Goal: Task Accomplishment & Management: Manage account settings

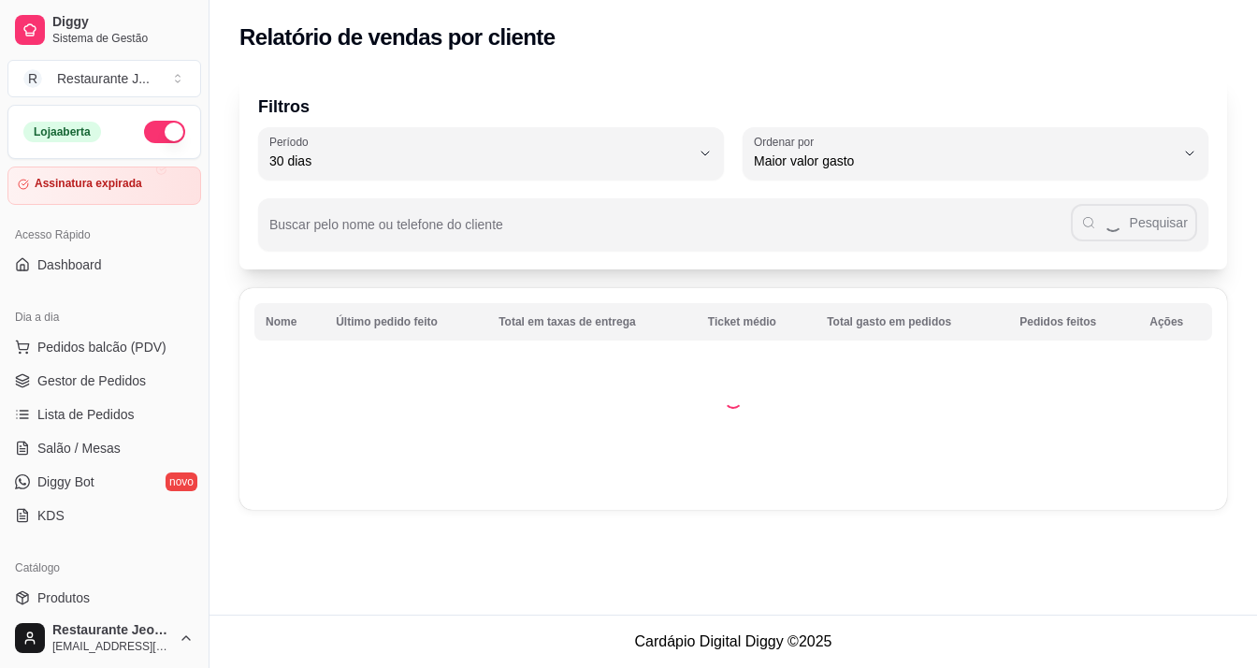
select select "30"
select select "HIGHEST_TOTAL_SPENT_WITH_ORDERS"
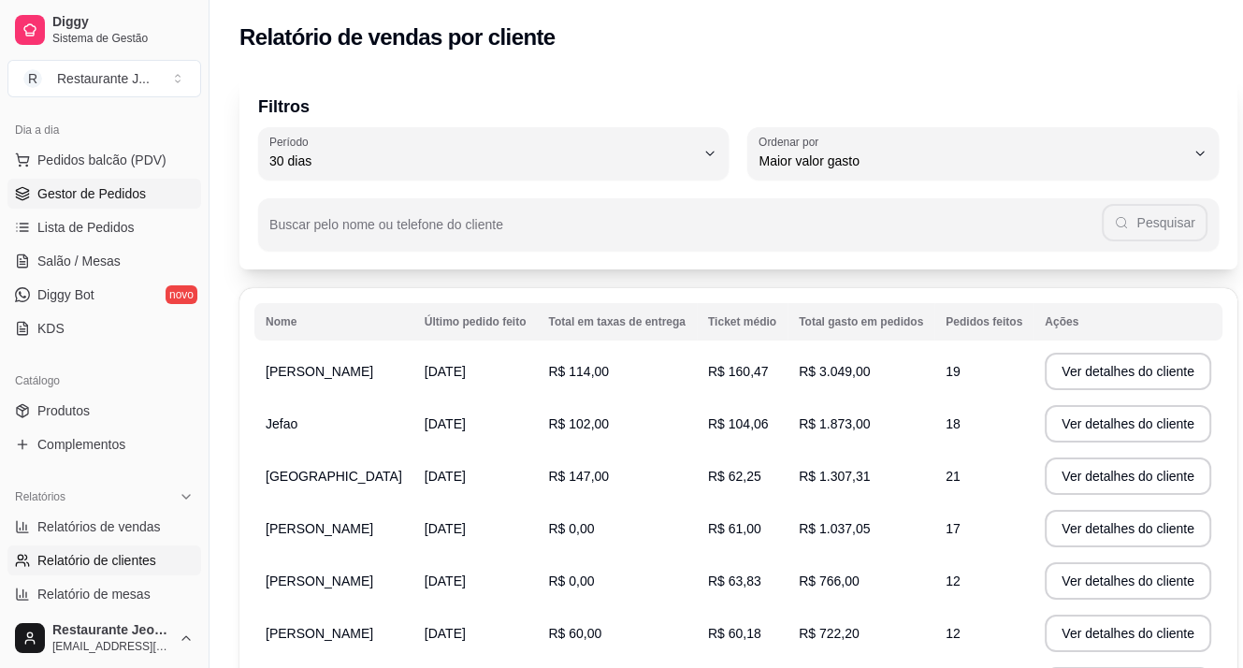
click at [83, 200] on span "Gestor de Pedidos" at bounding box center [91, 193] width 108 height 19
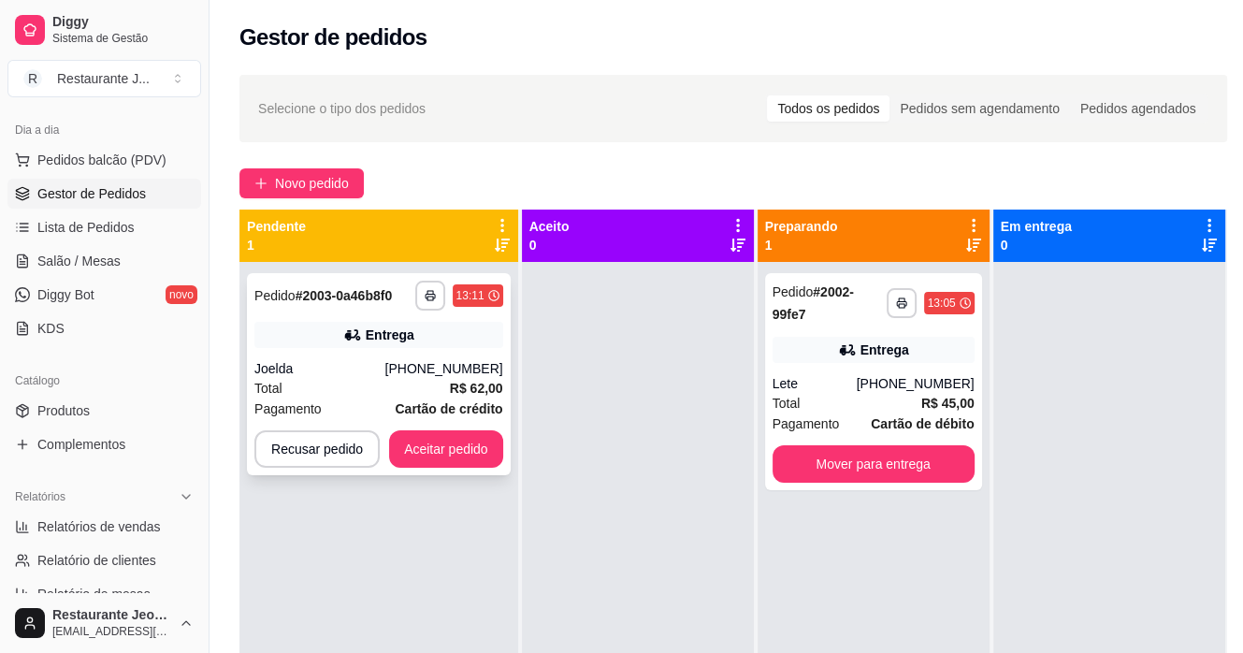
click at [400, 390] on div "Total R$ 62,00" at bounding box center [378, 388] width 249 height 21
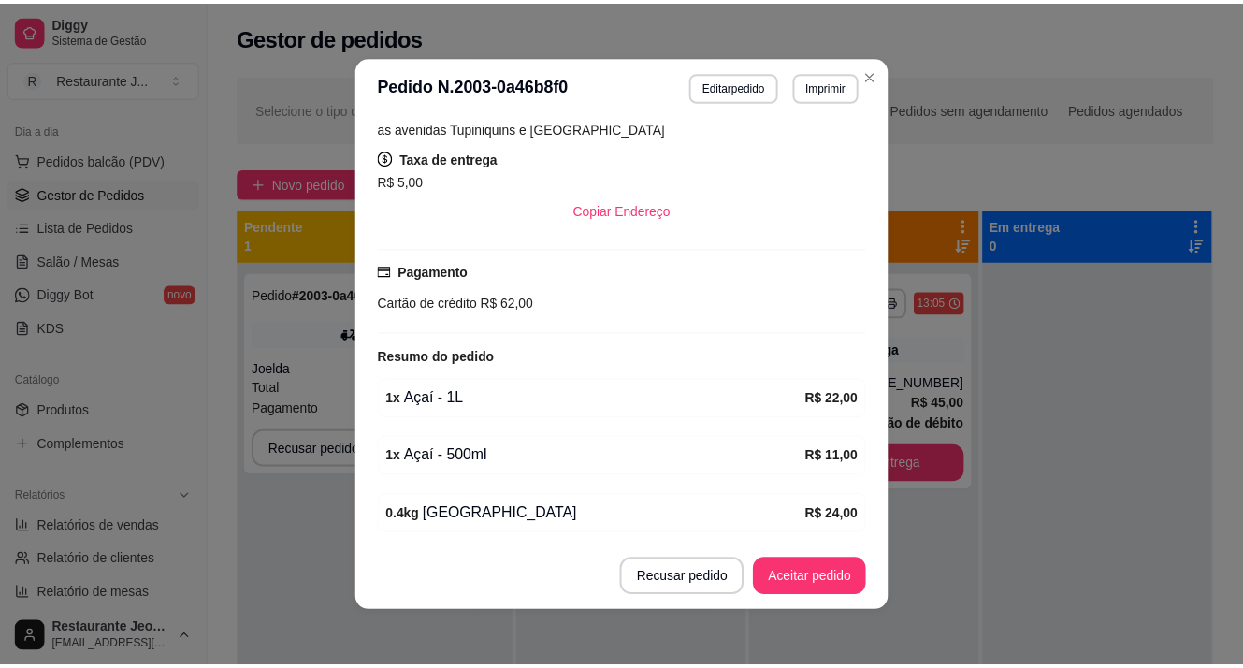
scroll to position [4, 0]
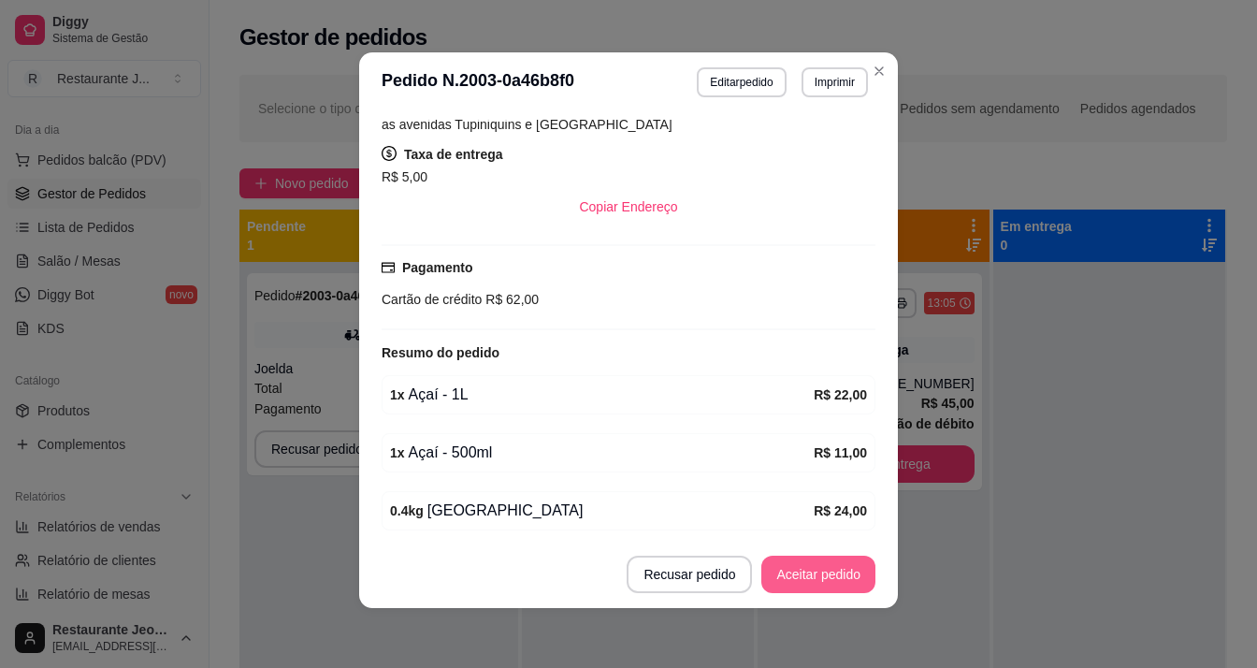
click at [801, 569] on button "Aceitar pedido" at bounding box center [818, 573] width 114 height 37
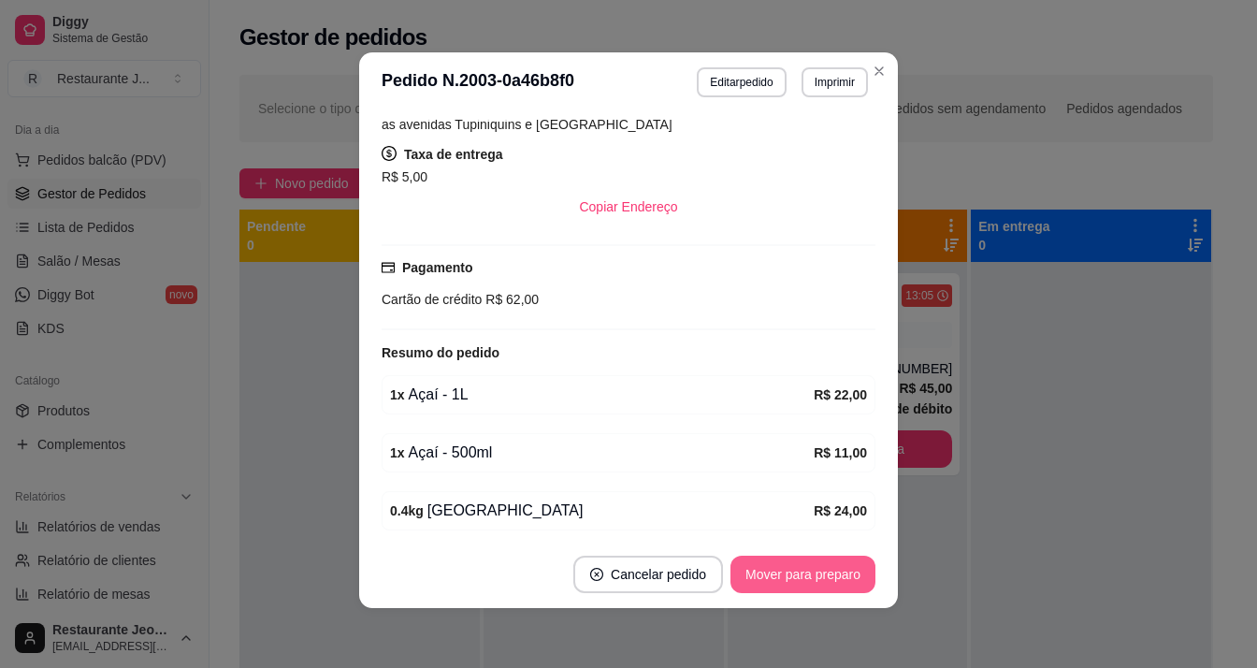
click at [804, 580] on button "Mover para preparo" at bounding box center [802, 573] width 145 height 37
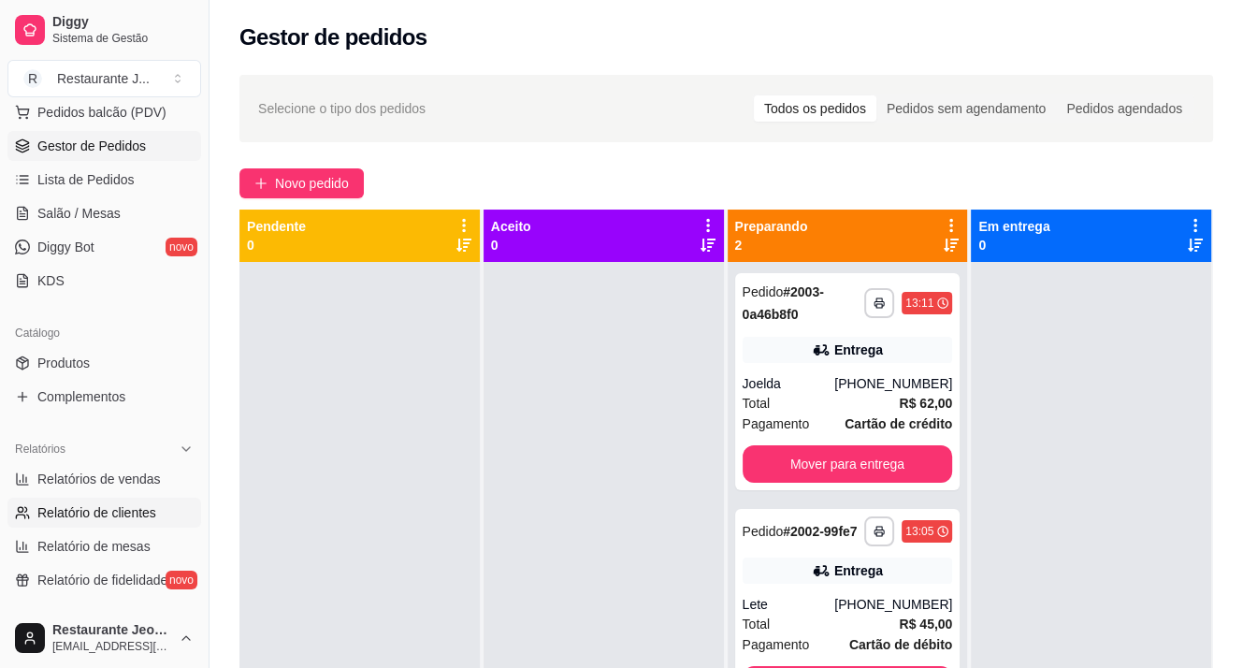
scroll to position [281, 0]
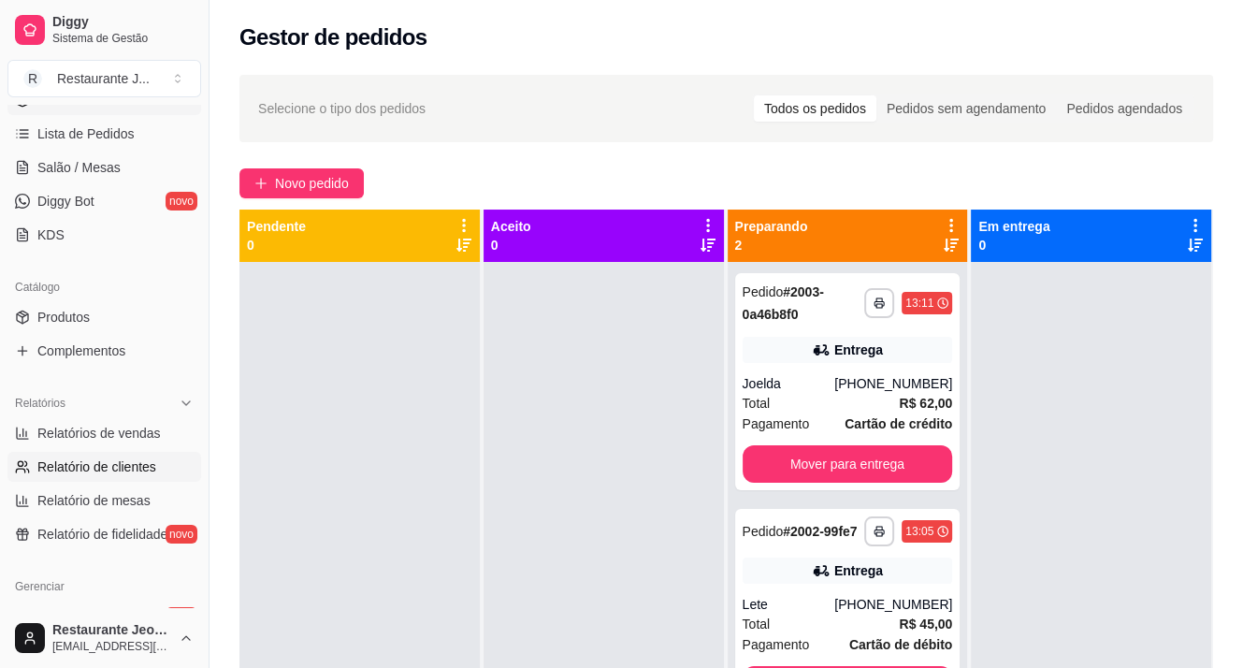
click at [116, 468] on span "Relatório de clientes" at bounding box center [96, 466] width 119 height 19
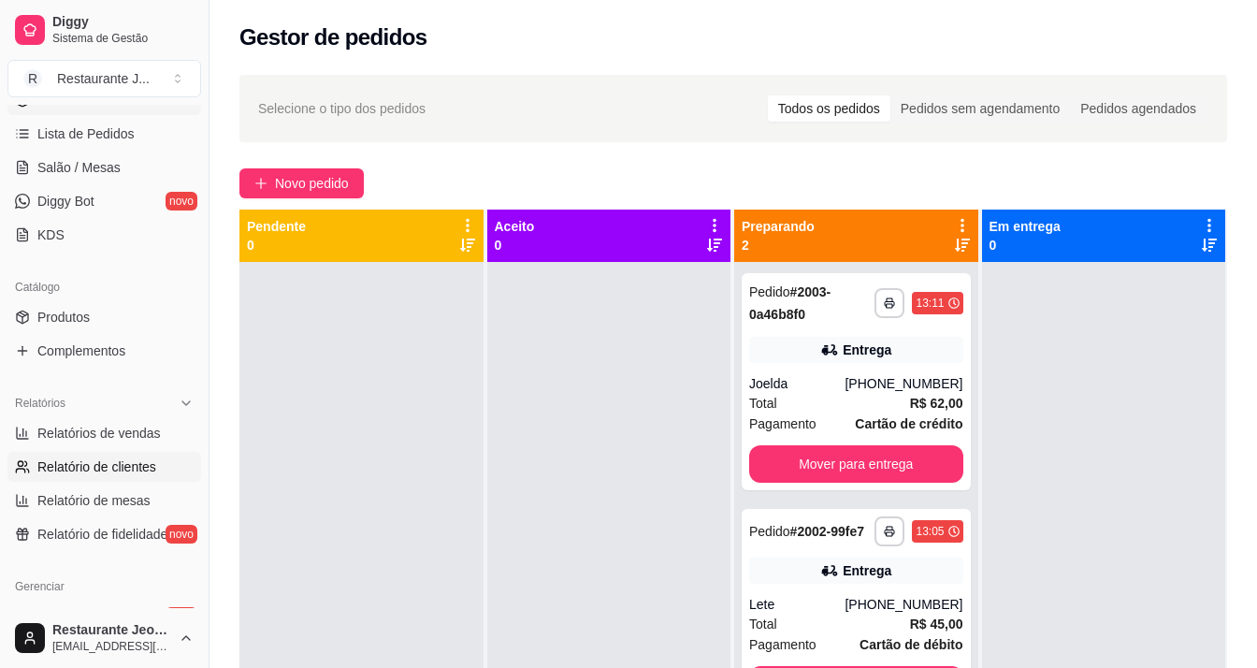
select select "30"
select select "HIGHEST_TOTAL_SPENT_WITH_ORDERS"
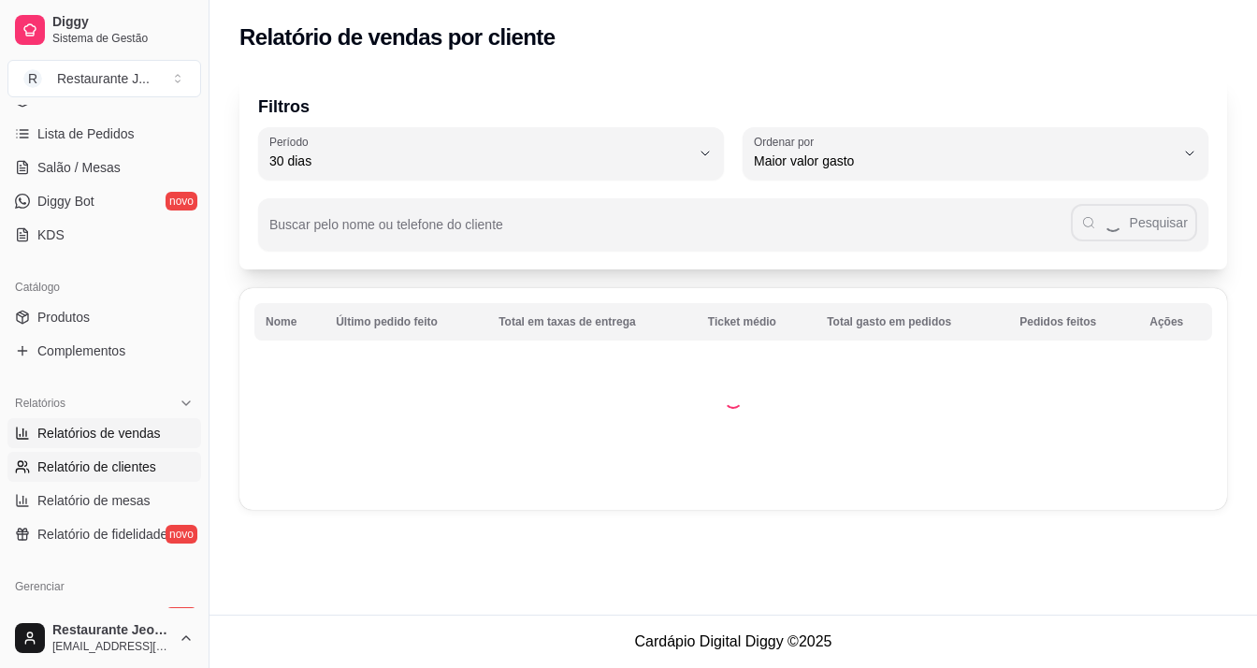
click at [118, 437] on span "Relatórios de vendas" at bounding box center [98, 433] width 123 height 19
select select "ALL"
select select "0"
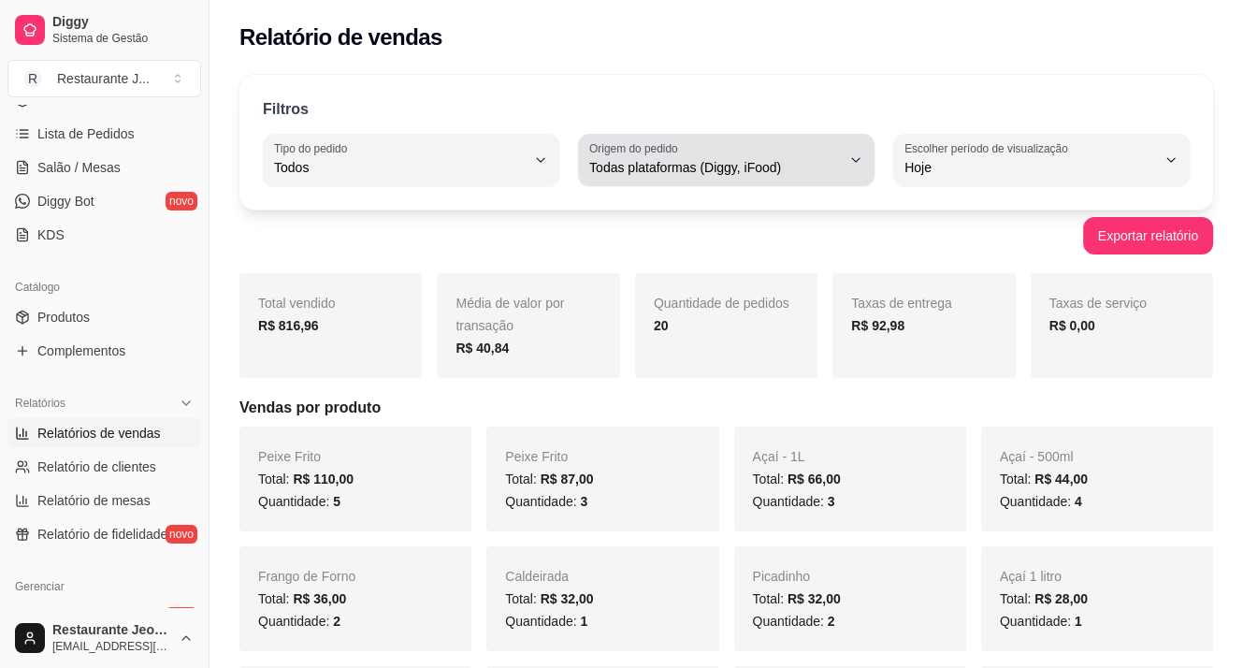
click at [726, 172] on span "Todas plataformas (Diggy, iFood)" at bounding box center [715, 167] width 252 height 19
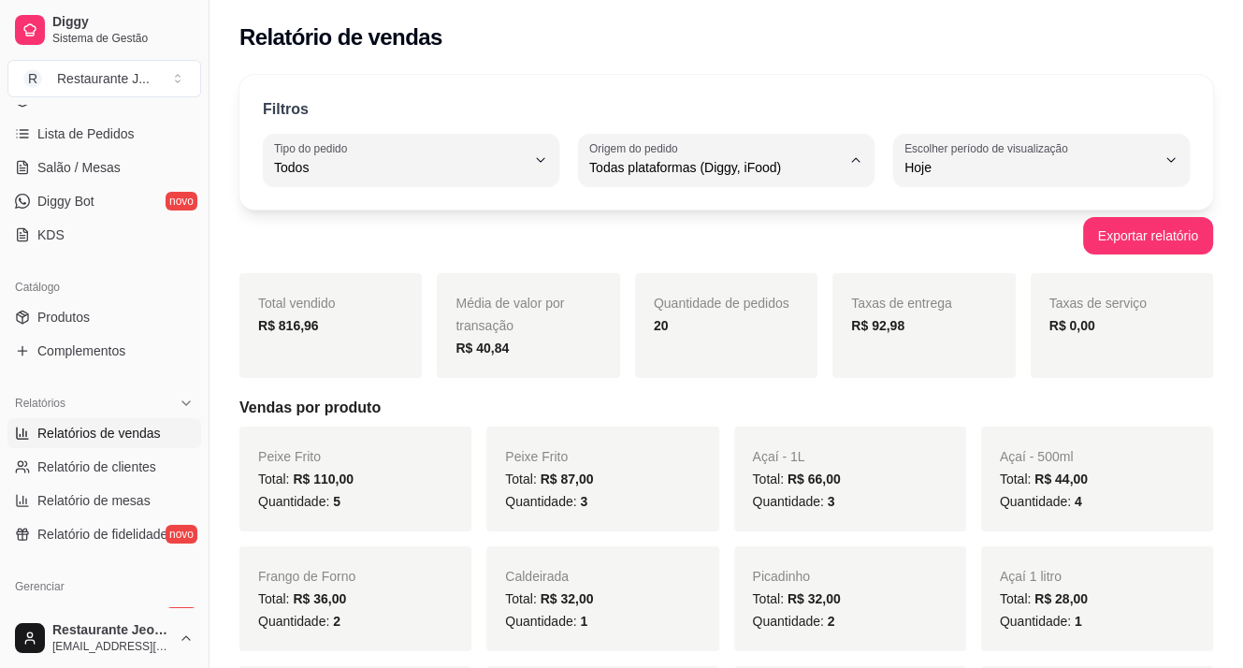
click at [691, 236] on span "Diggy" at bounding box center [717, 242] width 238 height 18
type input "DIGGY"
select select "DIGGY"
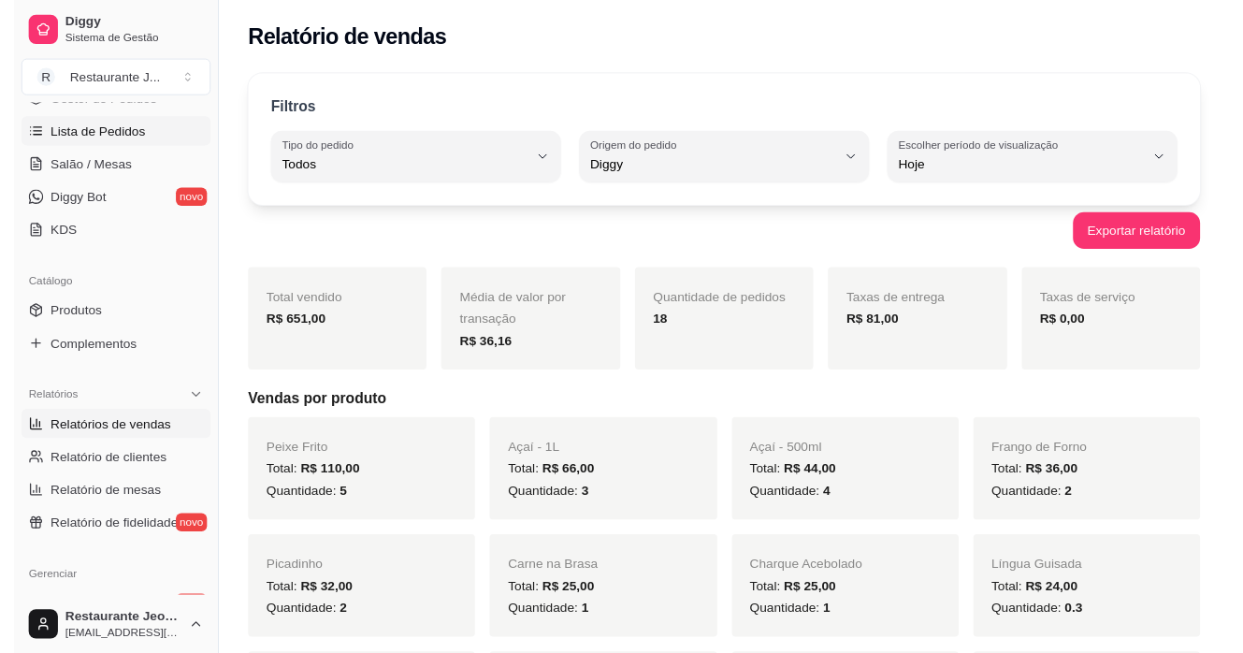
scroll to position [94, 0]
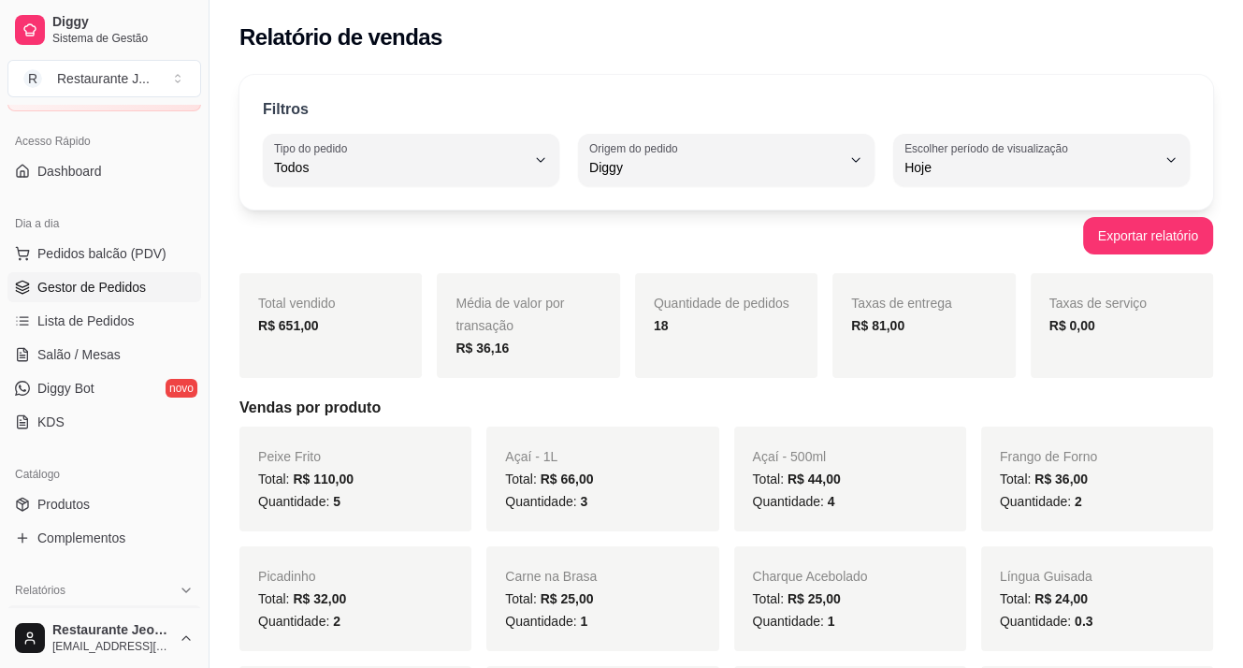
click at [92, 290] on span "Gestor de Pedidos" at bounding box center [91, 287] width 108 height 19
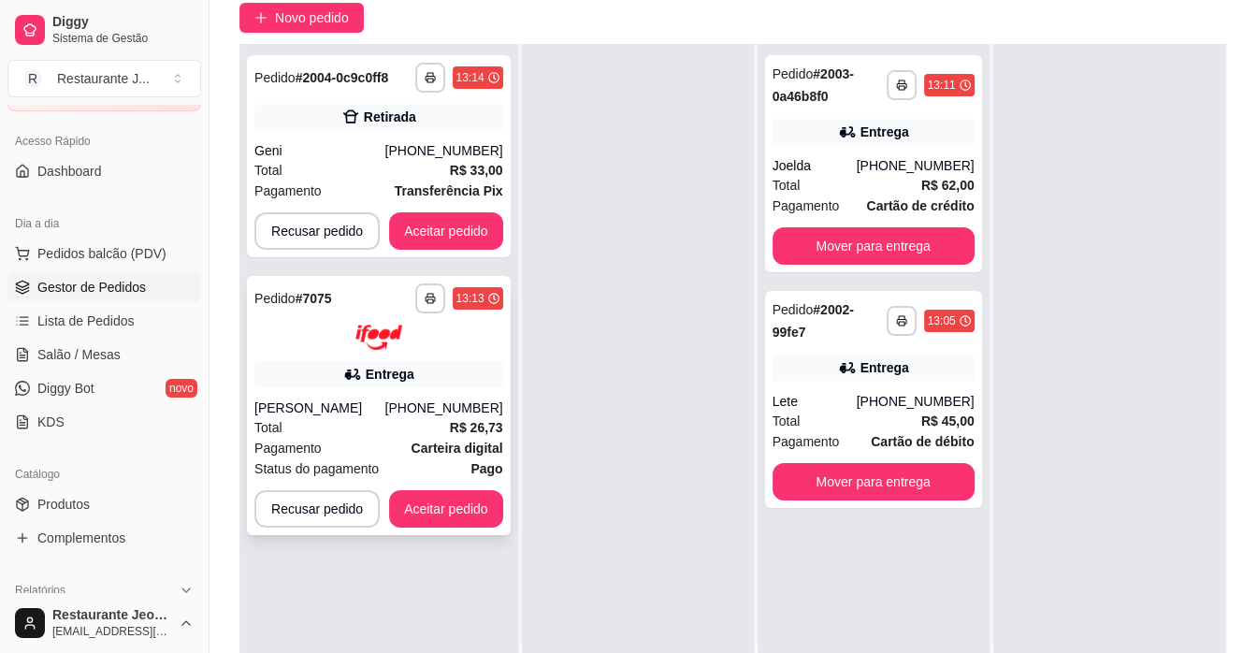
scroll to position [187, 0]
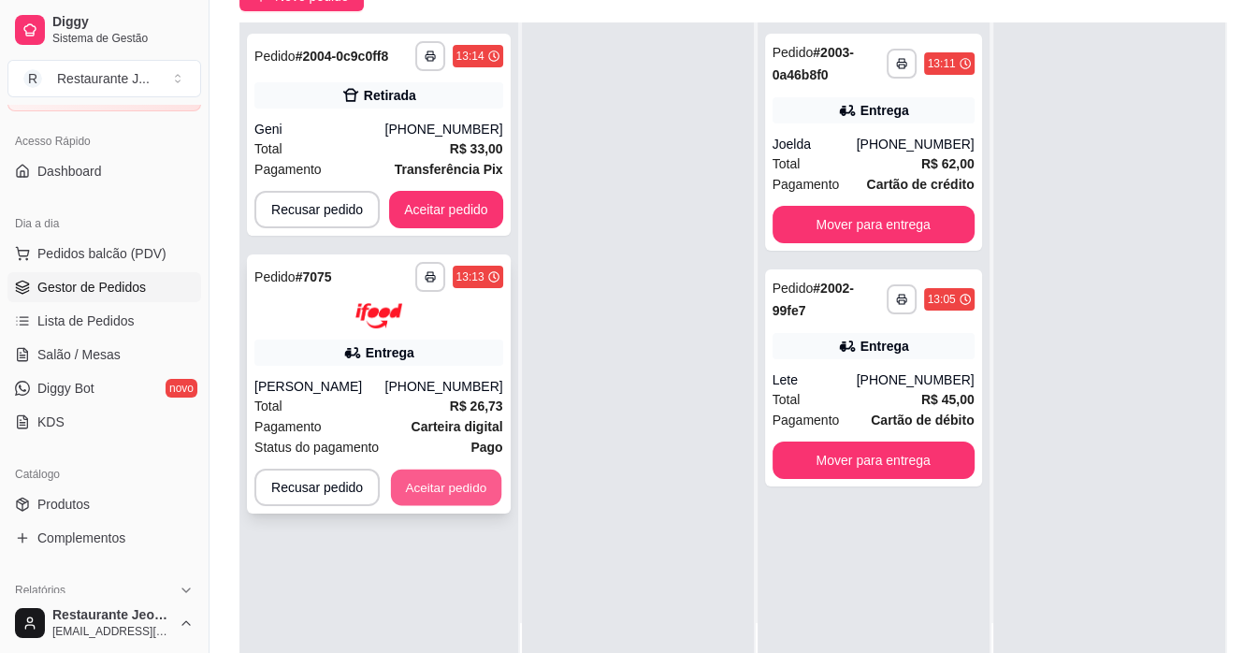
click at [438, 487] on button "Aceitar pedido" at bounding box center [446, 486] width 110 height 36
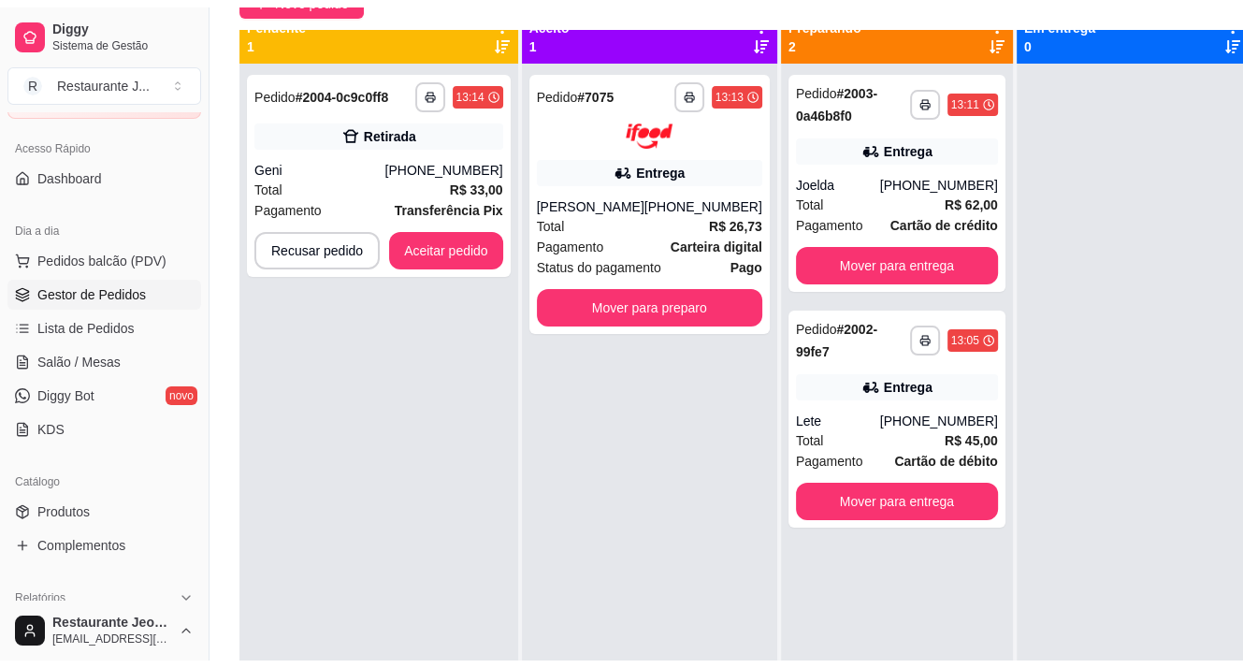
scroll to position [0, 0]
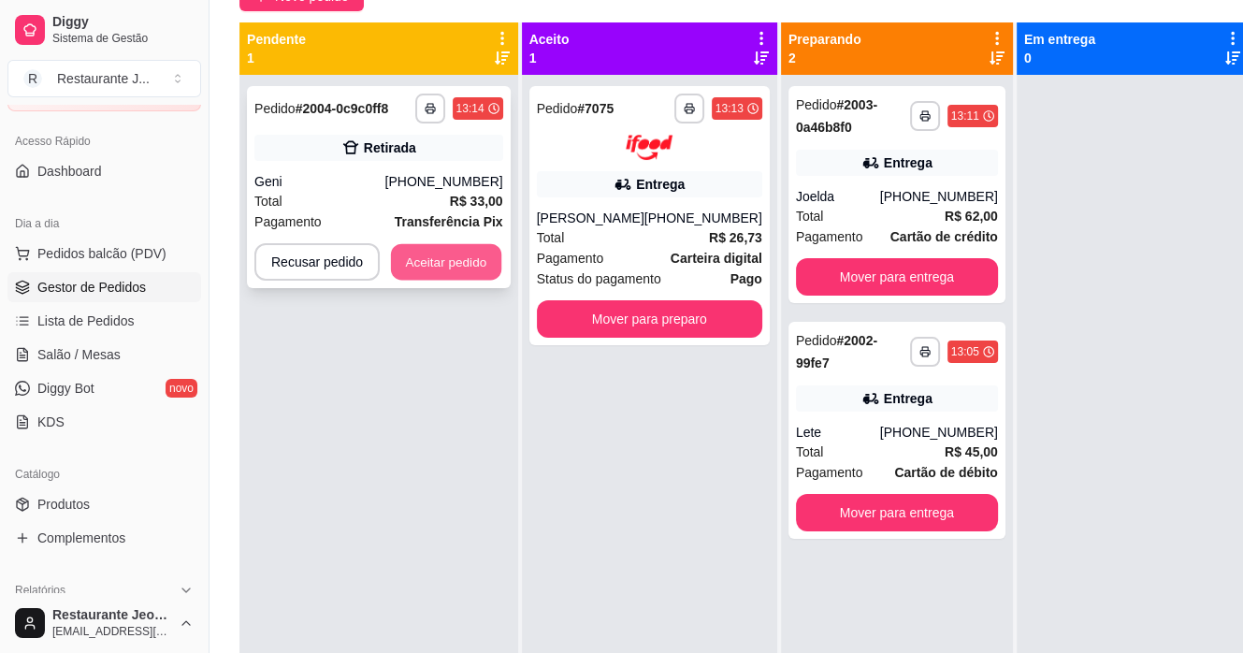
click at [441, 255] on button "Aceitar pedido" at bounding box center [446, 262] width 110 height 36
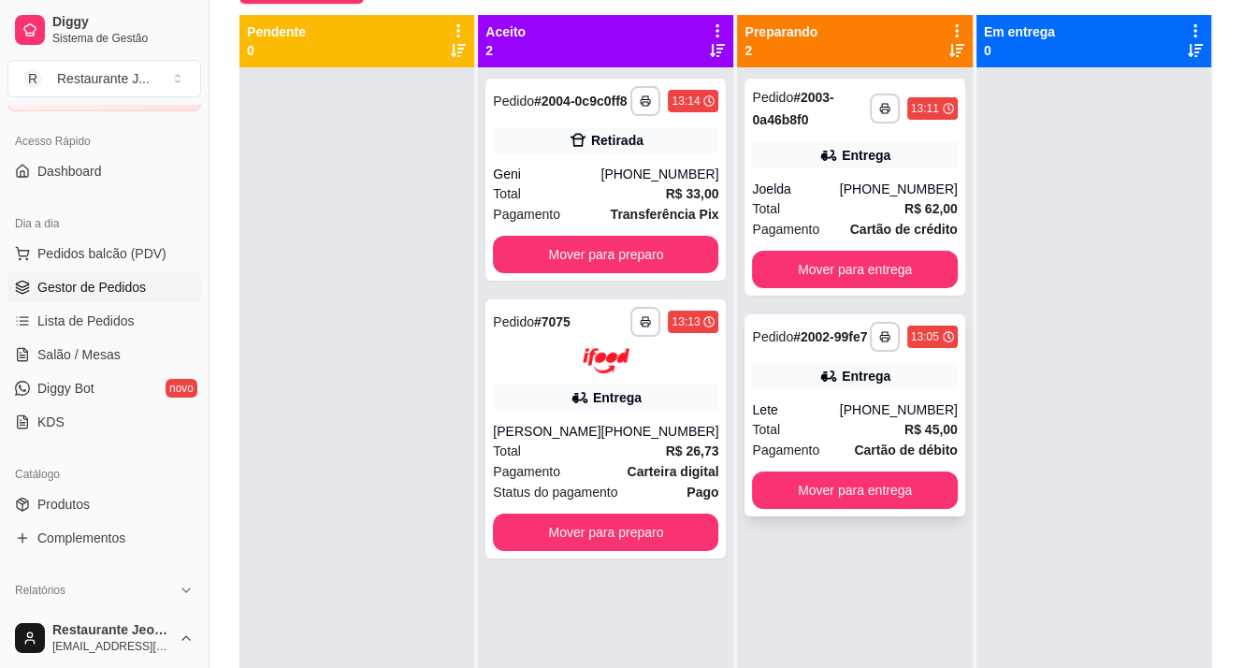
scroll to position [94, 0]
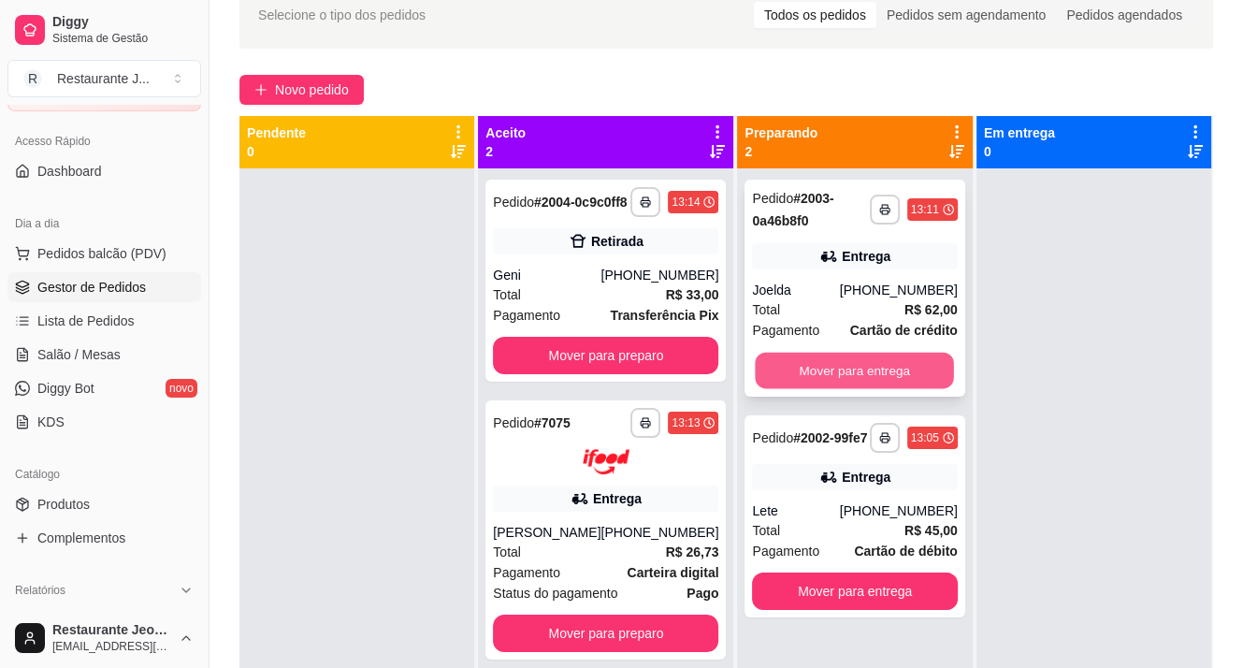
click at [813, 379] on button "Mover para entrega" at bounding box center [855, 371] width 199 height 36
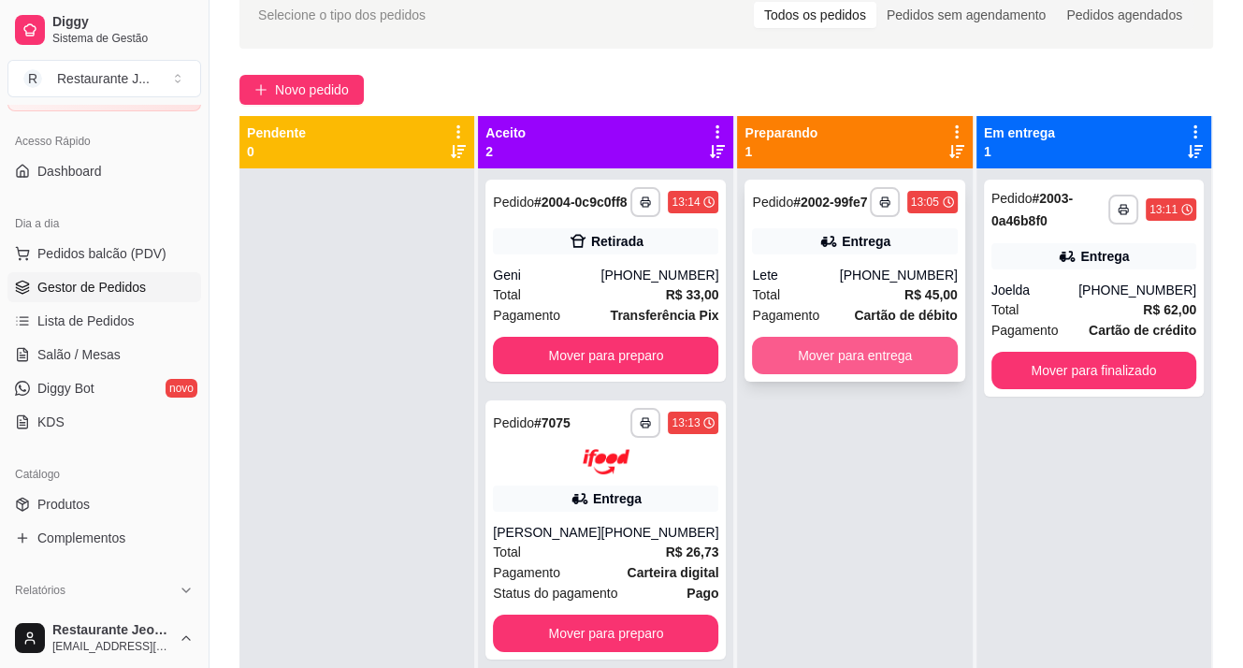
click at [857, 346] on button "Mover para entrega" at bounding box center [854, 355] width 205 height 37
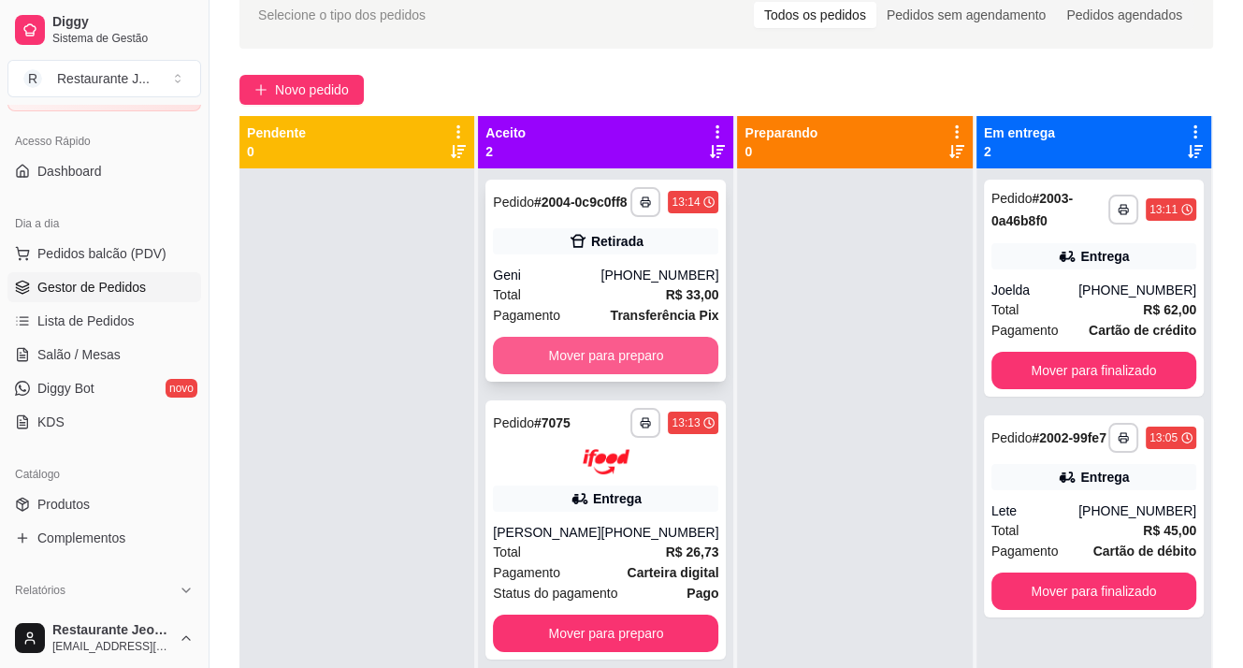
click at [584, 374] on button "Mover para preparo" at bounding box center [605, 355] width 225 height 37
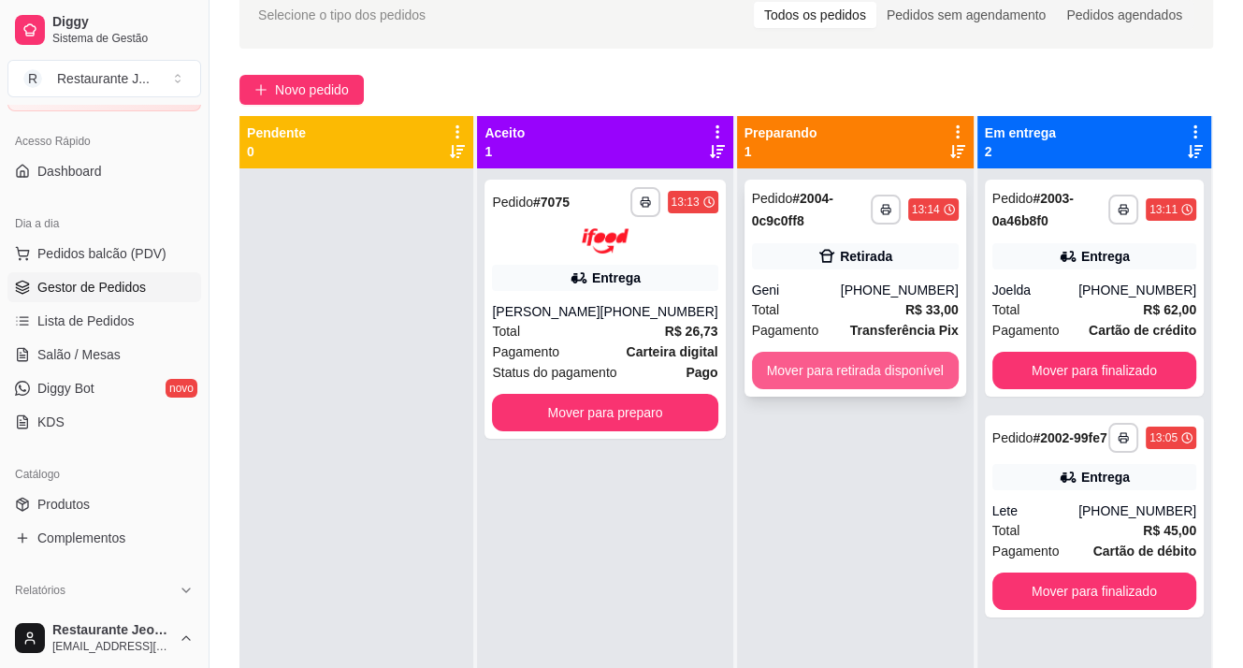
click at [877, 379] on button "Mover para retirada disponível" at bounding box center [855, 370] width 207 height 37
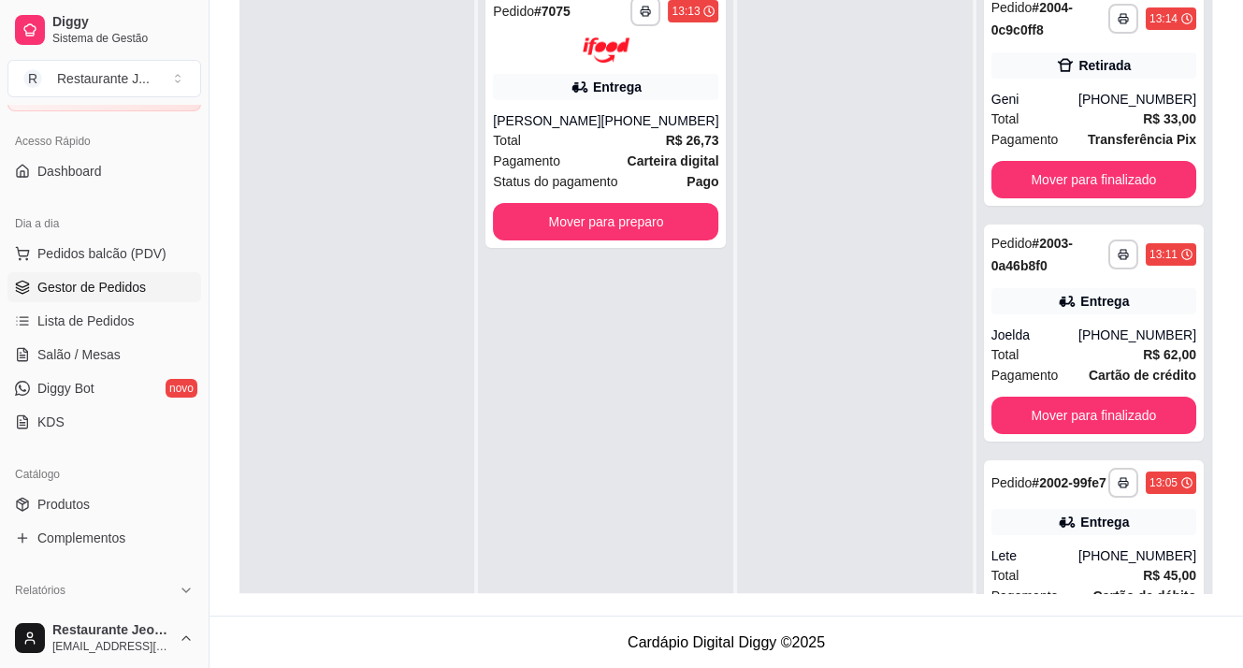
scroll to position [0, 0]
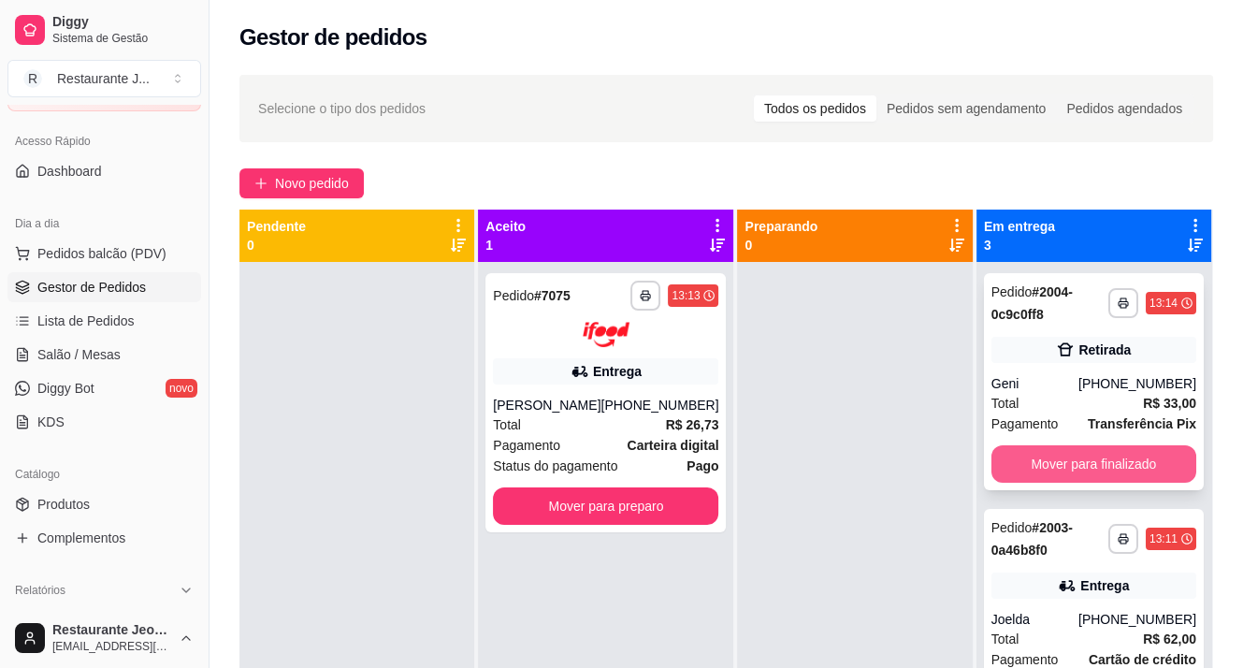
click at [1060, 468] on button "Mover para finalizado" at bounding box center [1093, 463] width 205 height 37
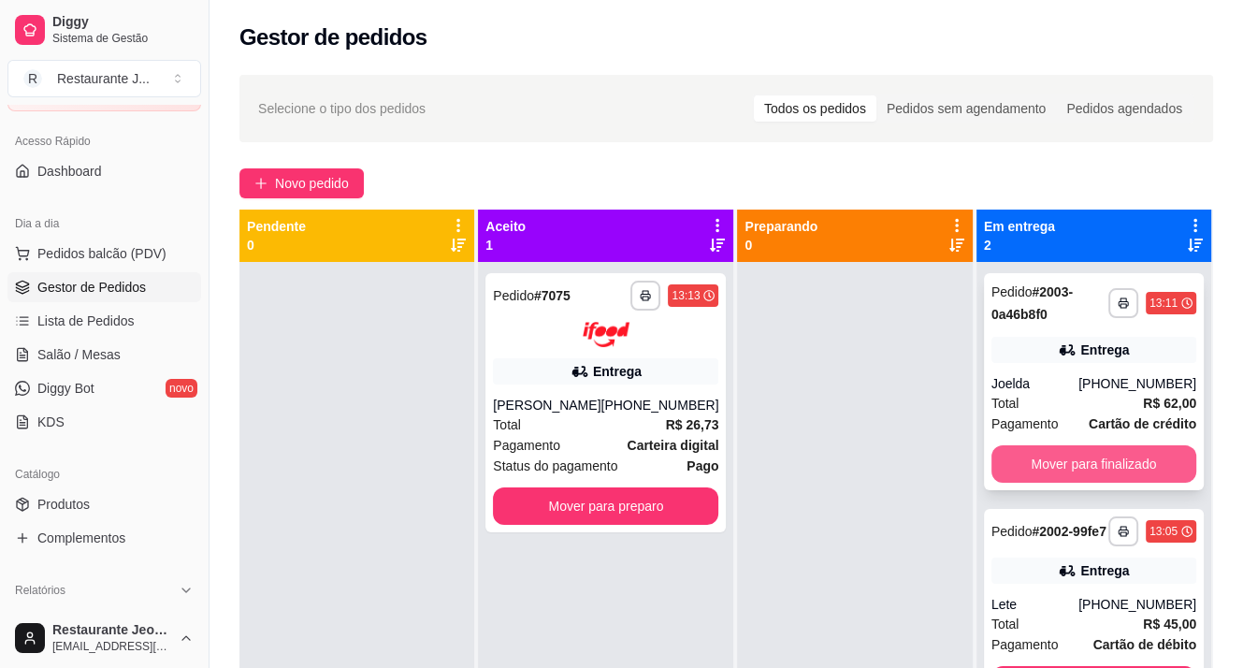
click at [1072, 468] on button "Mover para finalizado" at bounding box center [1093, 463] width 205 height 37
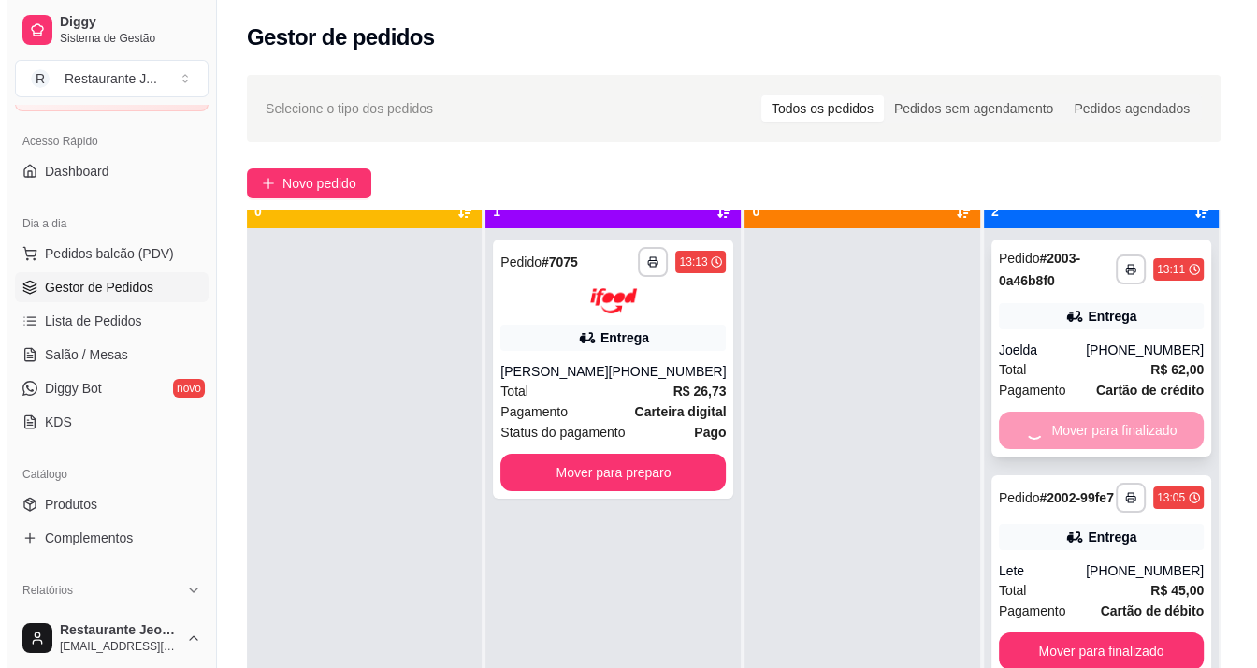
scroll to position [52, 0]
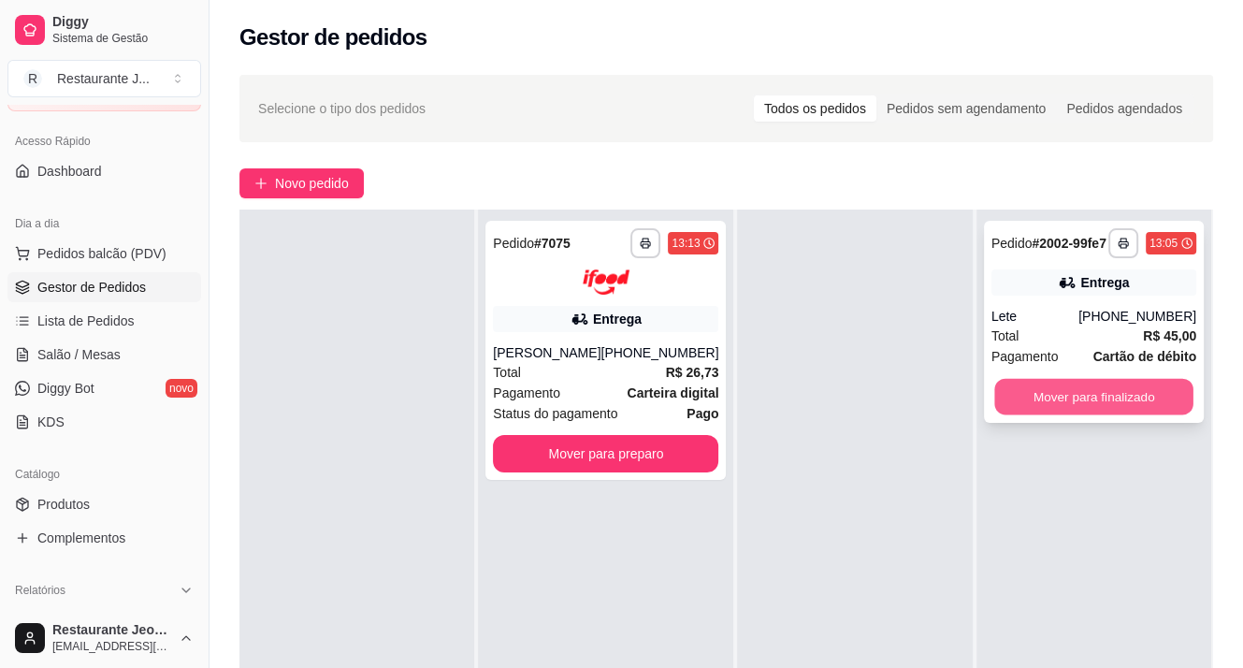
click at [1085, 413] on button "Mover para finalizado" at bounding box center [1093, 397] width 199 height 36
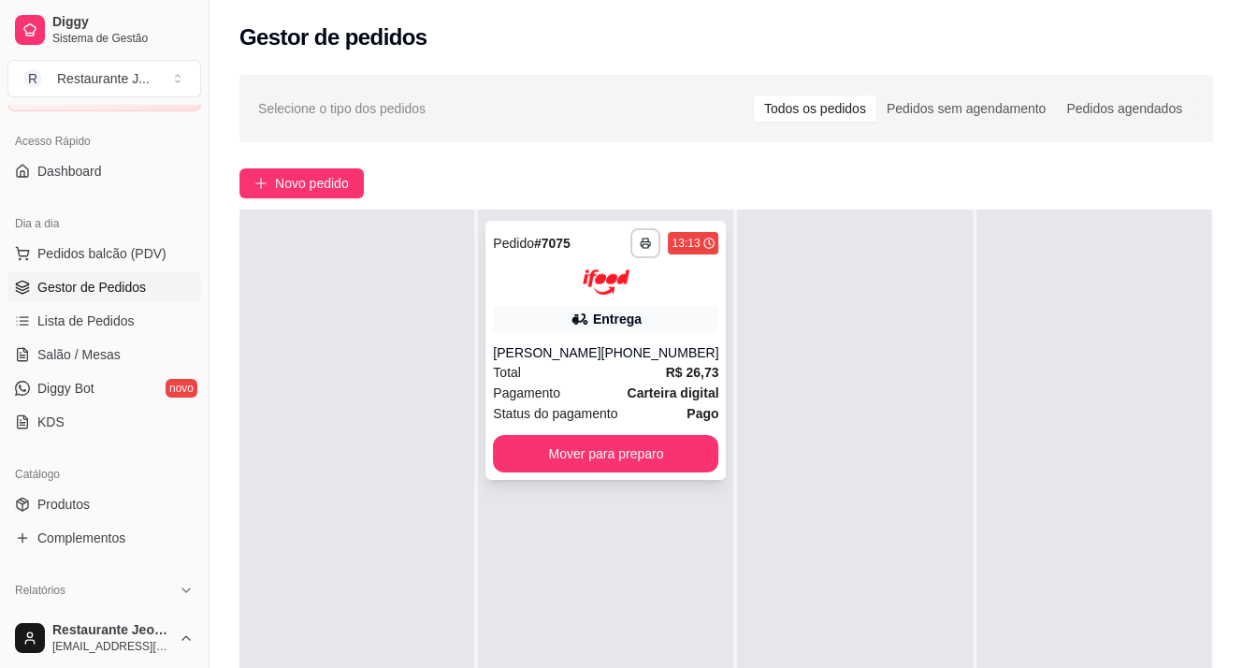
click at [591, 283] on img at bounding box center [606, 281] width 47 height 25
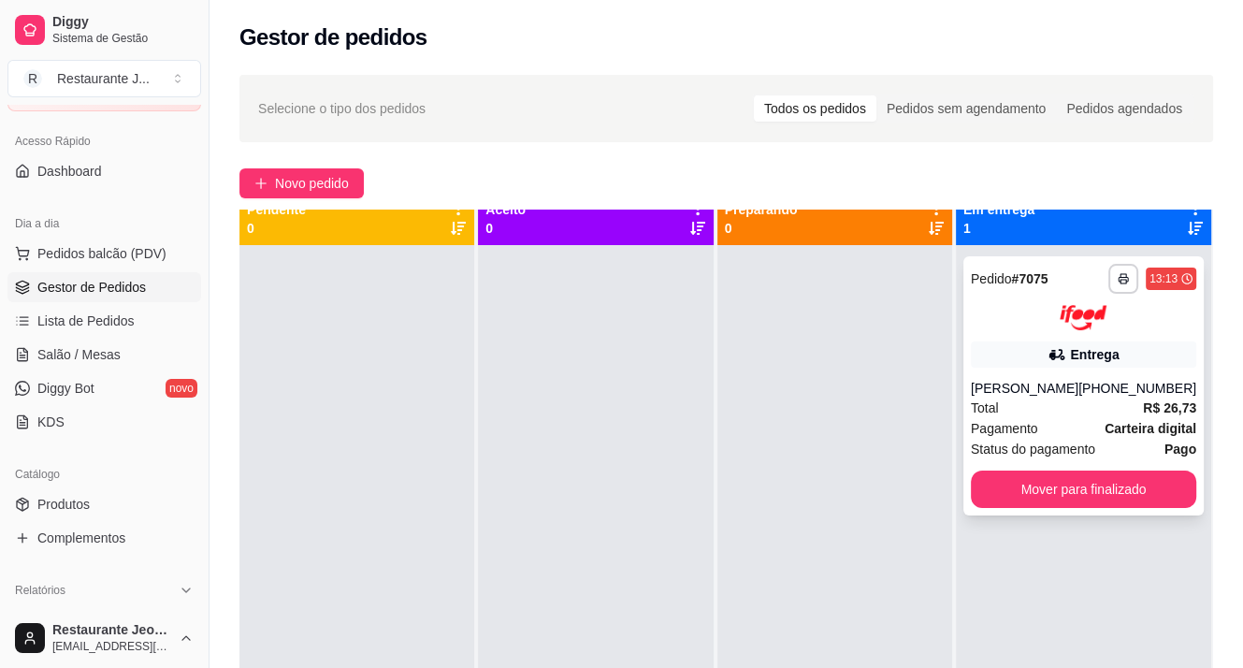
scroll to position [0, 0]
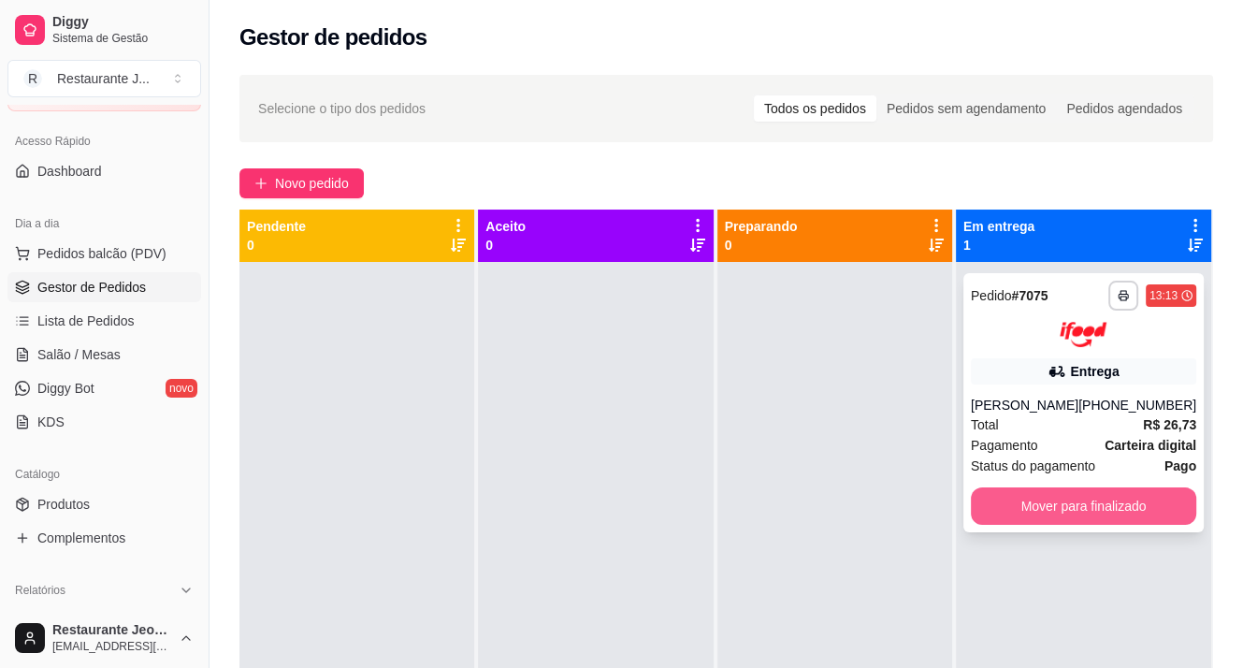
click at [1096, 502] on button "Mover para finalizado" at bounding box center [1083, 505] width 225 height 37
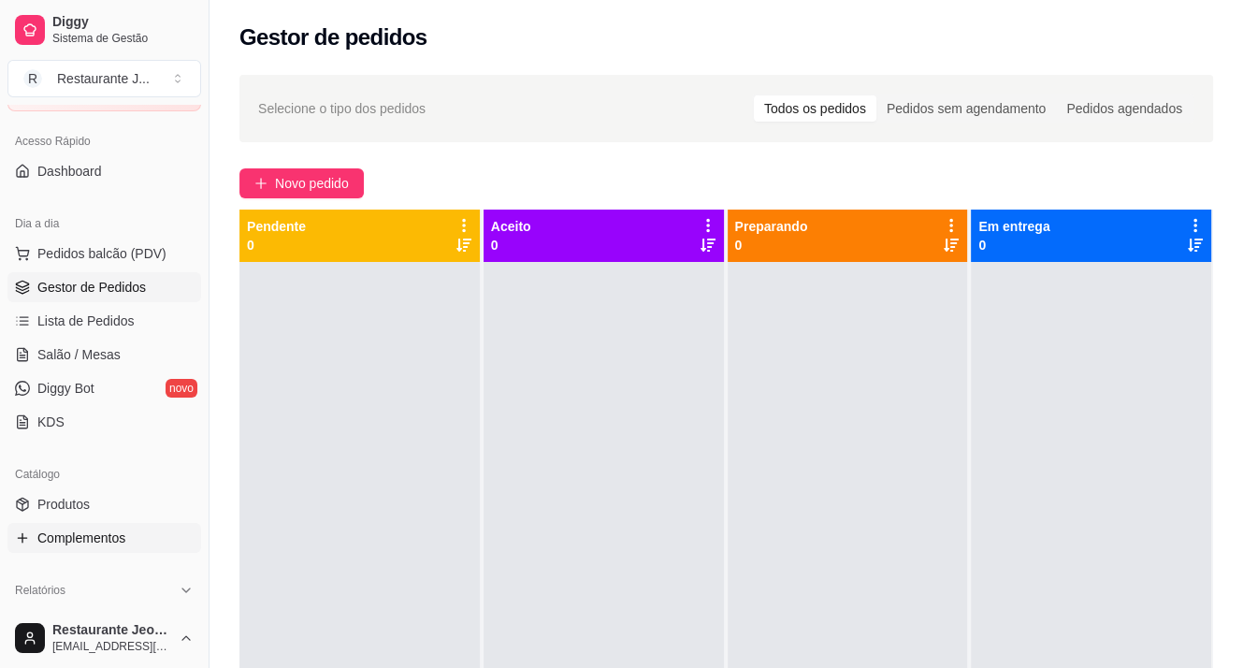
scroll to position [281, 0]
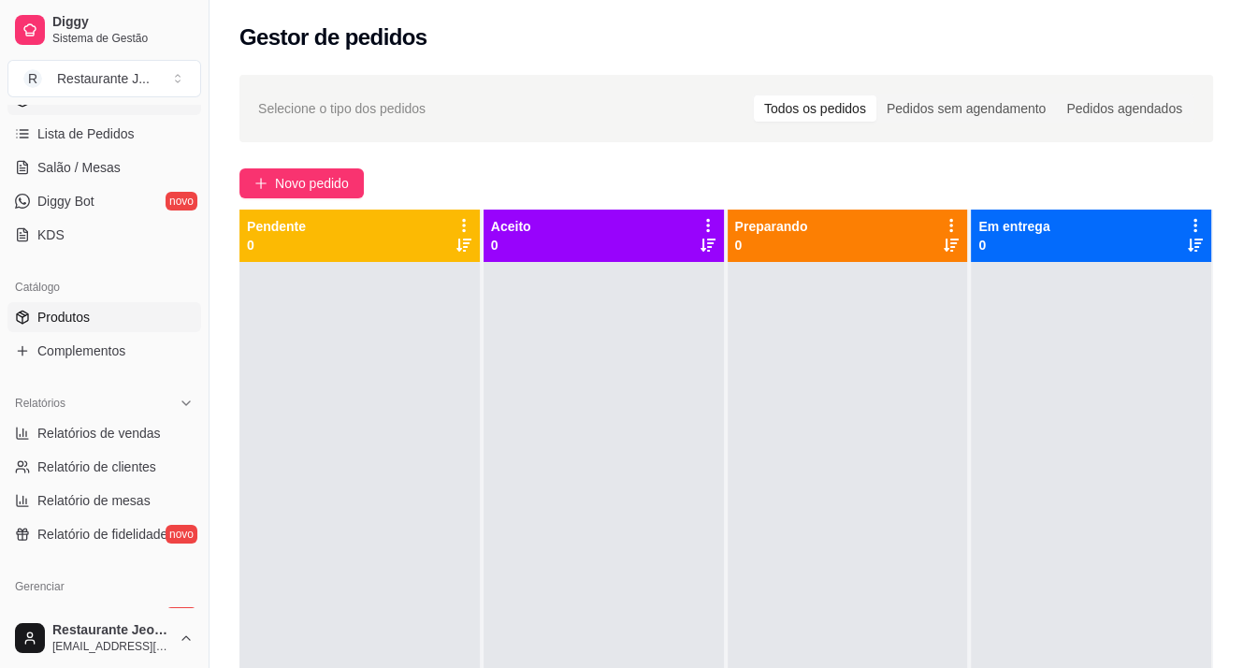
click at [108, 315] on link "Produtos" at bounding box center [104, 317] width 194 height 30
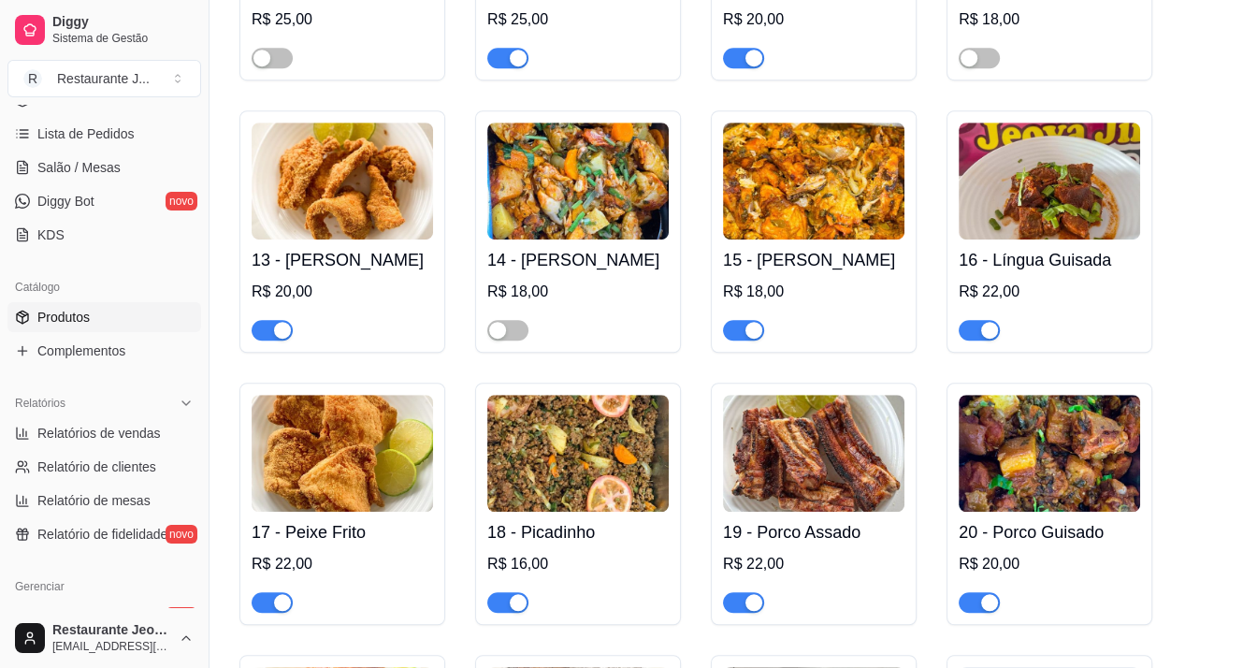
scroll to position [1029, 0]
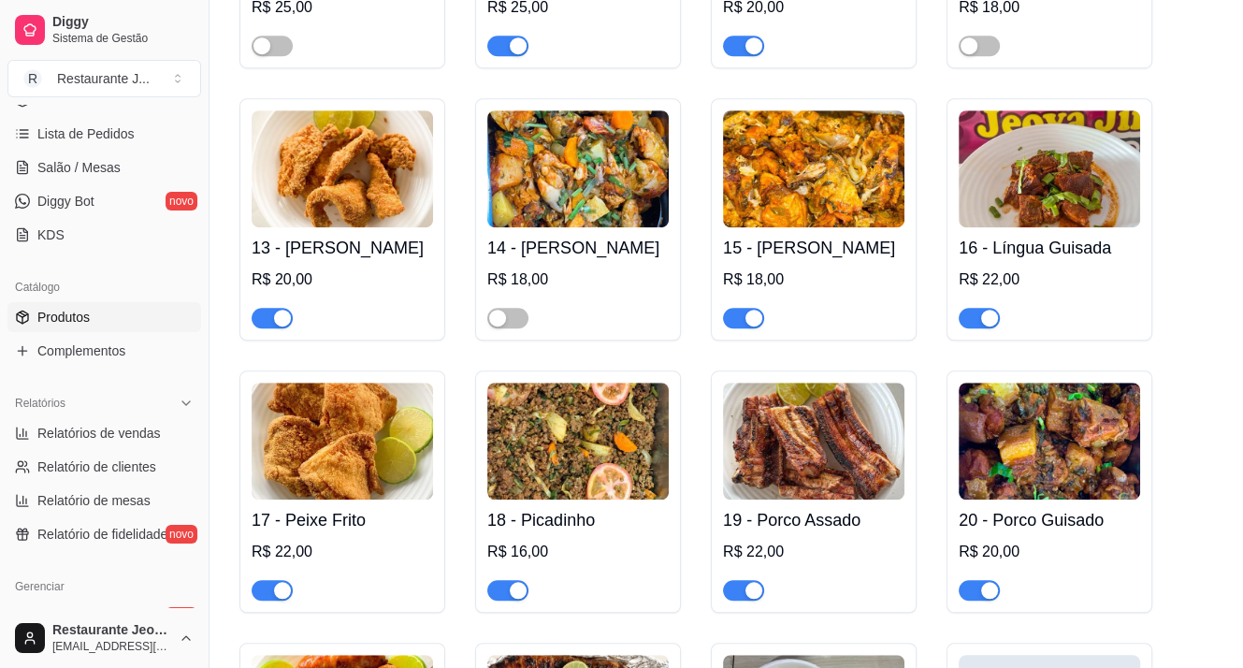
click at [756, 591] on div "button" at bounding box center [753, 590] width 17 height 17
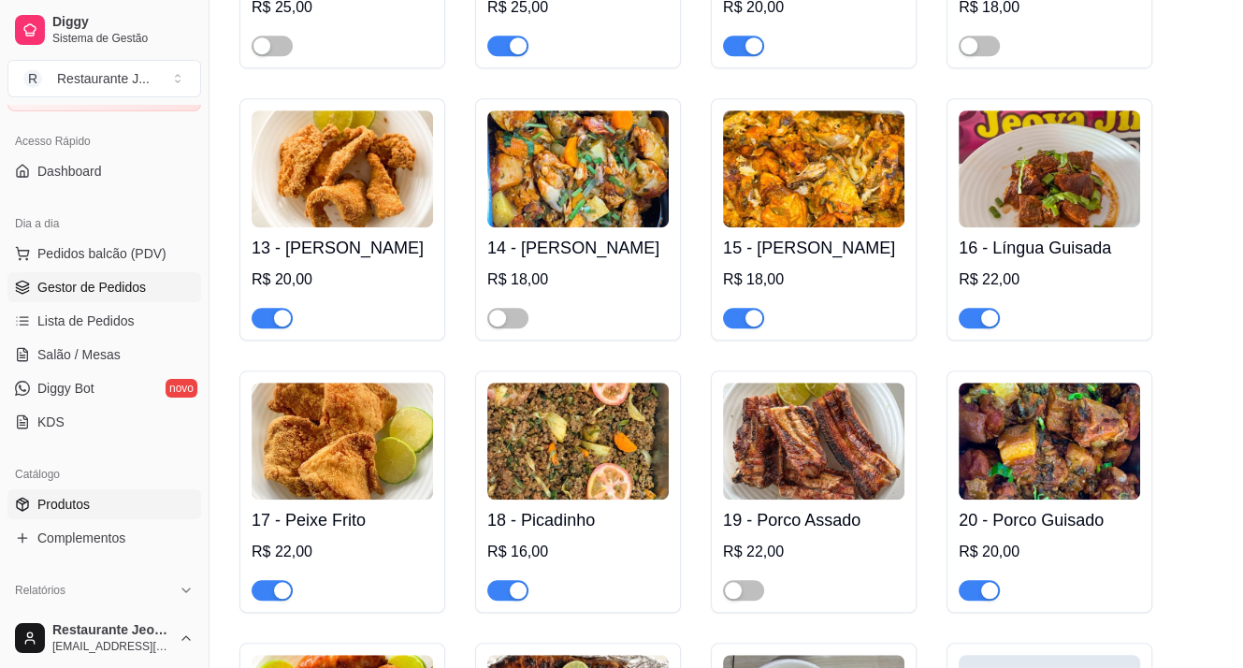
click at [128, 284] on span "Gestor de Pedidos" at bounding box center [91, 287] width 108 height 19
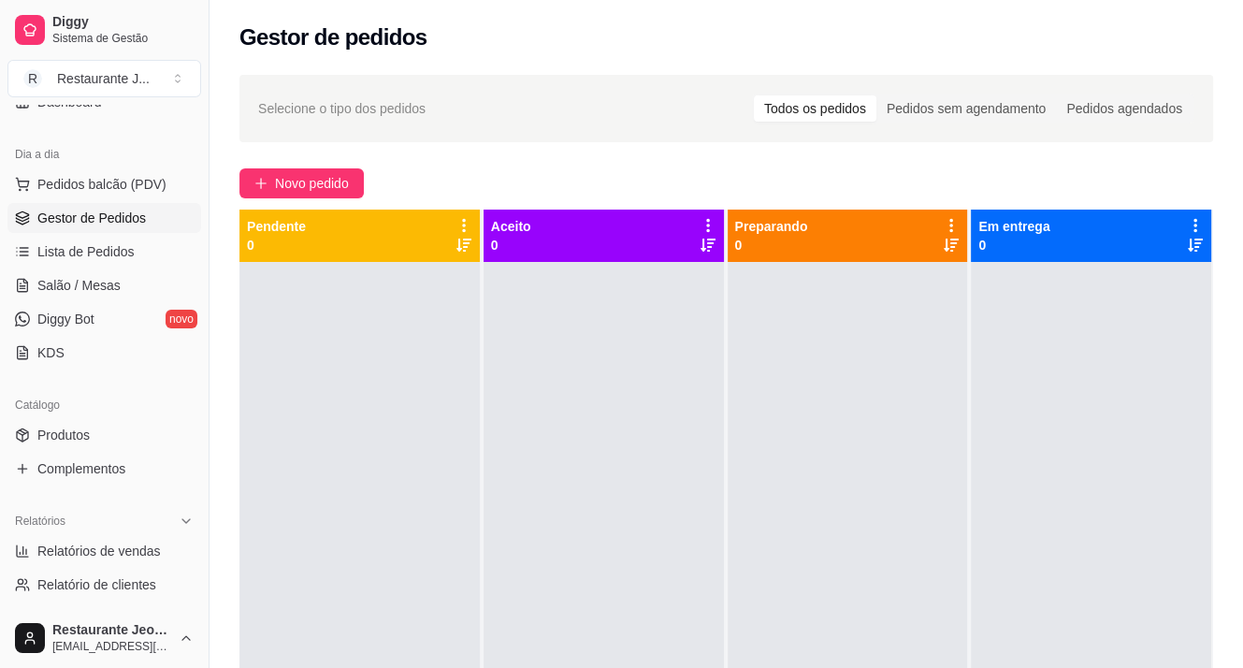
scroll to position [374, 0]
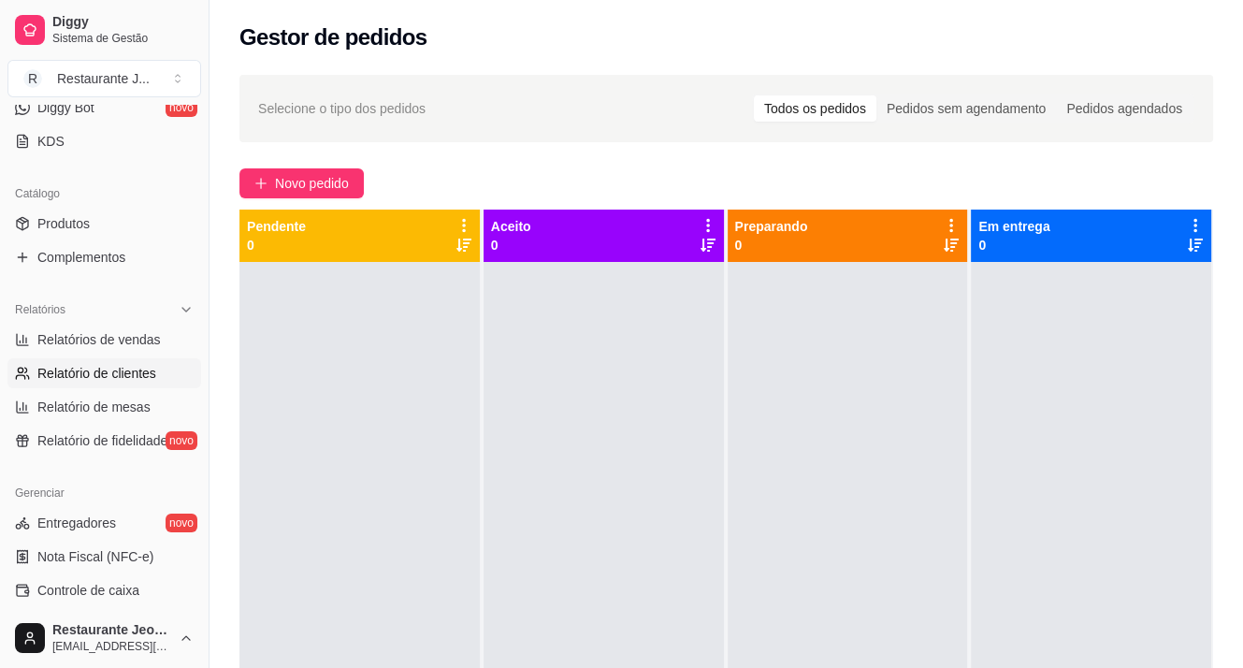
click at [127, 374] on span "Relatório de clientes" at bounding box center [96, 373] width 119 height 19
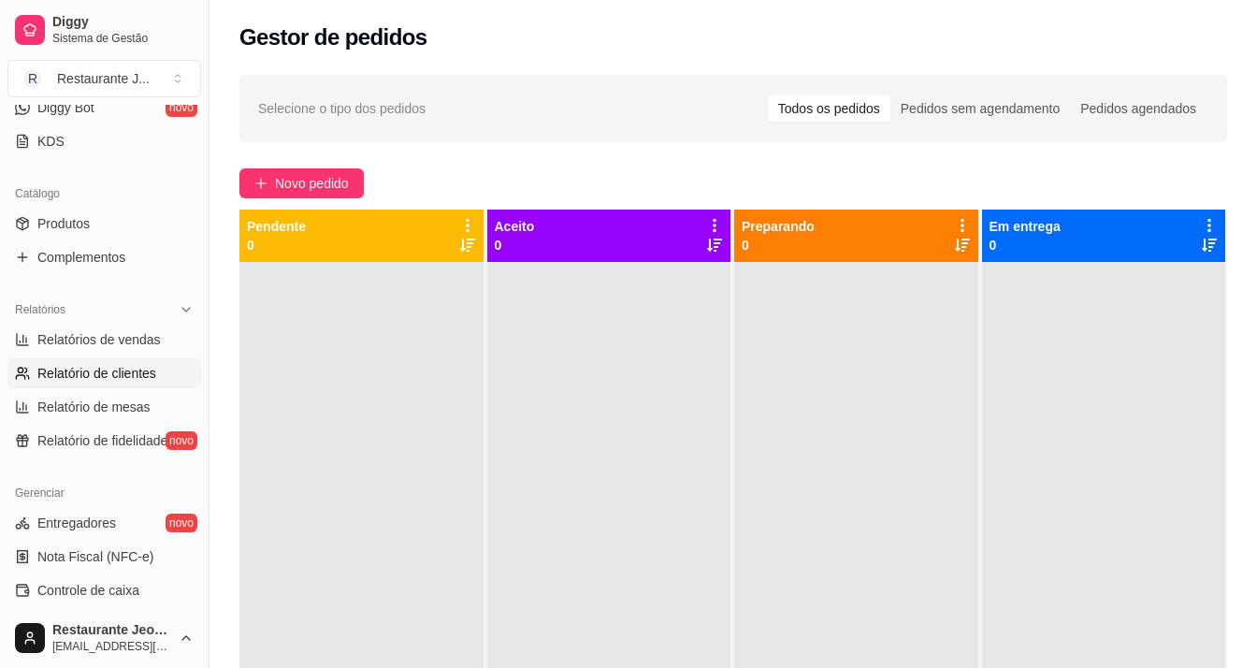
select select "30"
select select "HIGHEST_TOTAL_SPENT_WITH_ORDERS"
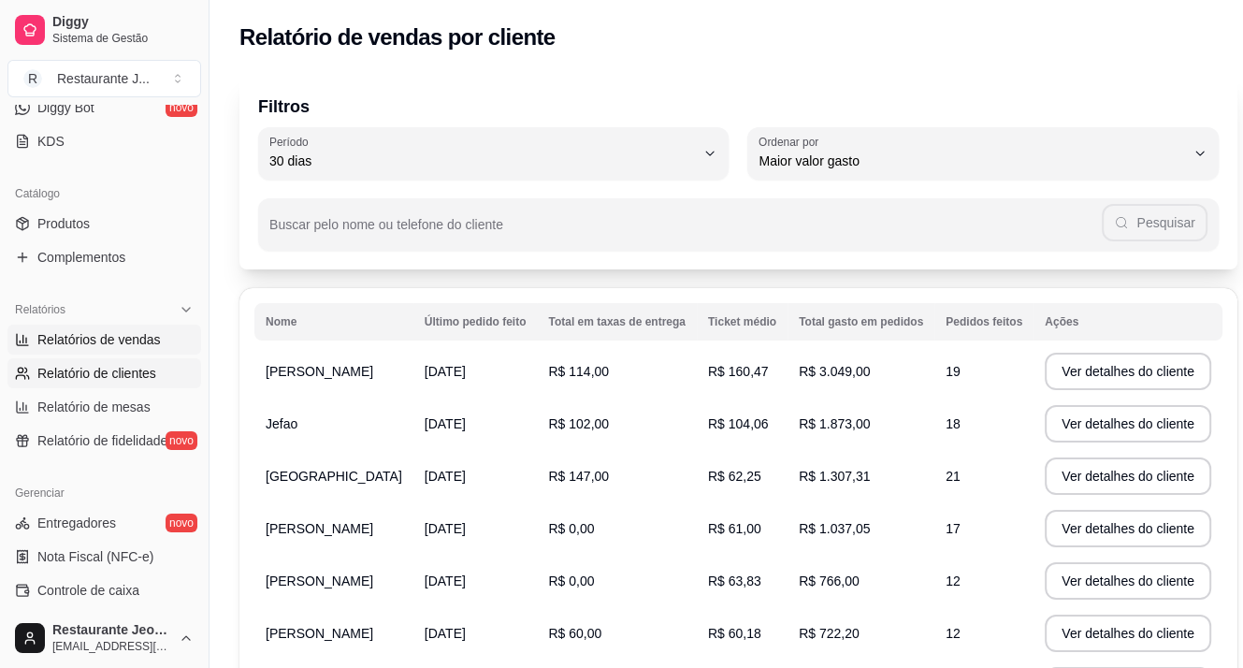
click at [113, 340] on span "Relatórios de vendas" at bounding box center [98, 339] width 123 height 19
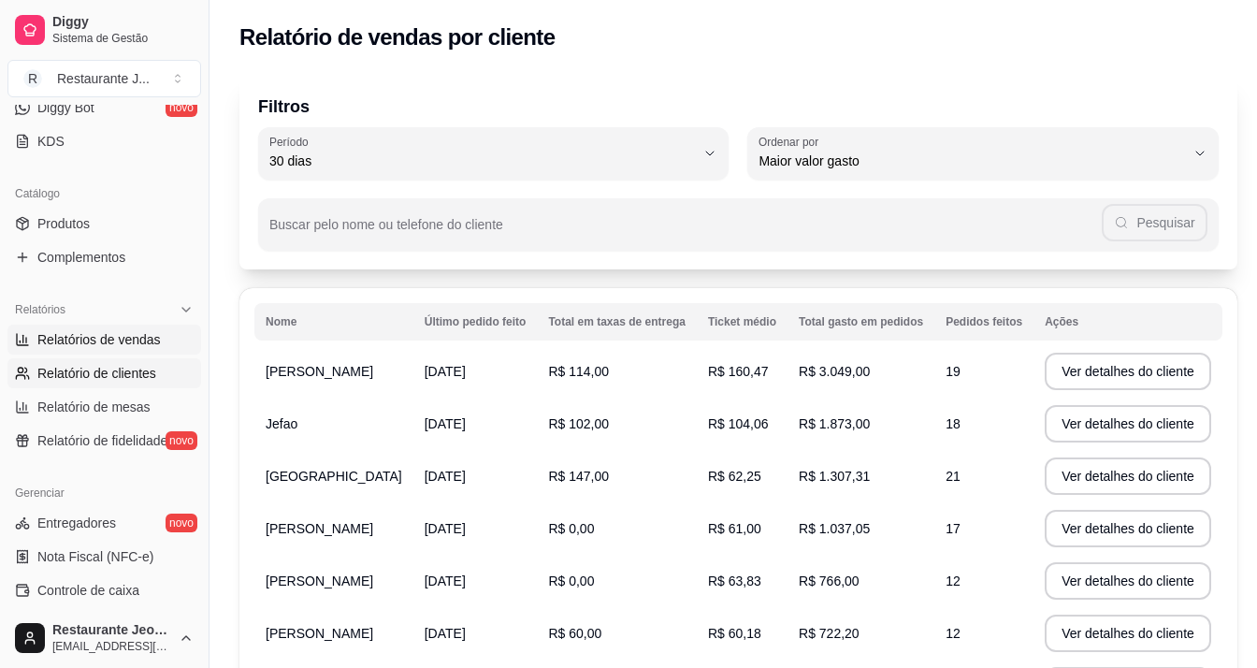
select select "ALL"
select select "0"
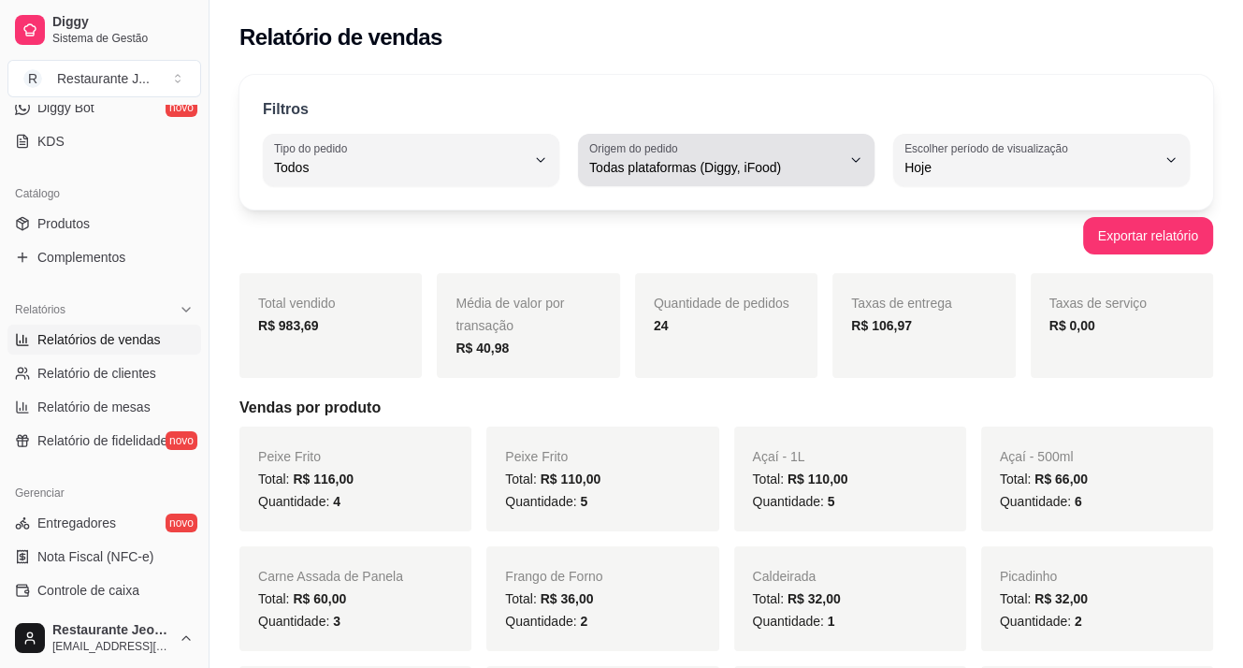
click at [745, 177] on div "Todas plataformas (Diggy, iFood)" at bounding box center [715, 159] width 252 height 37
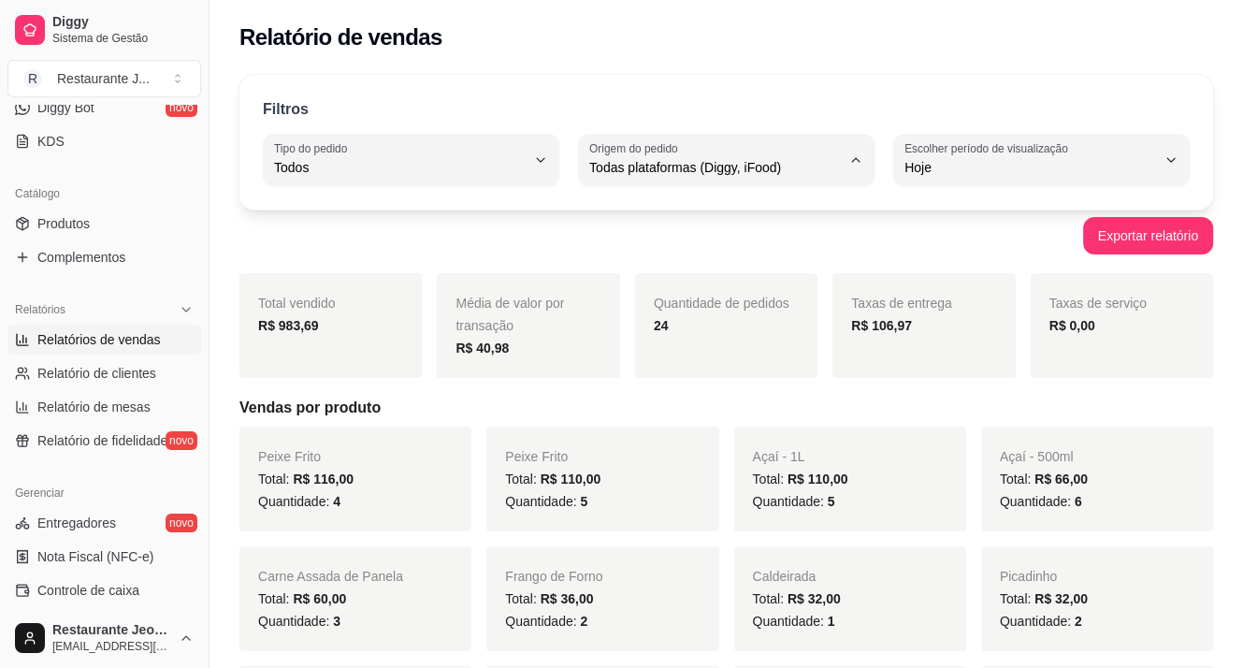
click at [701, 236] on span "Diggy" at bounding box center [717, 242] width 238 height 18
type input "DIGGY"
select select "DIGGY"
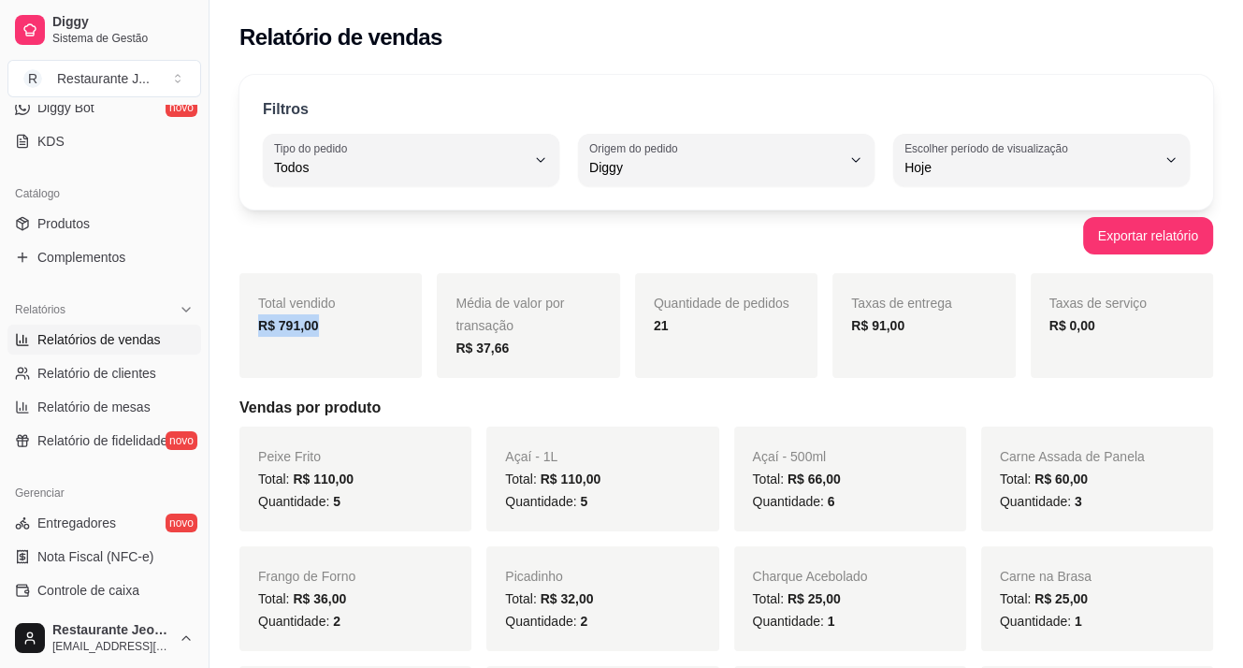
drag, startPoint x: 257, startPoint y: 320, endPoint x: 329, endPoint y: 319, distance: 72.0
click at [329, 319] on div "Total vendido R$ 791,00" at bounding box center [330, 325] width 182 height 105
click at [373, 338] on div "Total vendido R$ 791,00" at bounding box center [330, 325] width 182 height 105
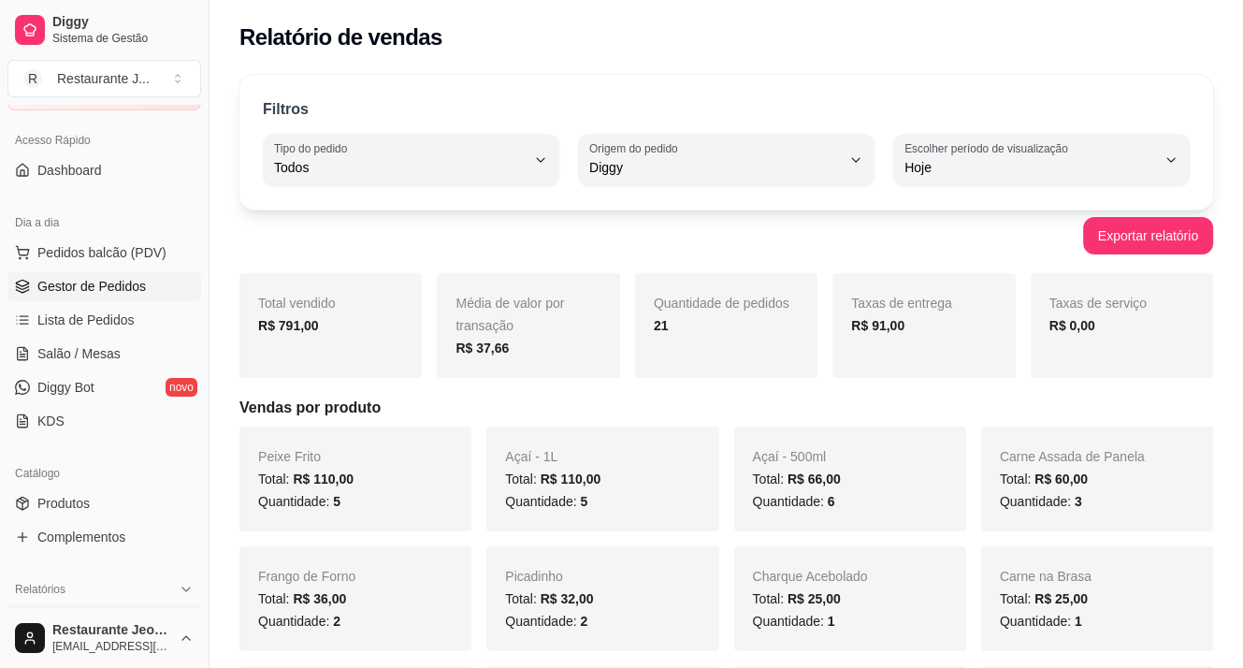
scroll to position [94, 0]
click at [64, 288] on span "Gestor de Pedidos" at bounding box center [91, 287] width 108 height 19
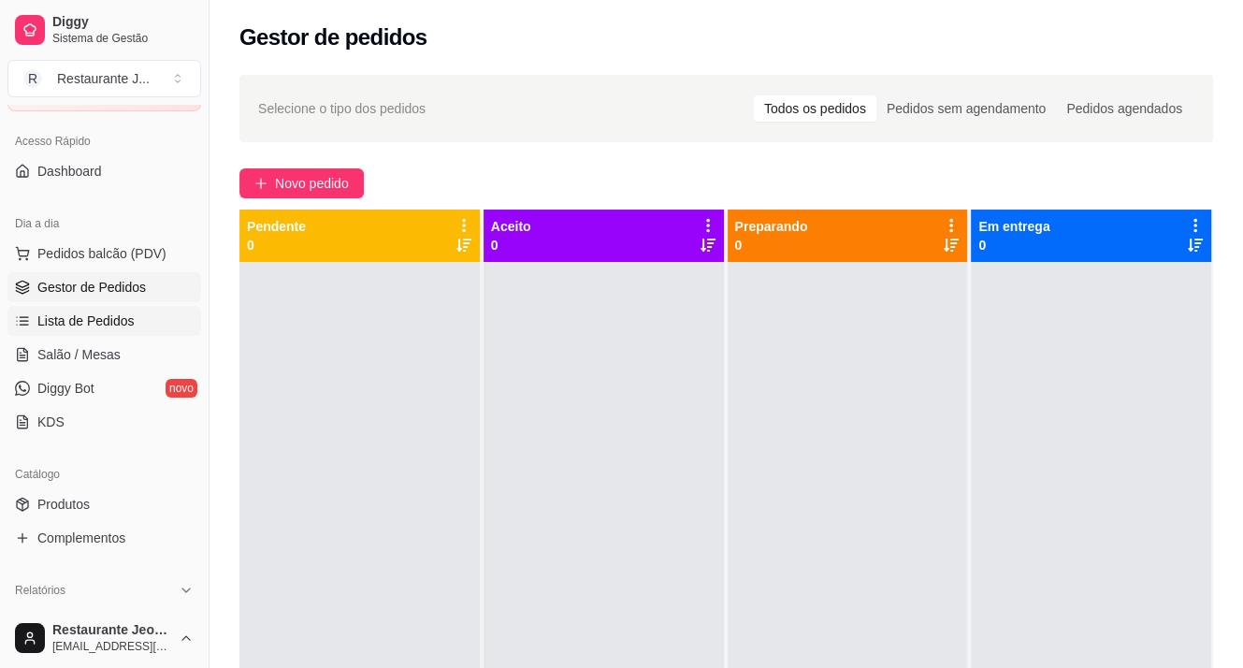
click at [65, 315] on span "Lista de Pedidos" at bounding box center [85, 320] width 97 height 19
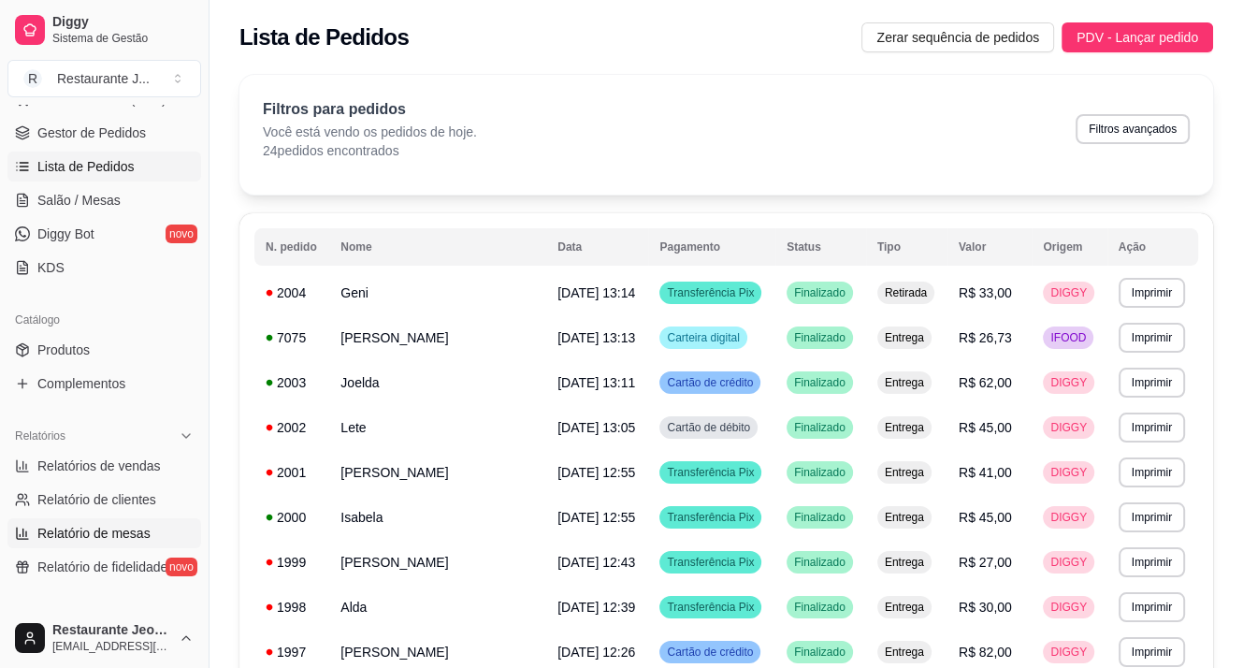
scroll to position [281, 0]
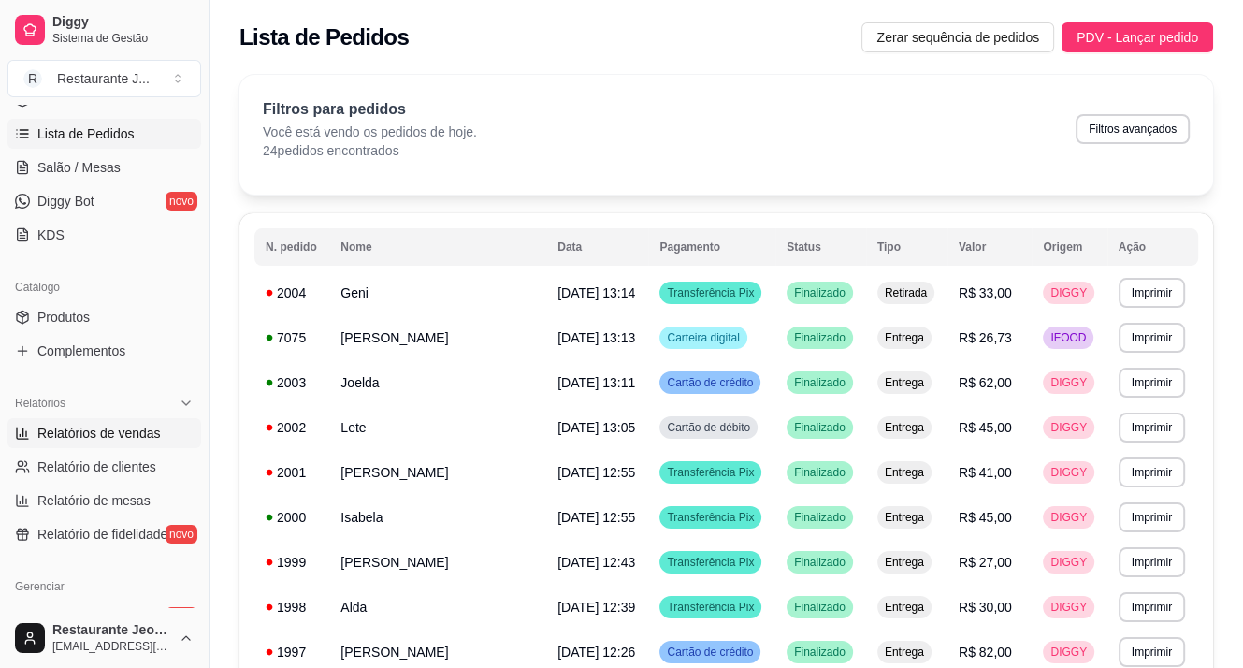
click at [120, 432] on span "Relatórios de vendas" at bounding box center [98, 433] width 123 height 19
select select "ALL"
select select "0"
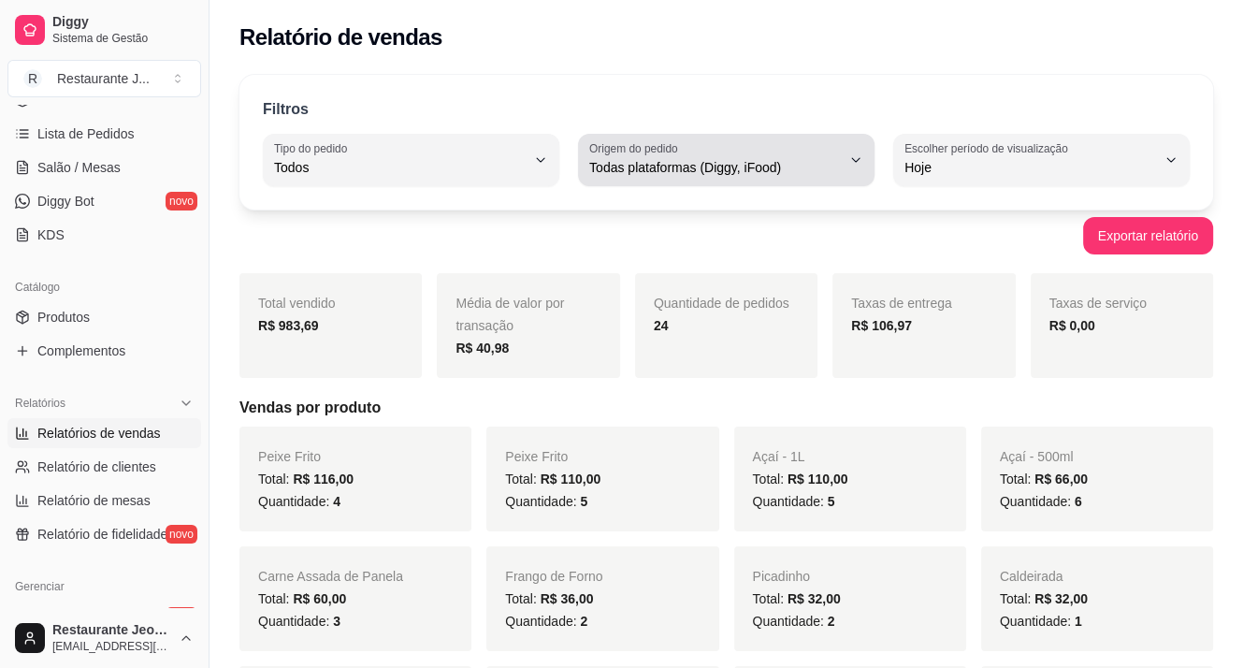
click at [811, 168] on span "Todas plataformas (Diggy, iFood)" at bounding box center [715, 167] width 252 height 19
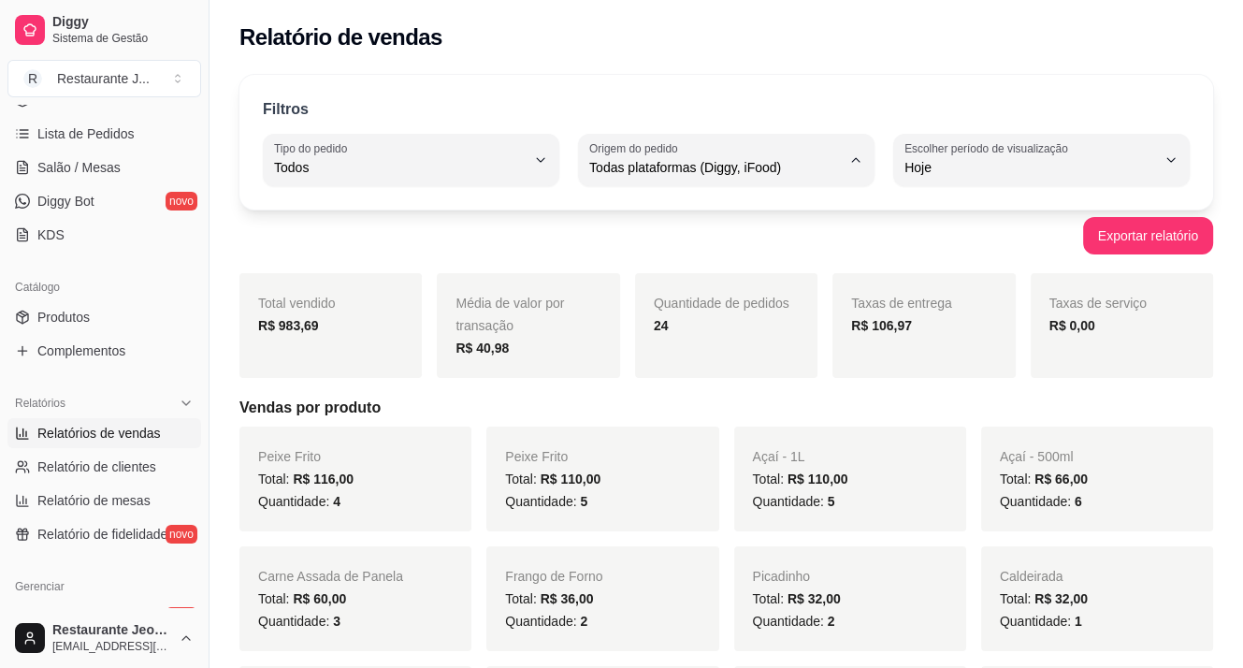
click at [688, 255] on li "Diggy" at bounding box center [726, 241] width 270 height 29
type input "DIGGY"
select select "DIGGY"
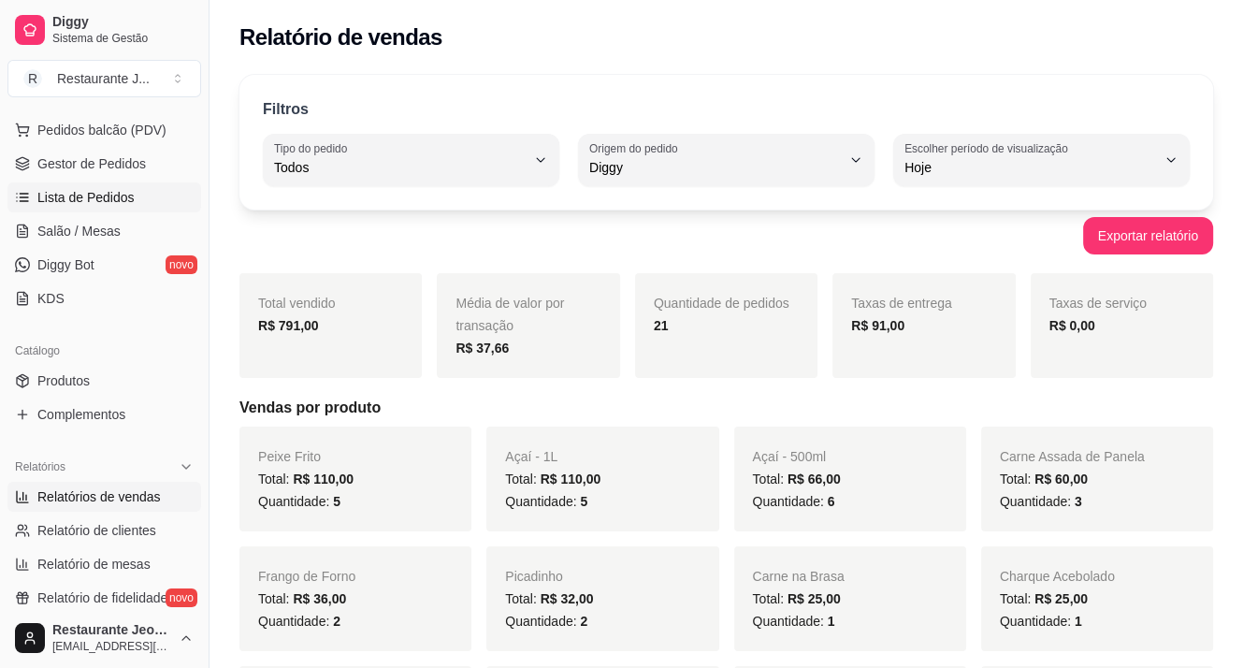
scroll to position [187, 0]
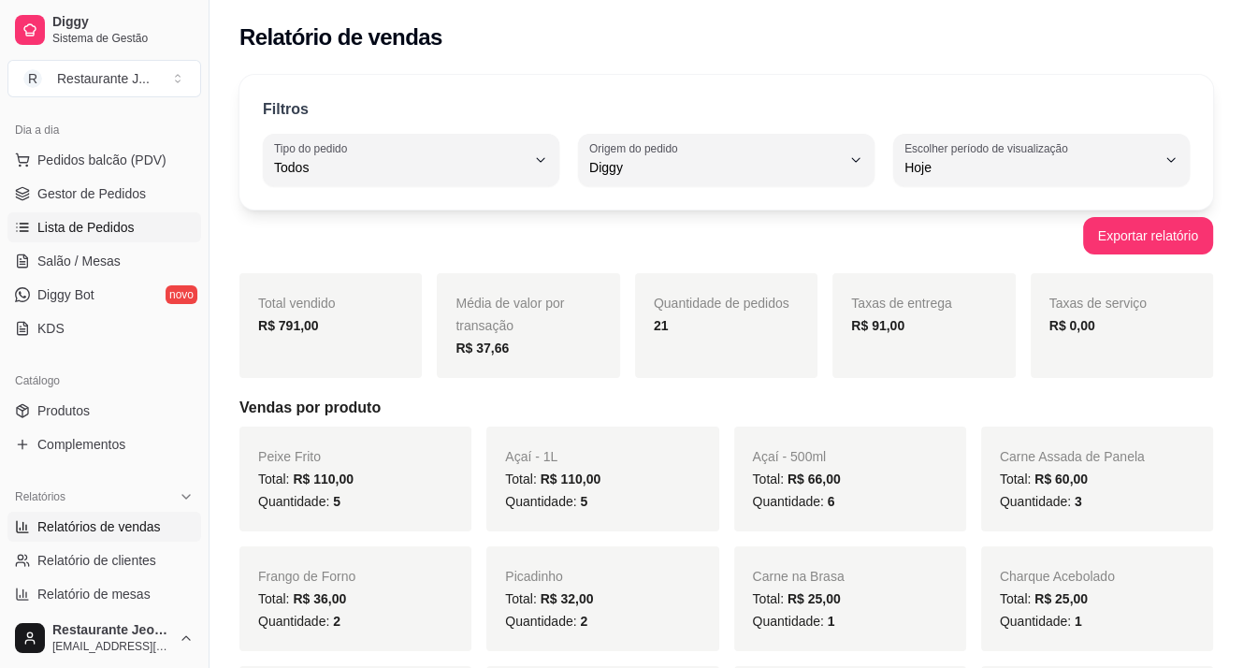
click at [108, 229] on span "Lista de Pedidos" at bounding box center [85, 227] width 97 height 19
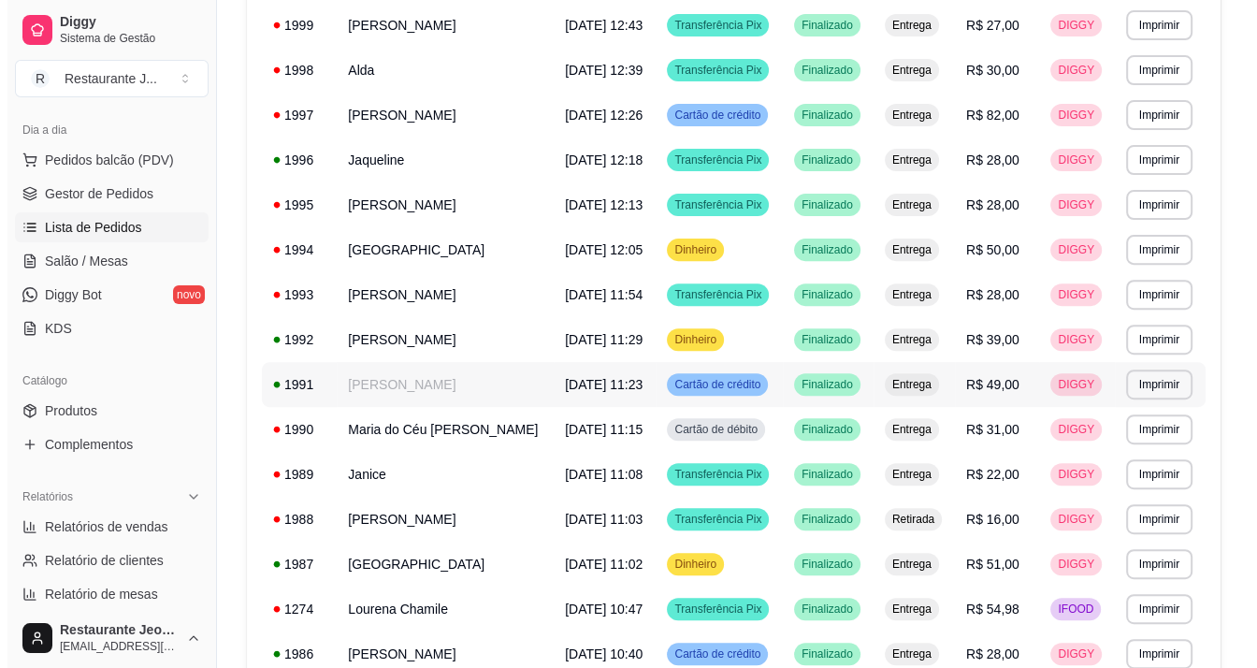
scroll to position [748, 0]
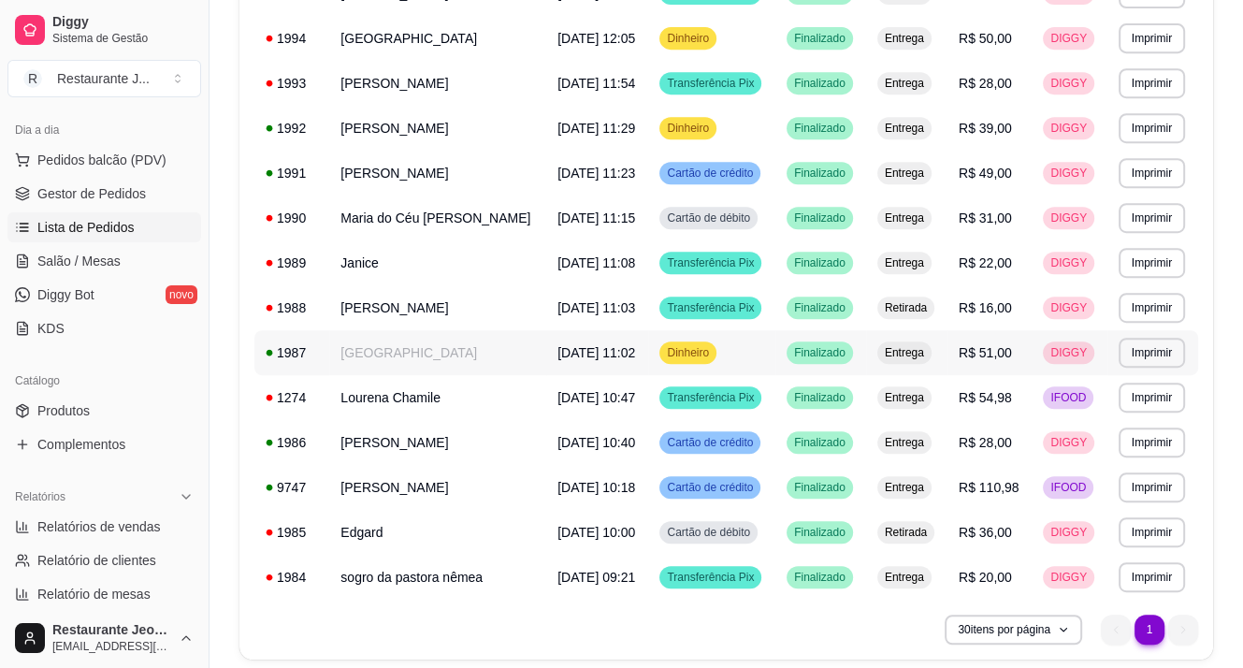
click at [386, 359] on td "[GEOGRAPHIC_DATA]" at bounding box center [437, 352] width 217 height 45
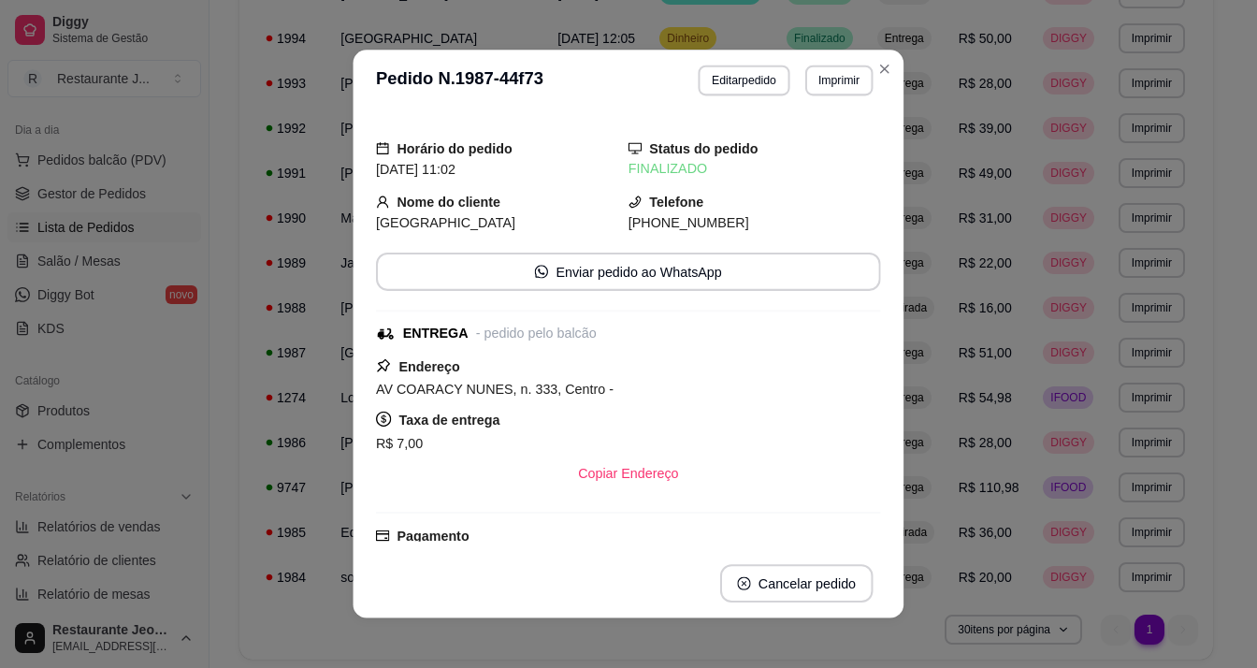
click at [386, 349] on div "Horário do pedido [DATE] 11:02 Status do pedido FINALIZADO Nome do cliente HOTE…" at bounding box center [628, 330] width 505 height 423
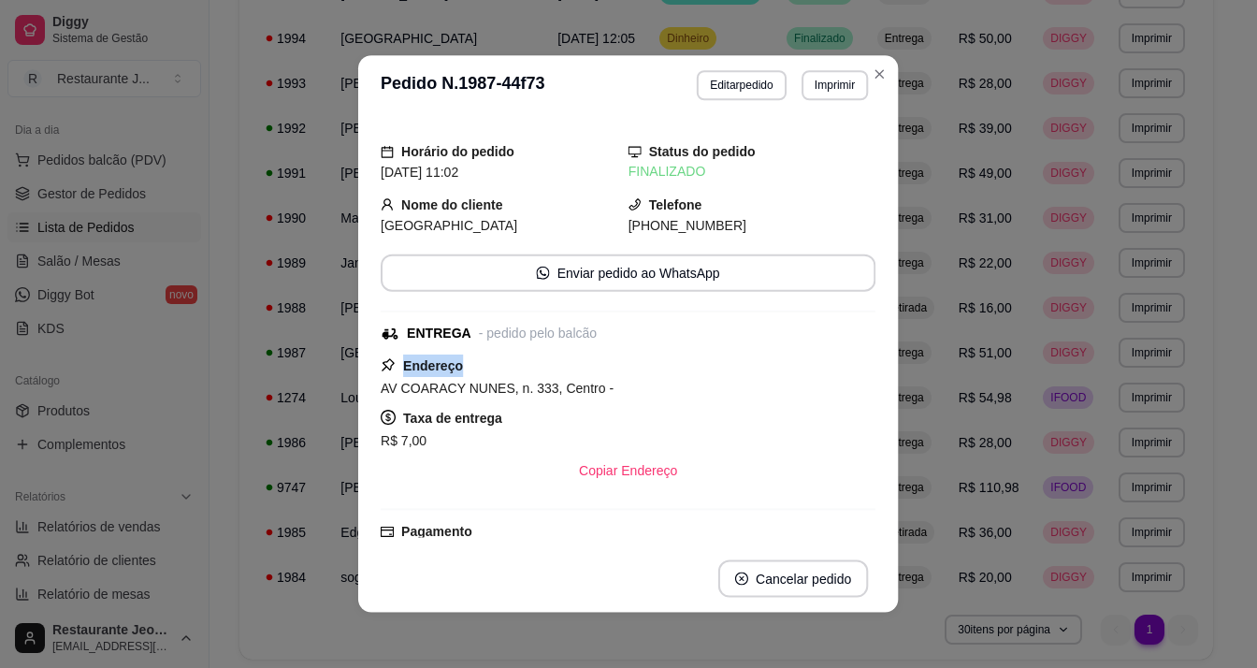
click at [386, 349] on div "Horário do pedido [DATE] 11:02 Status do pedido FINALIZADO Nome do cliente HOTE…" at bounding box center [628, 329] width 495 height 414
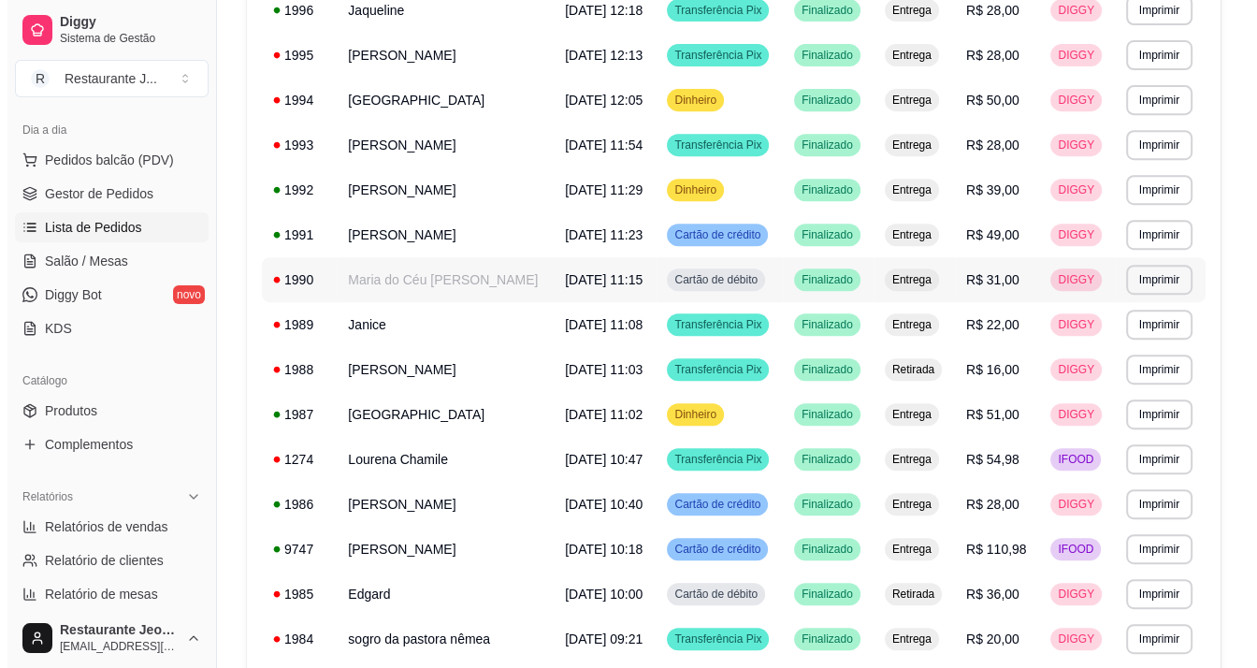
scroll to position [655, 0]
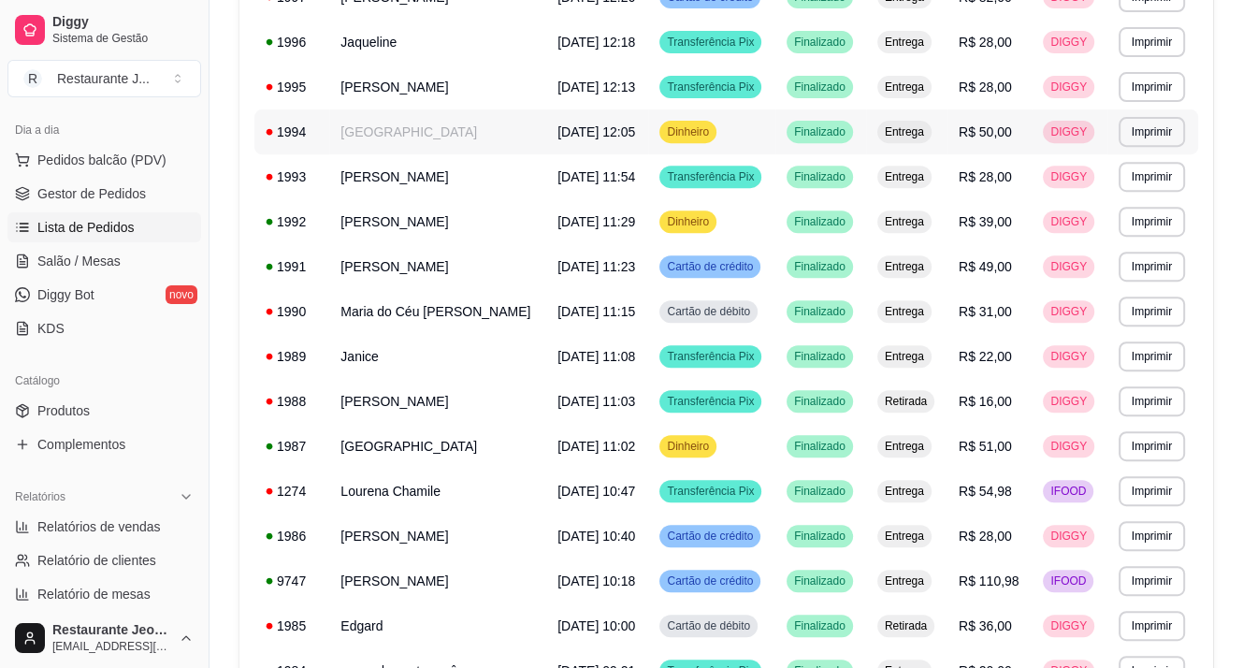
click at [411, 136] on td "[GEOGRAPHIC_DATA]" at bounding box center [437, 131] width 217 height 45
click at [413, 222] on td "[PERSON_NAME]" at bounding box center [437, 221] width 217 height 45
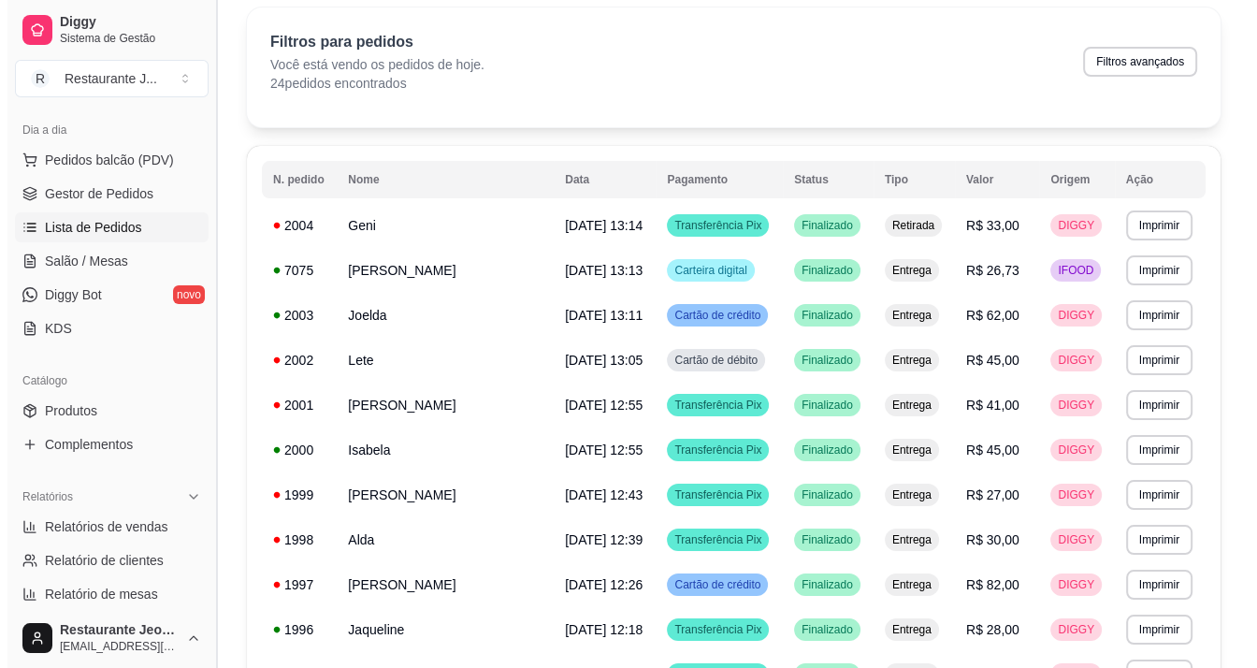
scroll to position [0, 0]
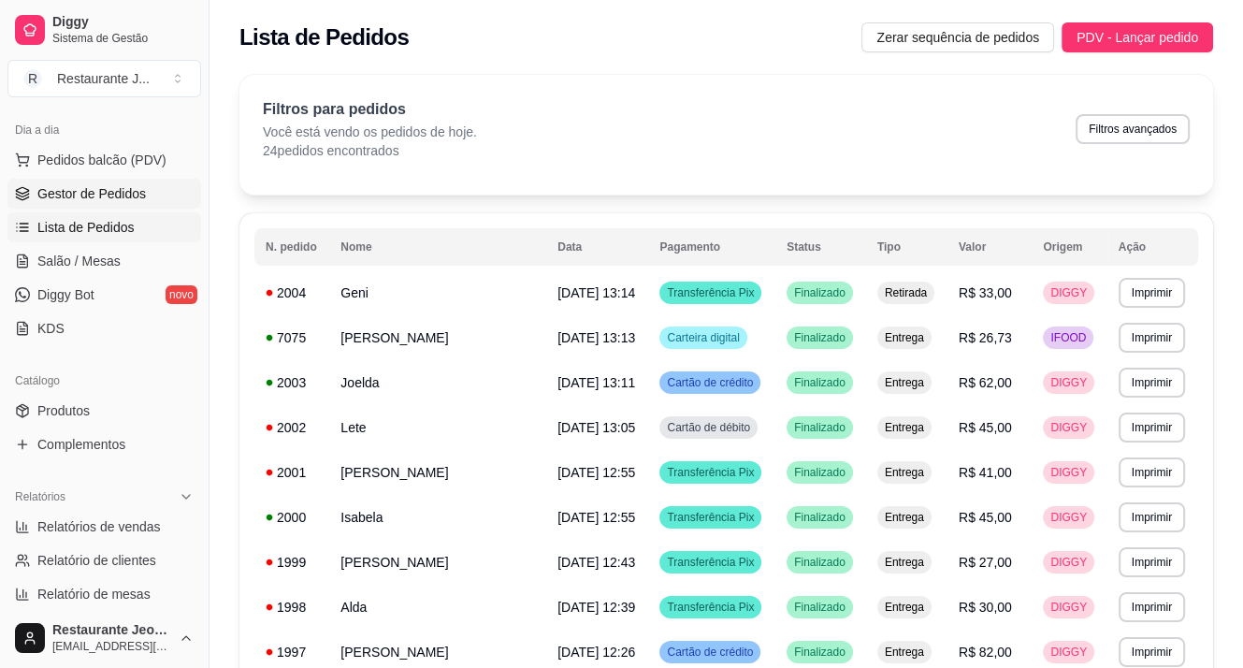
click at [57, 192] on span "Gestor de Pedidos" at bounding box center [91, 193] width 108 height 19
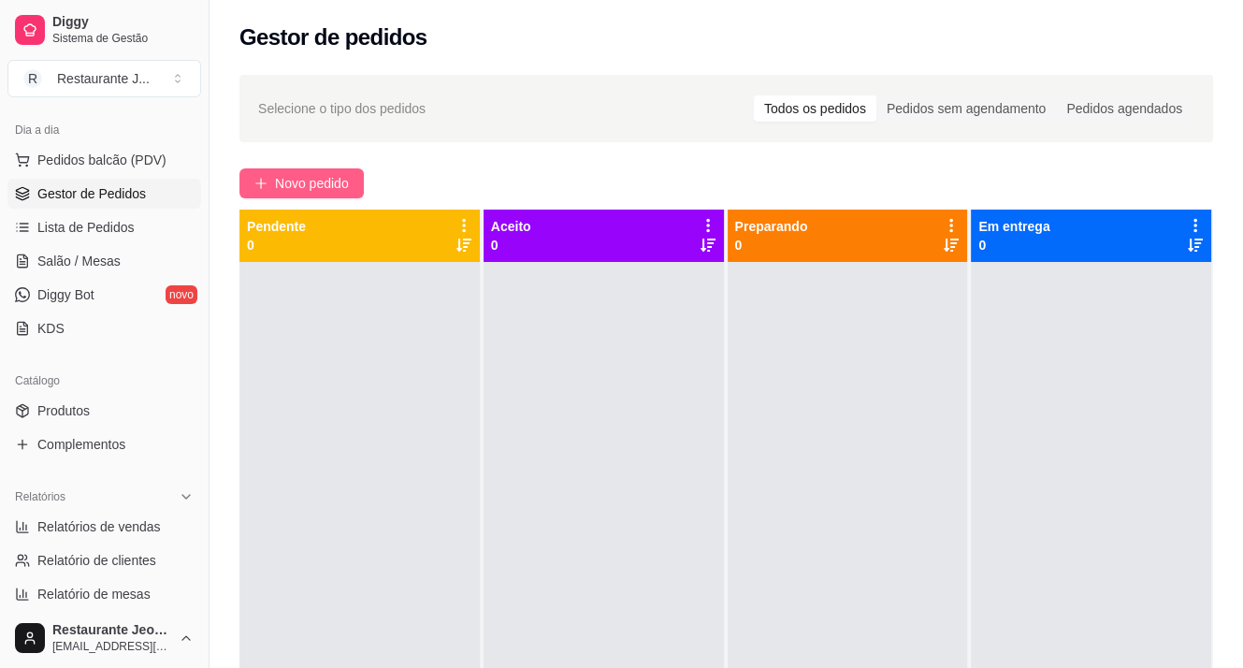
click at [286, 180] on span "Novo pedido" at bounding box center [312, 183] width 74 height 21
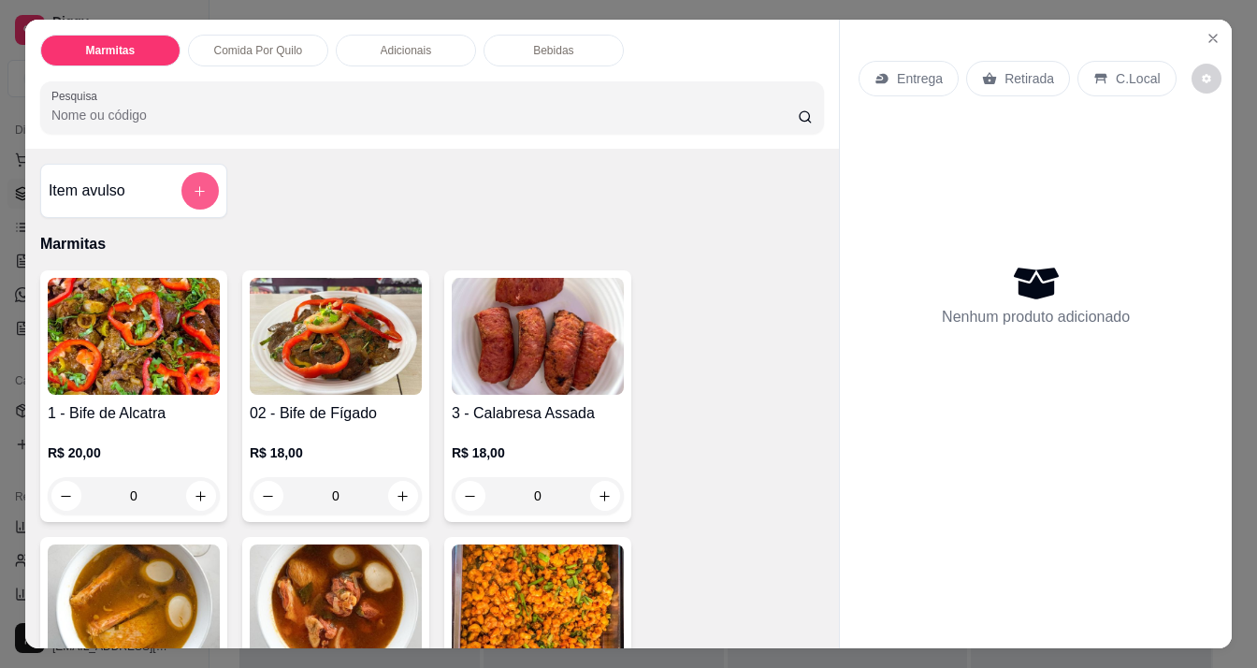
click at [182, 187] on button "add-separate-item" at bounding box center [199, 190] width 37 height 37
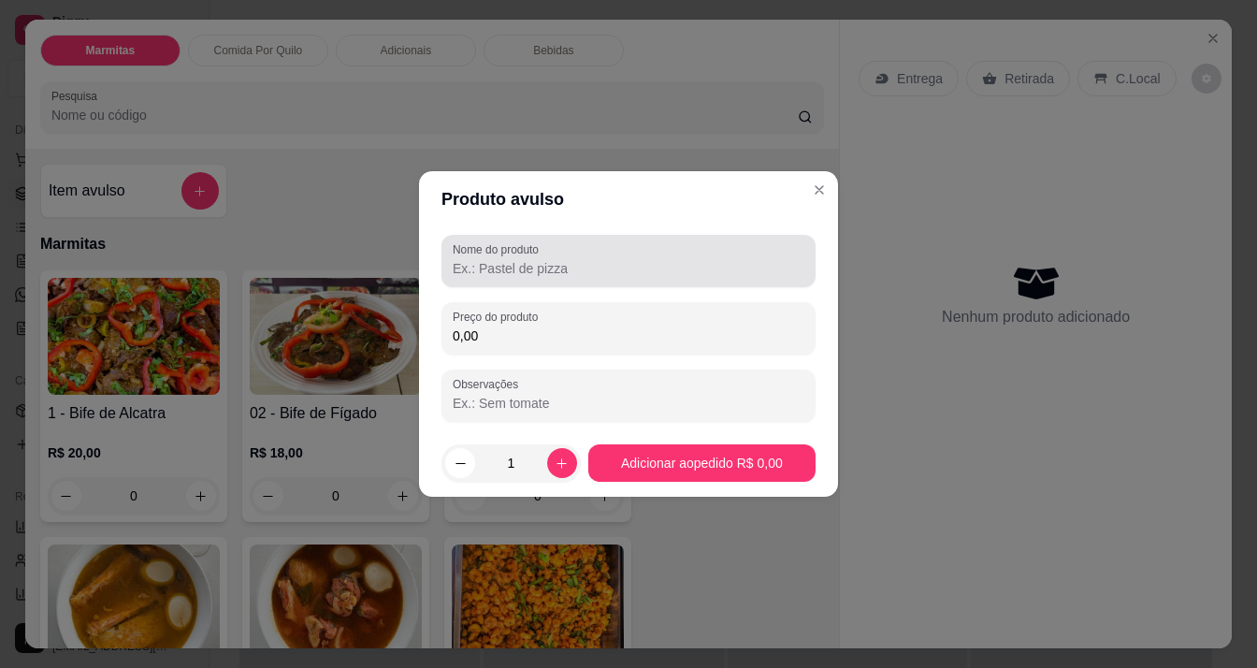
click at [600, 266] on input "Nome do produto" at bounding box center [629, 268] width 352 height 19
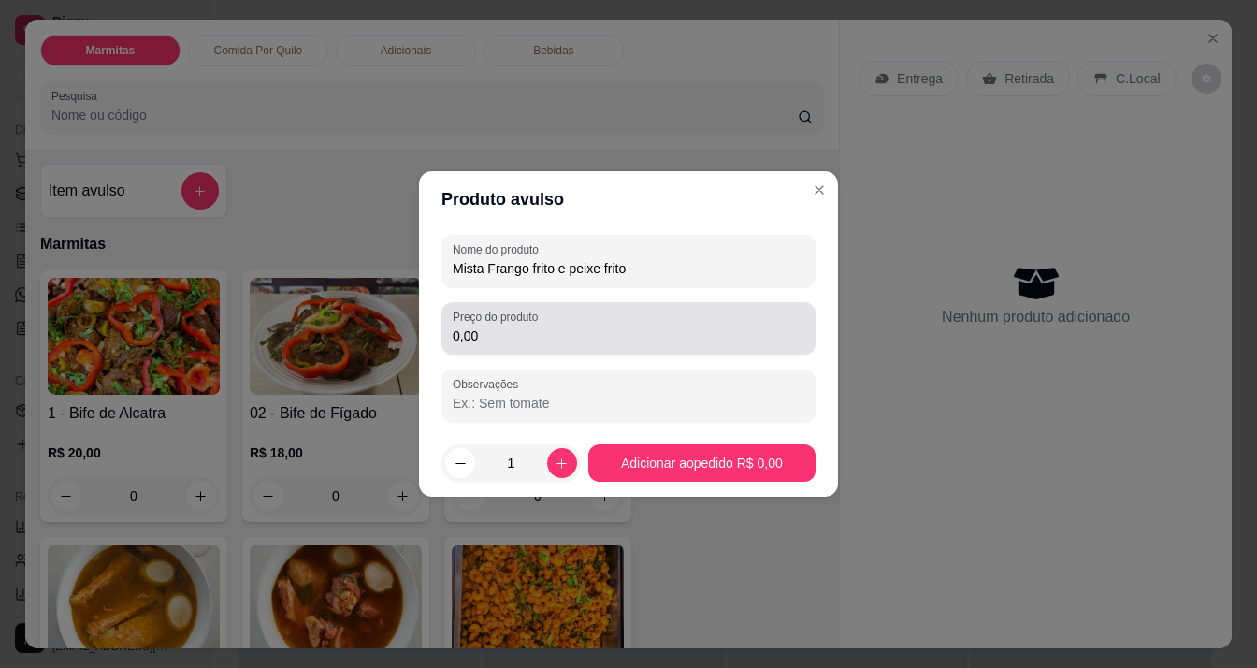
type input "Mista Frango frito e peixe frito"
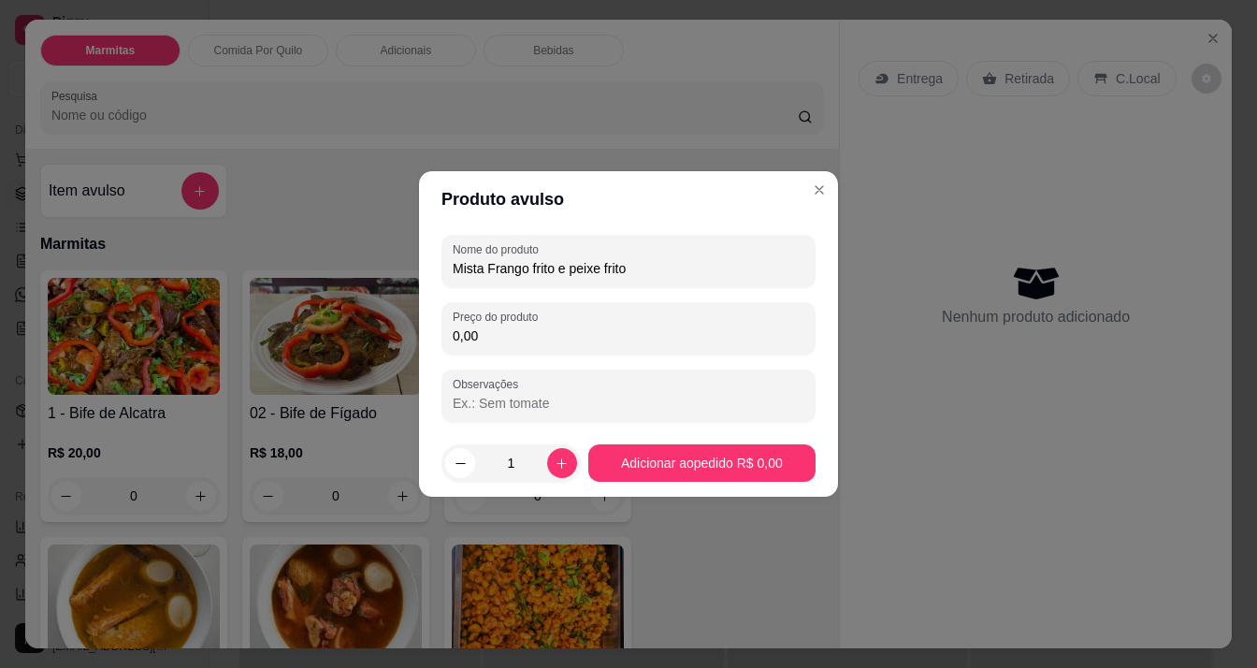
click at [536, 334] on input "0,00" at bounding box center [629, 335] width 352 height 19
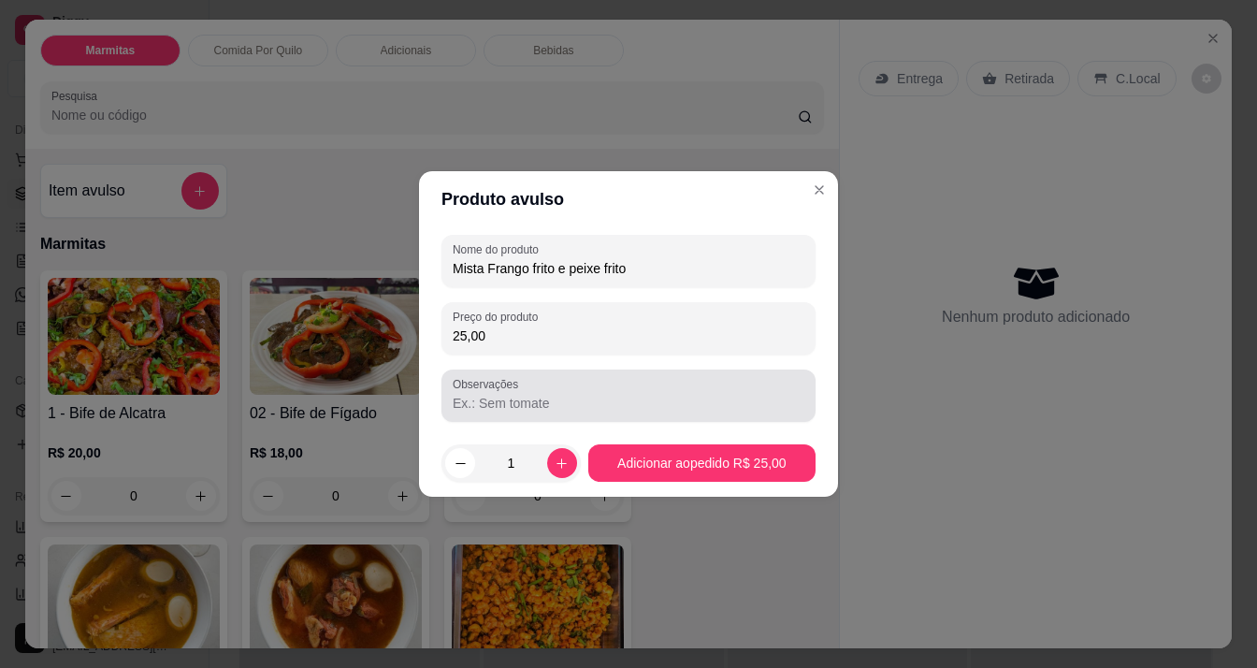
type input "25,00"
click at [529, 402] on input "Observações" at bounding box center [629, 403] width 352 height 19
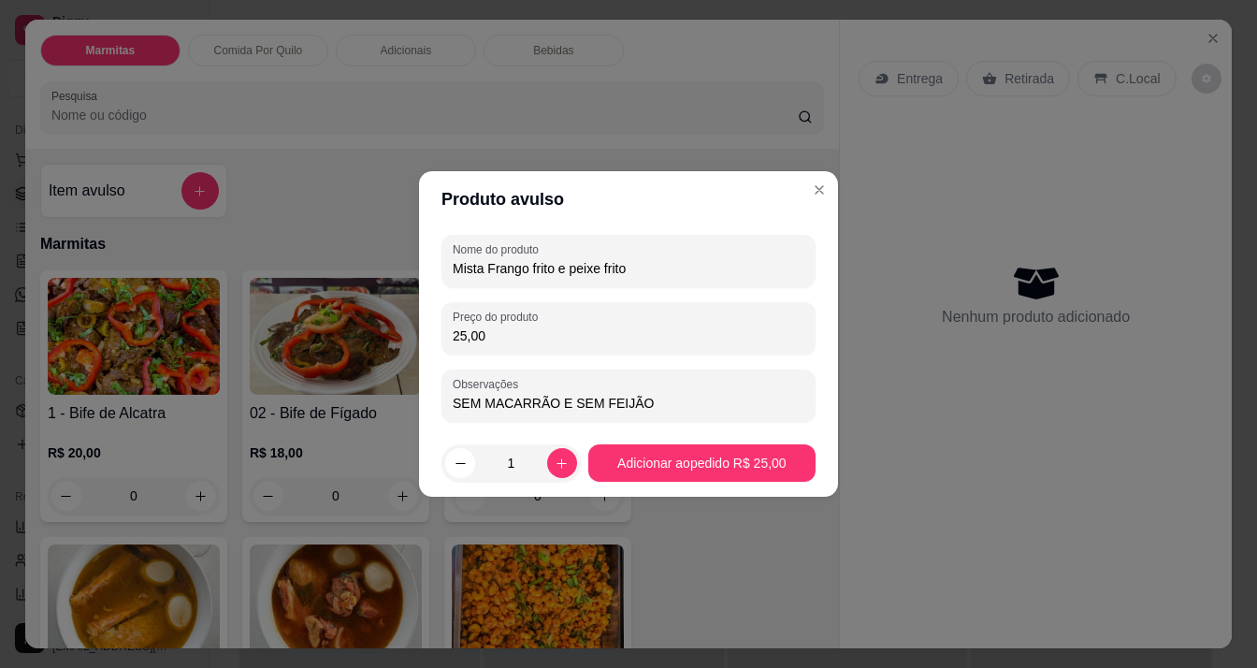
type input "SEM MACARRÃO E SEM FEIJÃO"
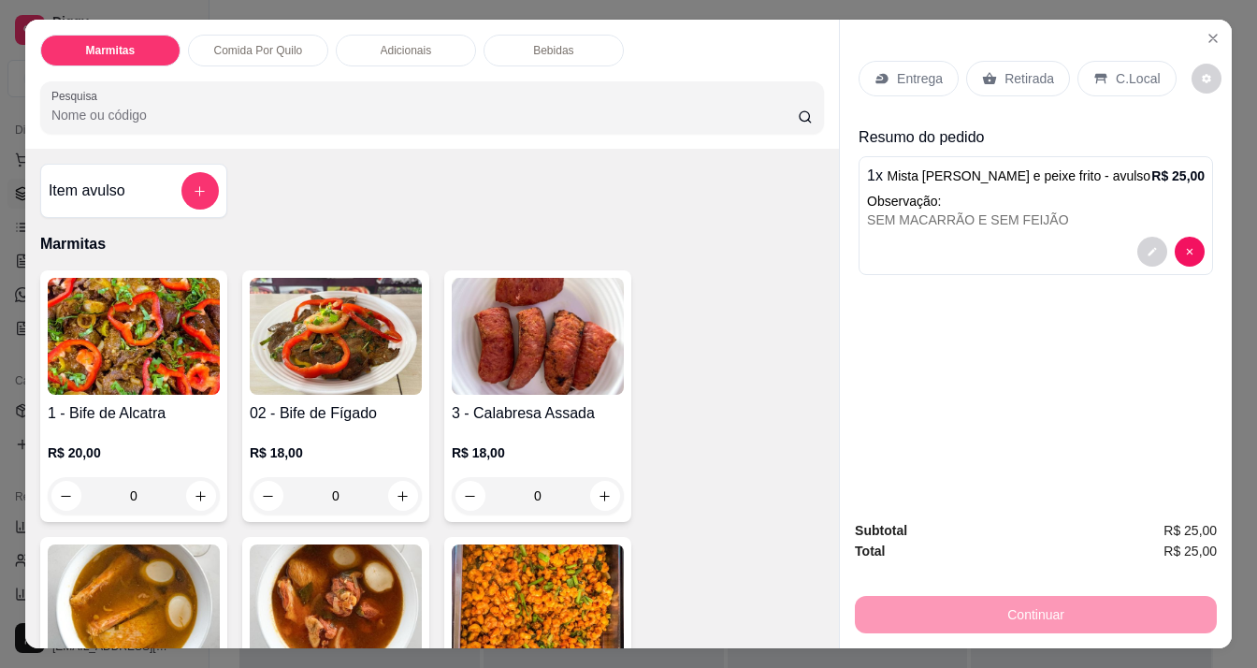
click at [1004, 72] on p "Retirada" at bounding box center [1029, 78] width 50 height 19
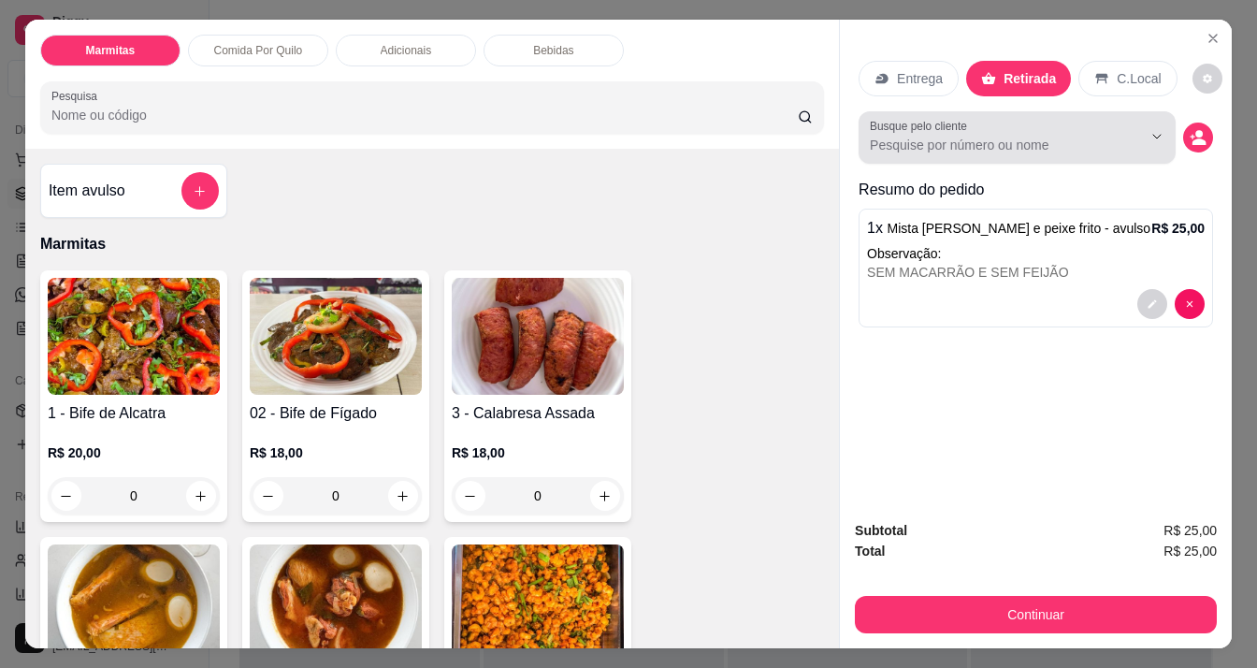
click at [1017, 151] on div "Busque pelo cliente" at bounding box center [1016, 137] width 317 height 52
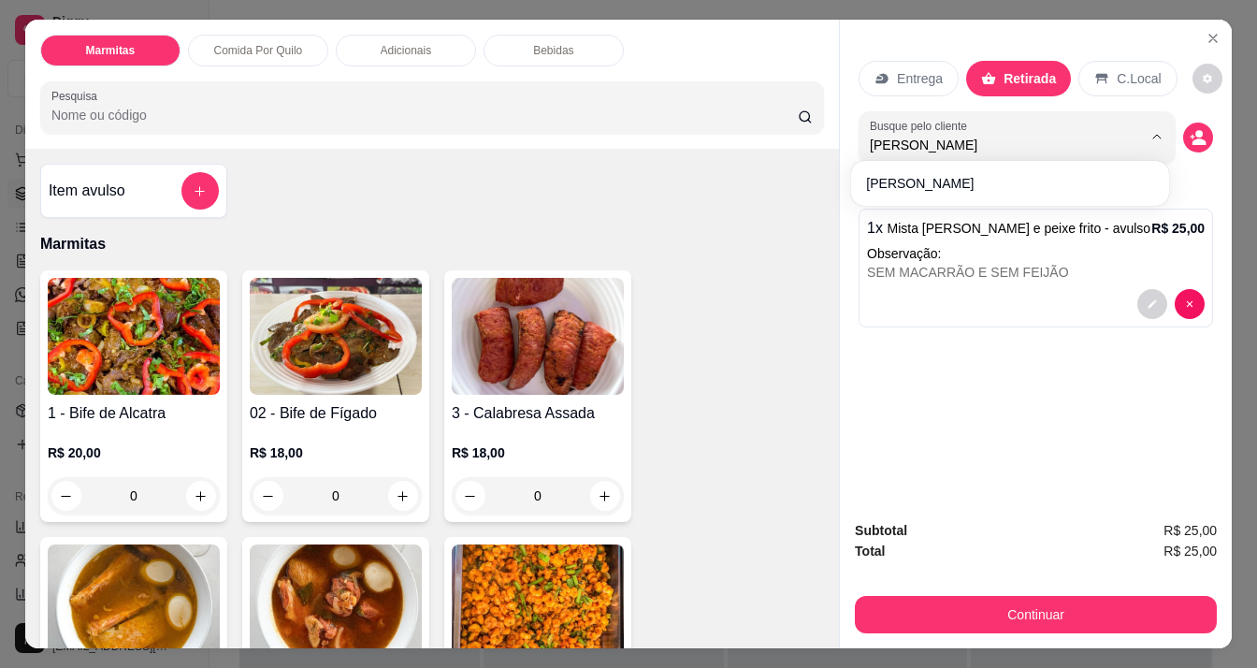
type input "[PERSON_NAME]"
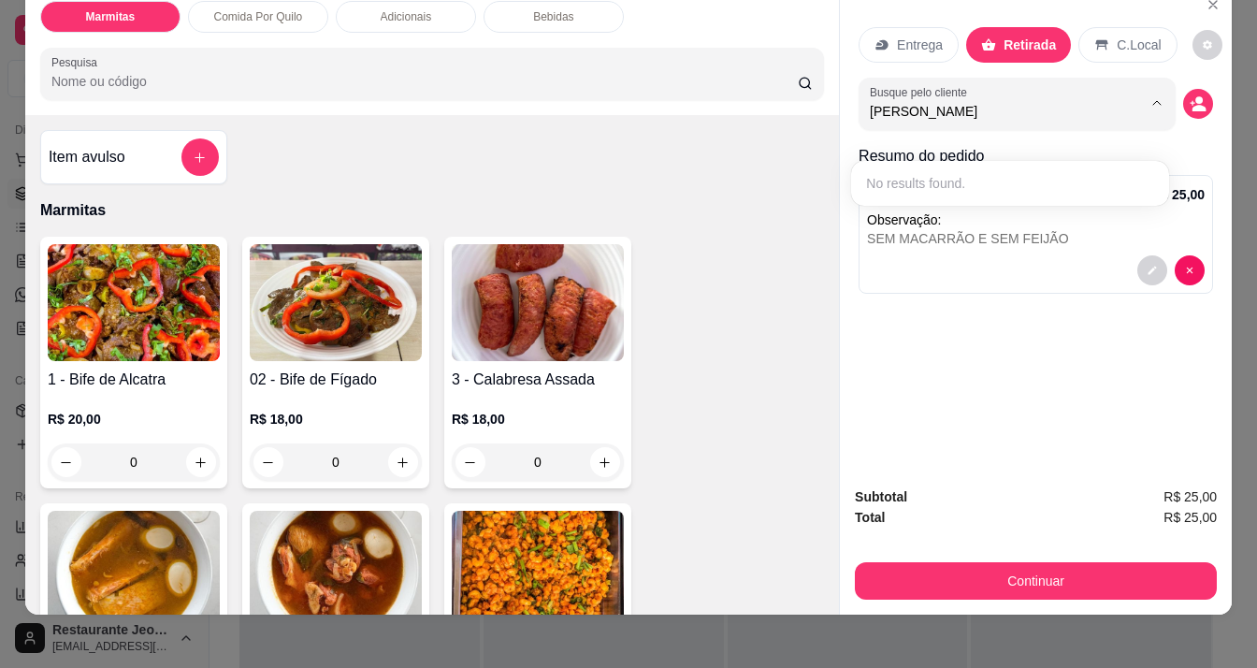
scroll to position [47, 0]
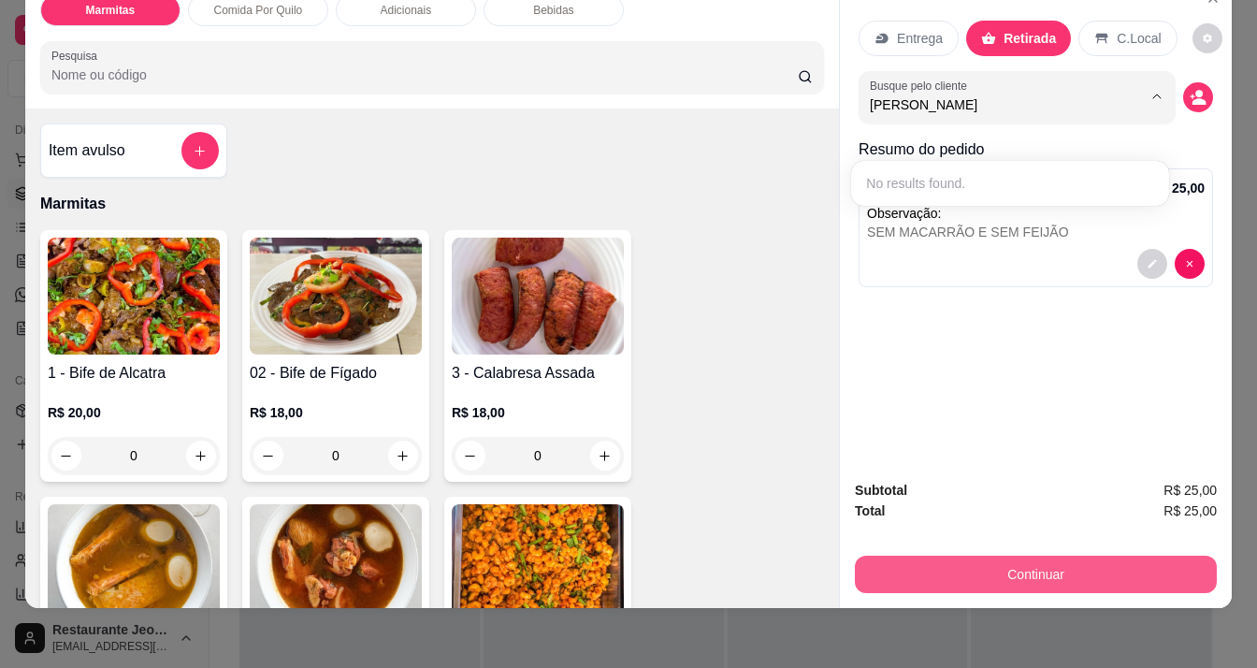
click at [1008, 555] on button "Continuar" at bounding box center [1036, 573] width 362 height 37
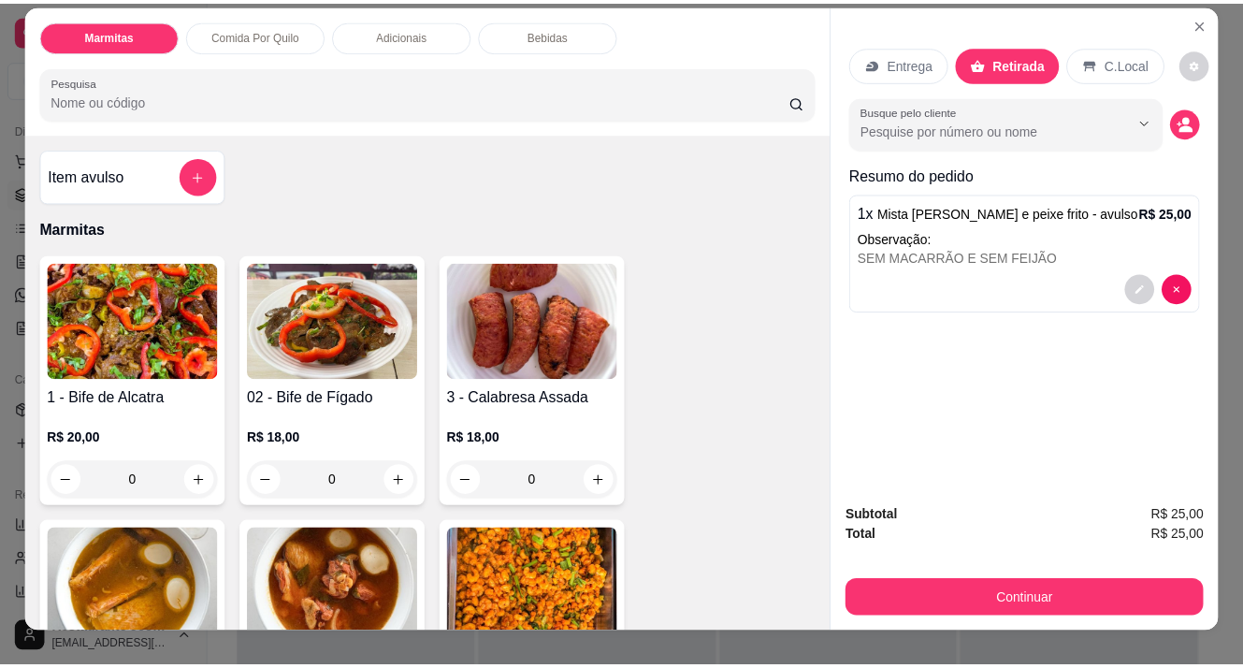
scroll to position [0, 0]
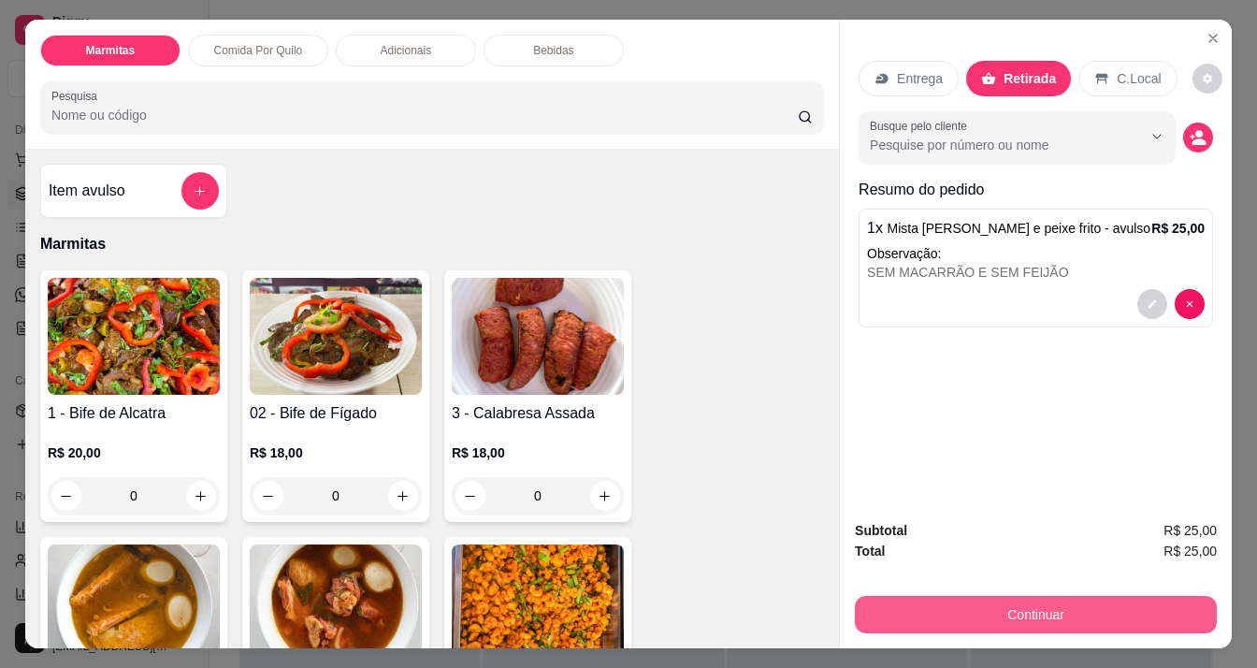
click at [1034, 607] on button "Continuar" at bounding box center [1036, 614] width 362 height 37
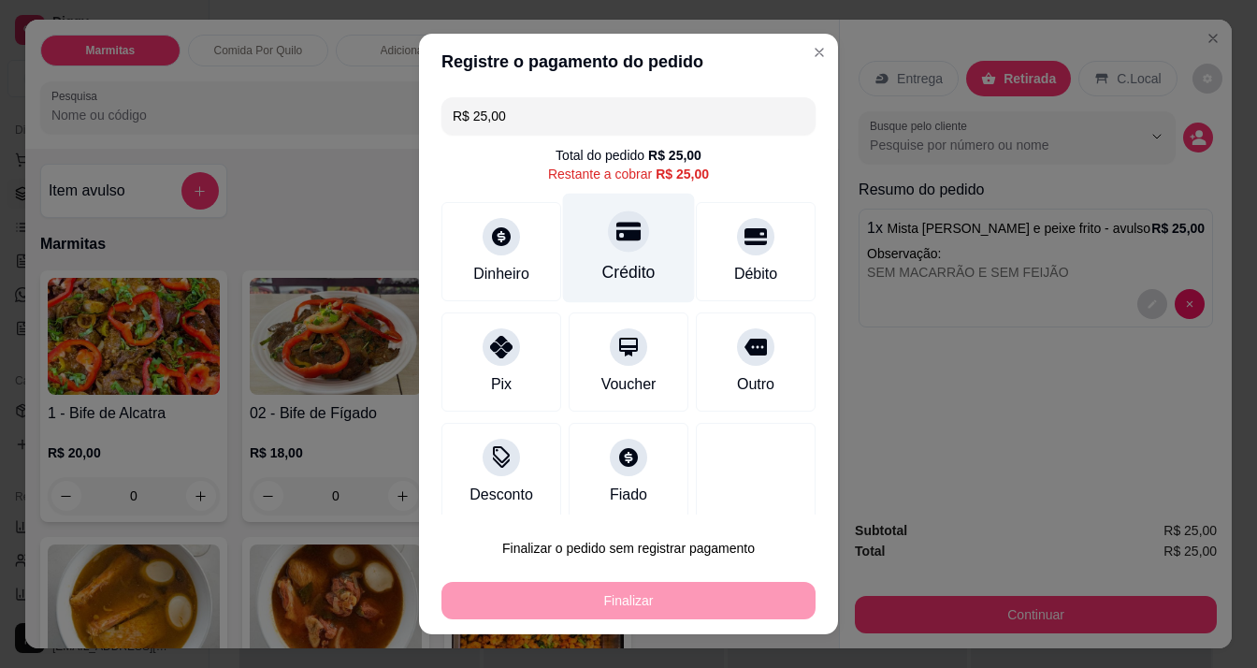
click at [619, 219] on icon at bounding box center [628, 231] width 24 height 24
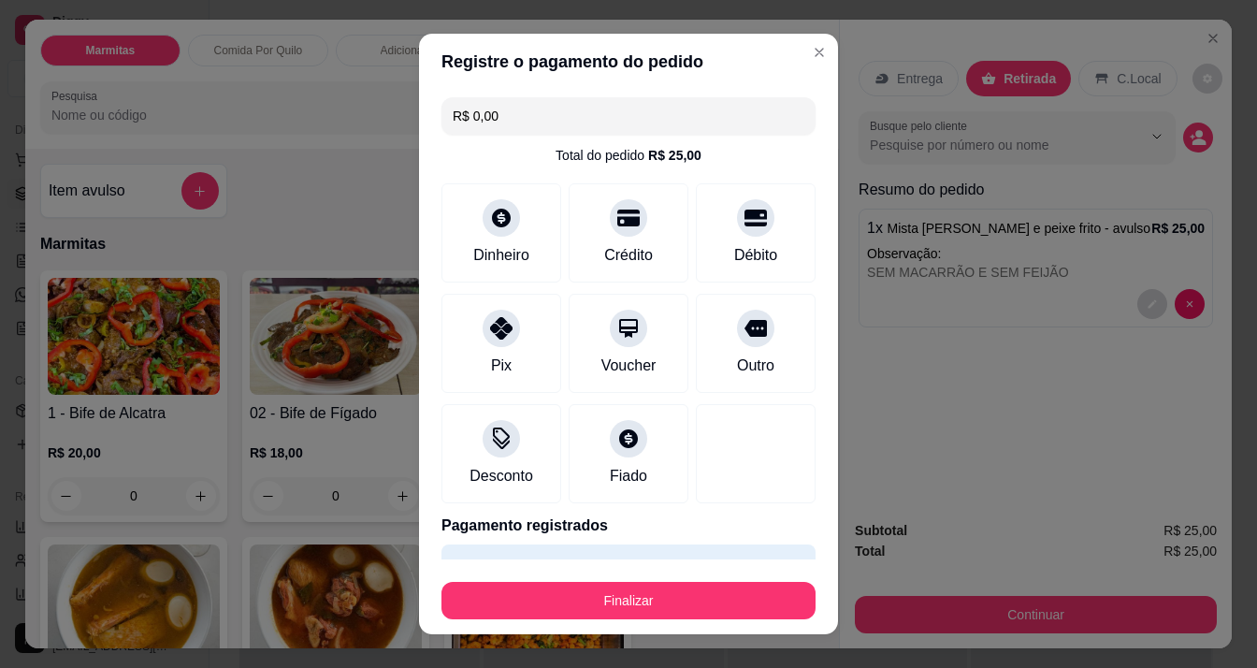
click at [666, 579] on div "Finalizar" at bounding box center [628, 596] width 374 height 45
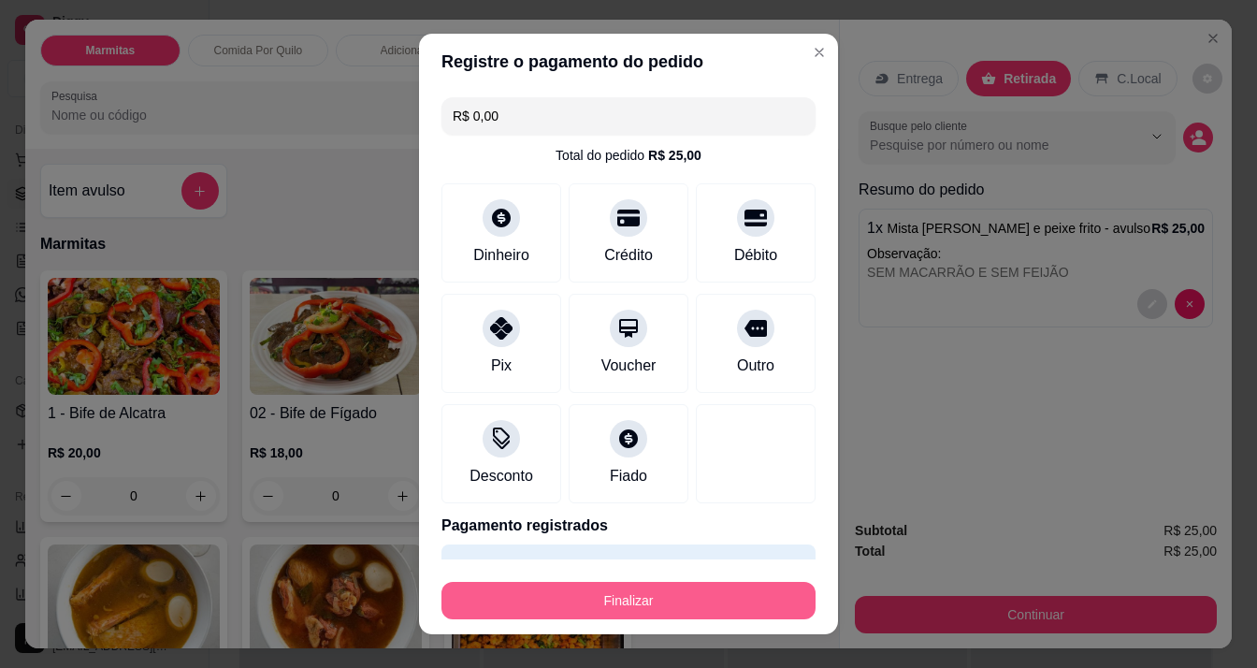
click at [665, 594] on button "Finalizar" at bounding box center [628, 600] width 374 height 37
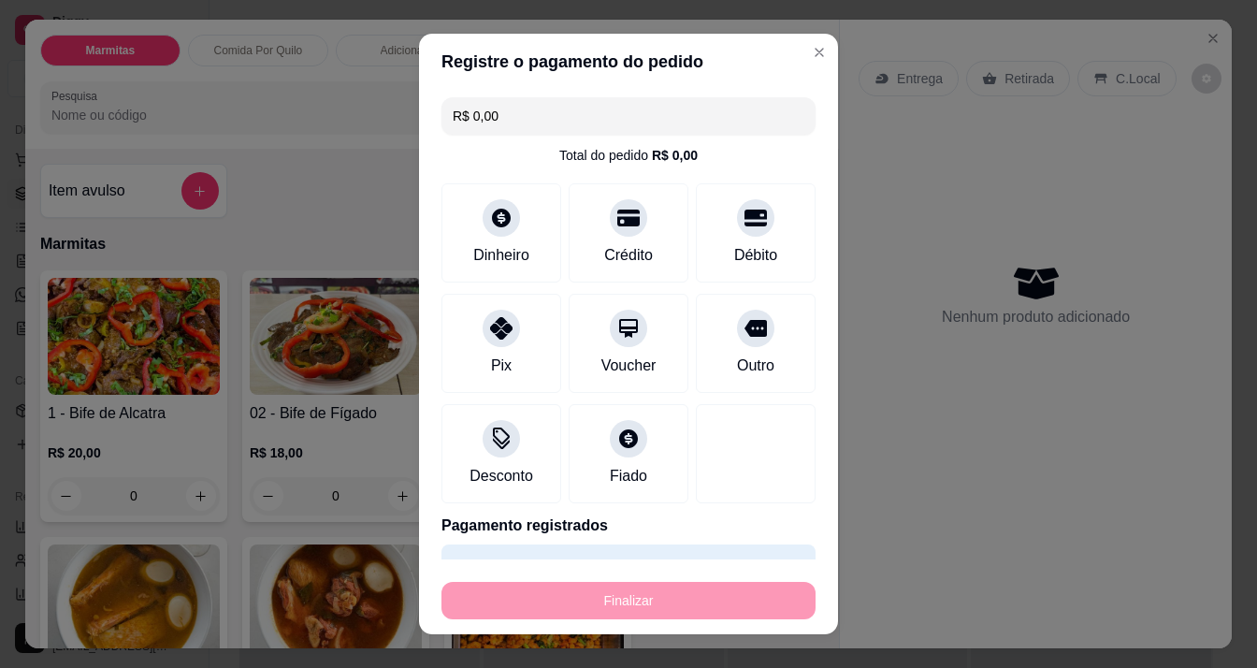
type input "-R$ 25,00"
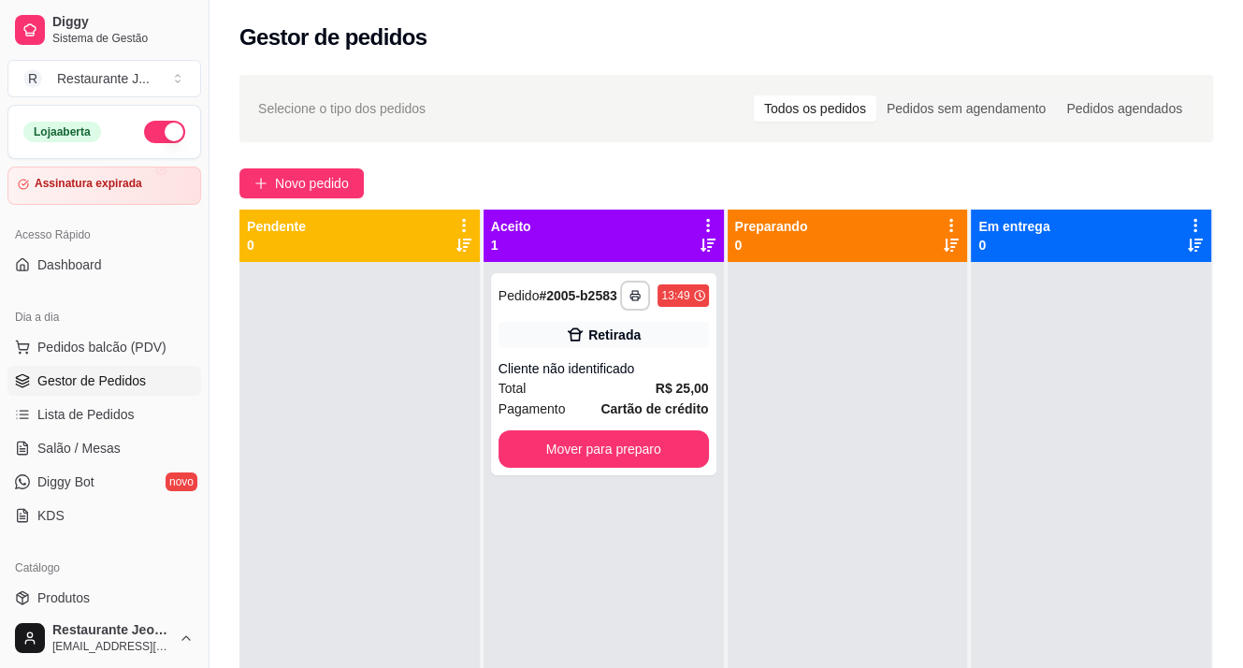
click at [144, 123] on button "button" at bounding box center [164, 132] width 41 height 22
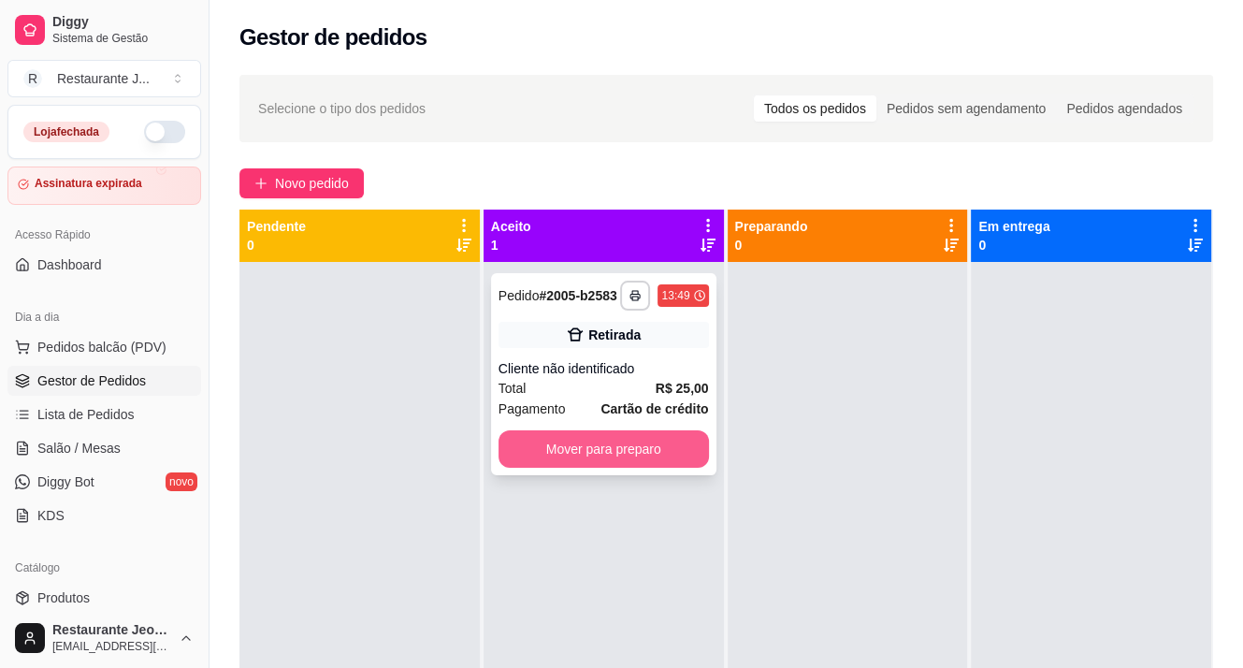
click at [556, 465] on button "Mover para preparo" at bounding box center [603, 448] width 210 height 37
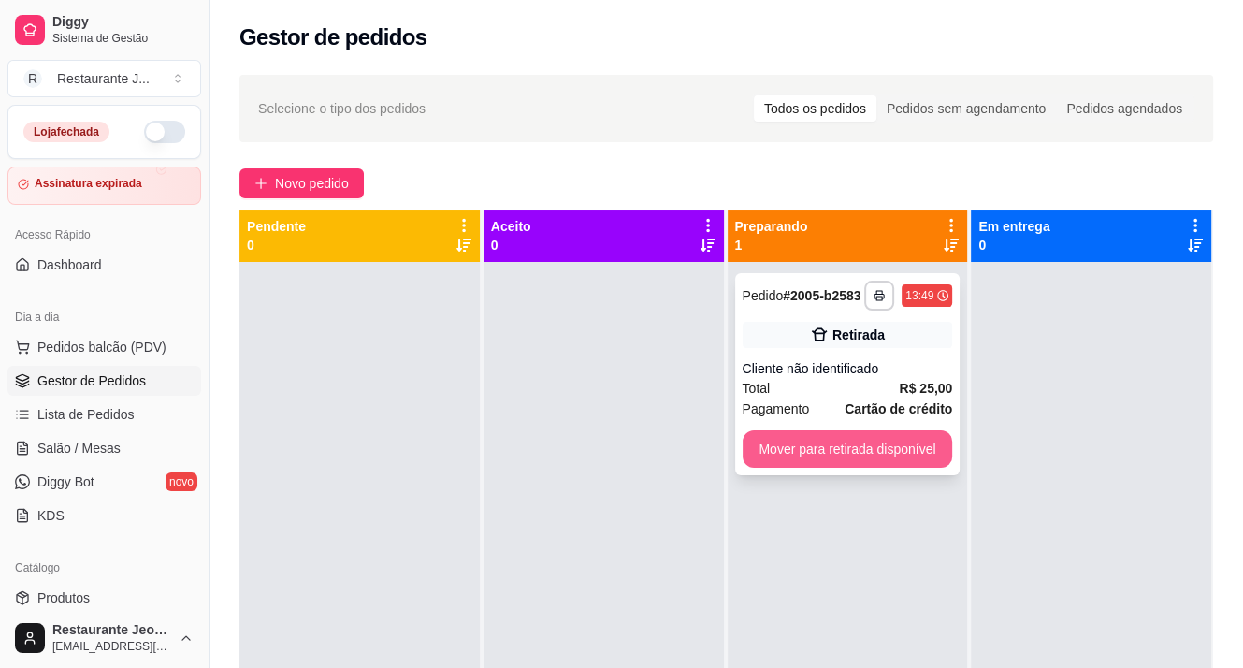
click at [790, 453] on button "Mover para retirada disponível" at bounding box center [847, 448] width 210 height 37
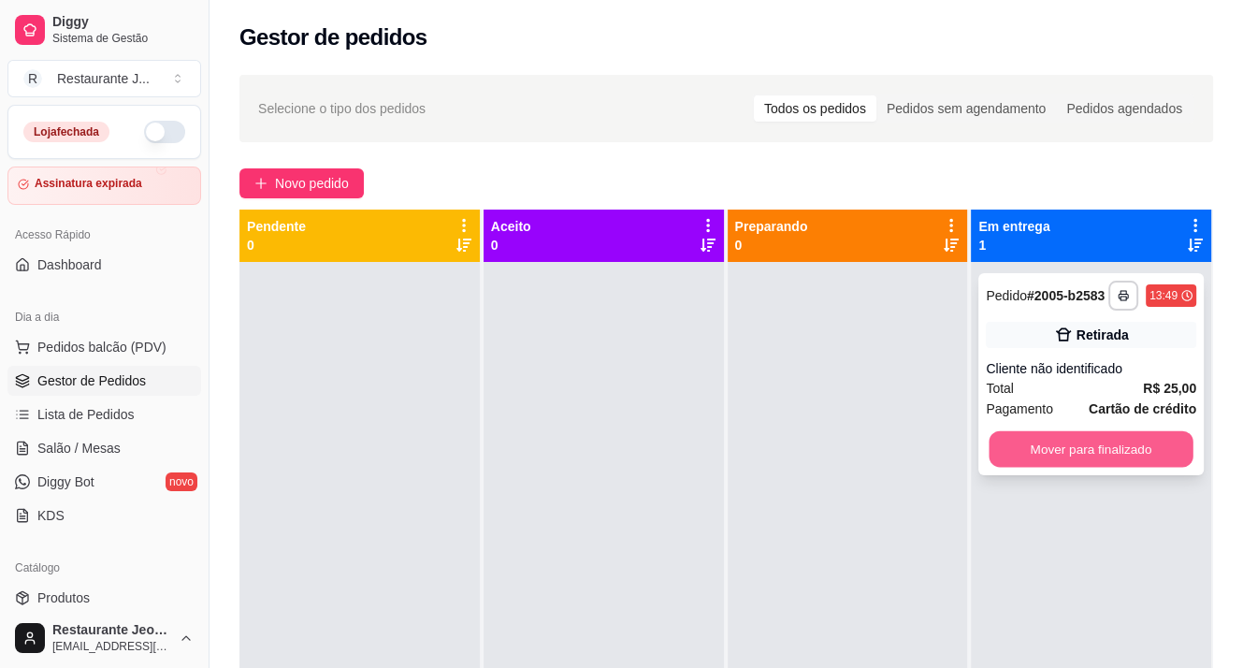
click at [1083, 465] on button "Mover para finalizado" at bounding box center [1091, 449] width 204 height 36
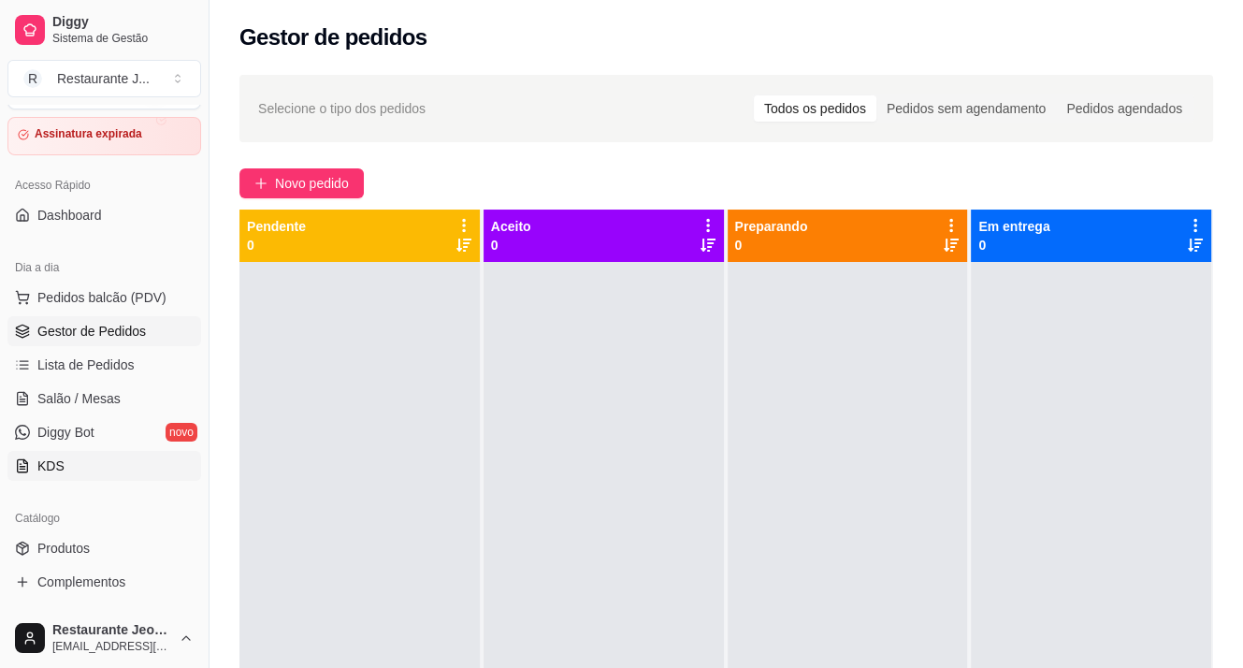
scroll to position [94, 0]
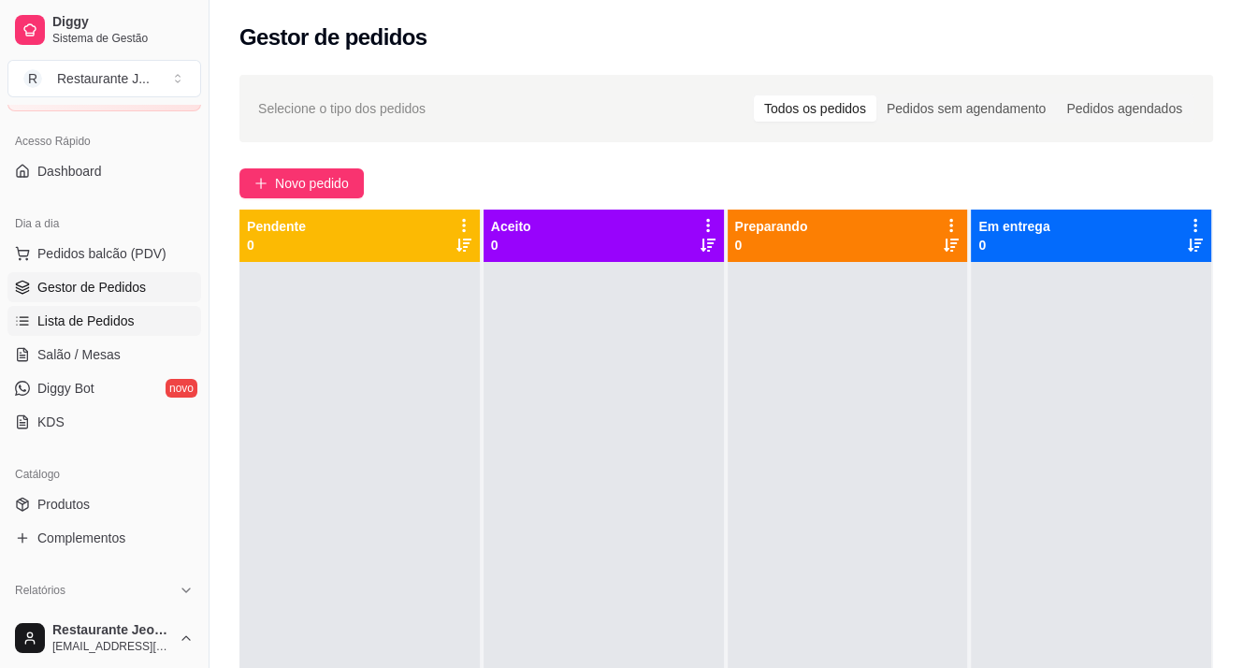
click at [127, 323] on span "Lista de Pedidos" at bounding box center [85, 320] width 97 height 19
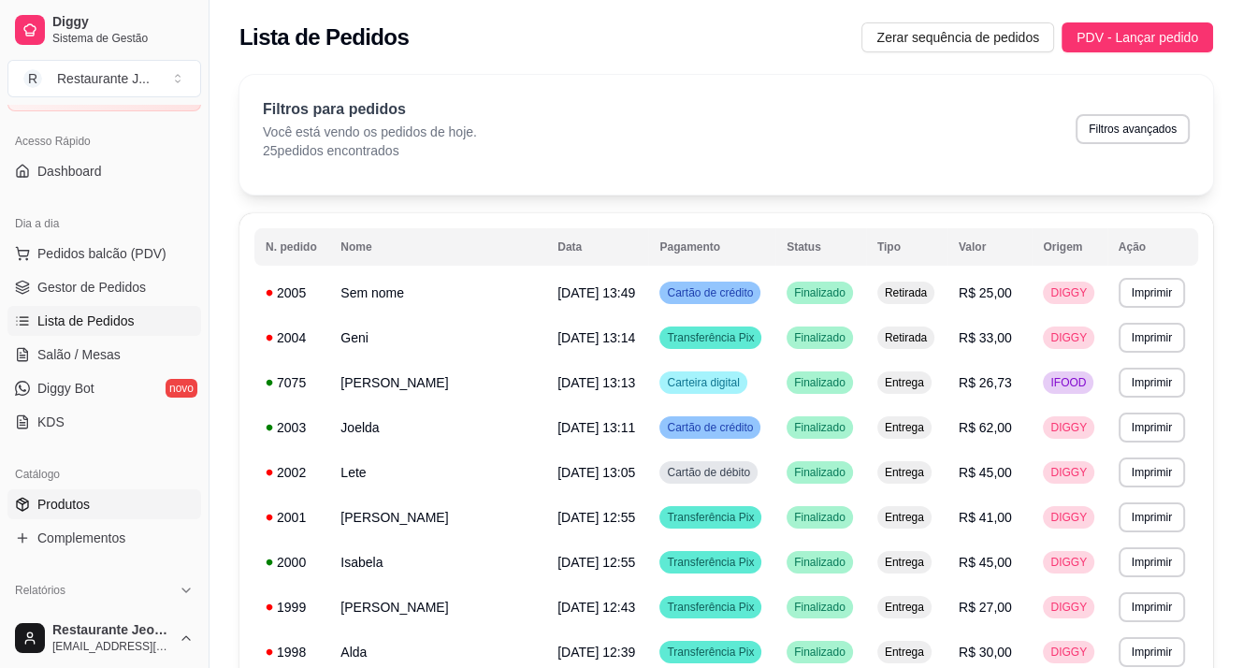
scroll to position [281, 0]
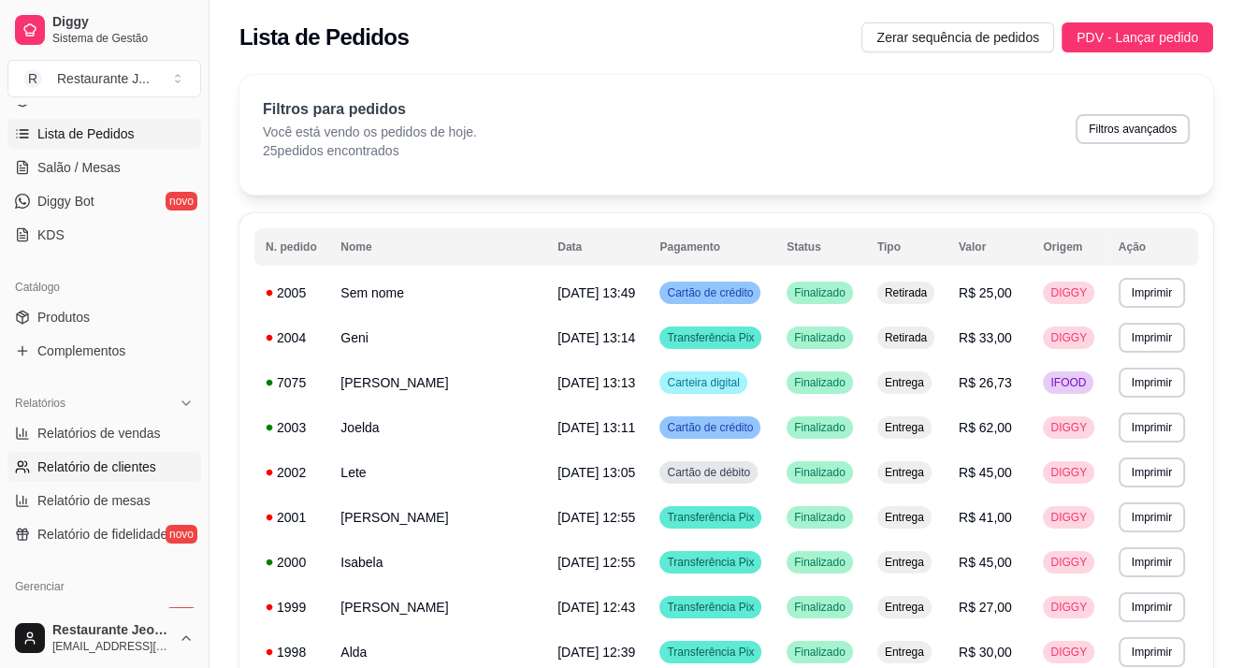
click at [98, 455] on link "Relatório de clientes" at bounding box center [104, 467] width 194 height 30
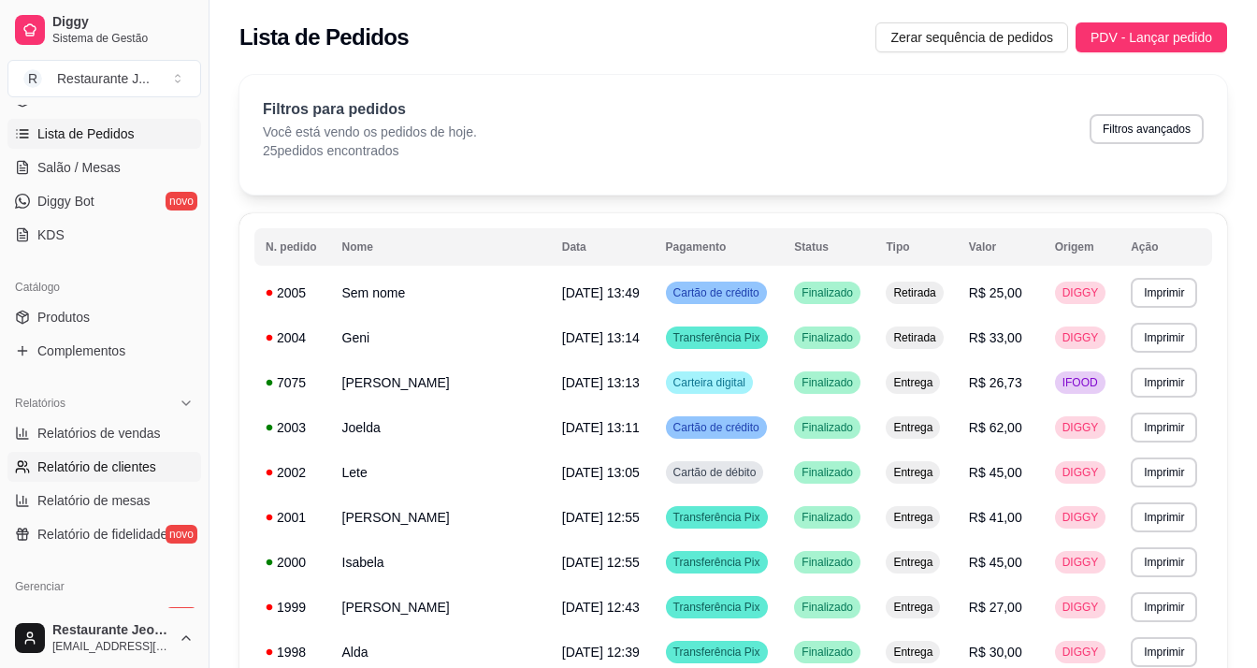
select select "30"
select select "HIGHEST_TOTAL_SPENT_WITH_ORDERS"
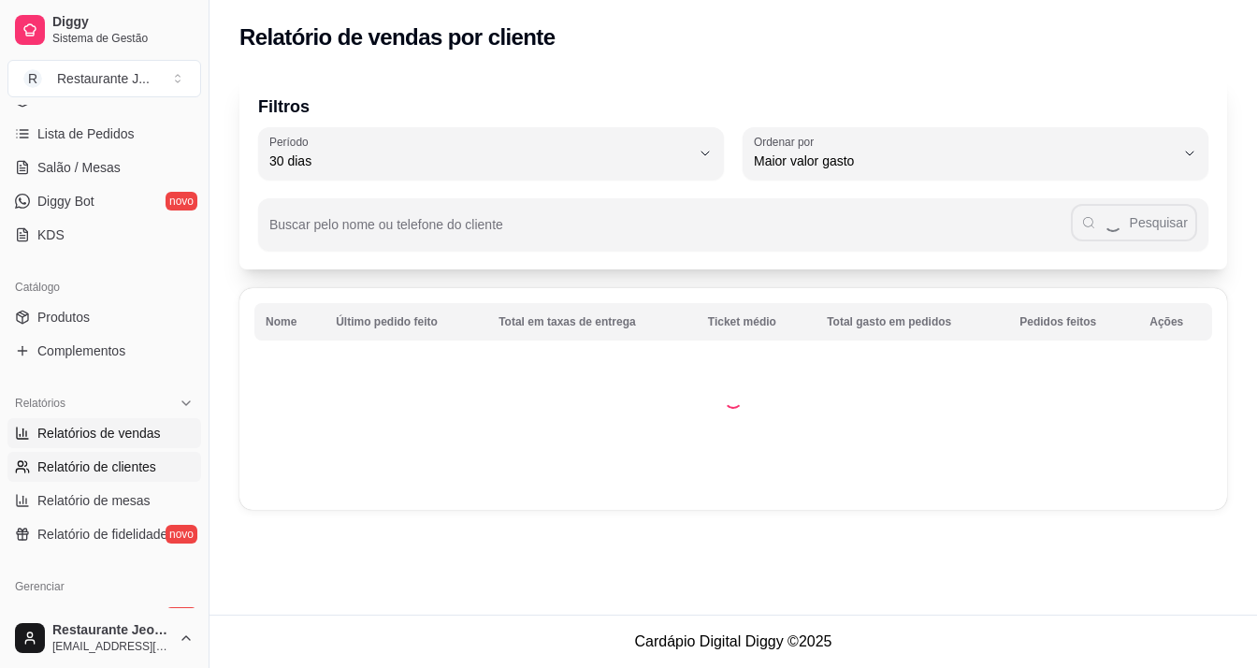
click at [90, 436] on span "Relatórios de vendas" at bounding box center [98, 433] width 123 height 19
select select "ALL"
select select "0"
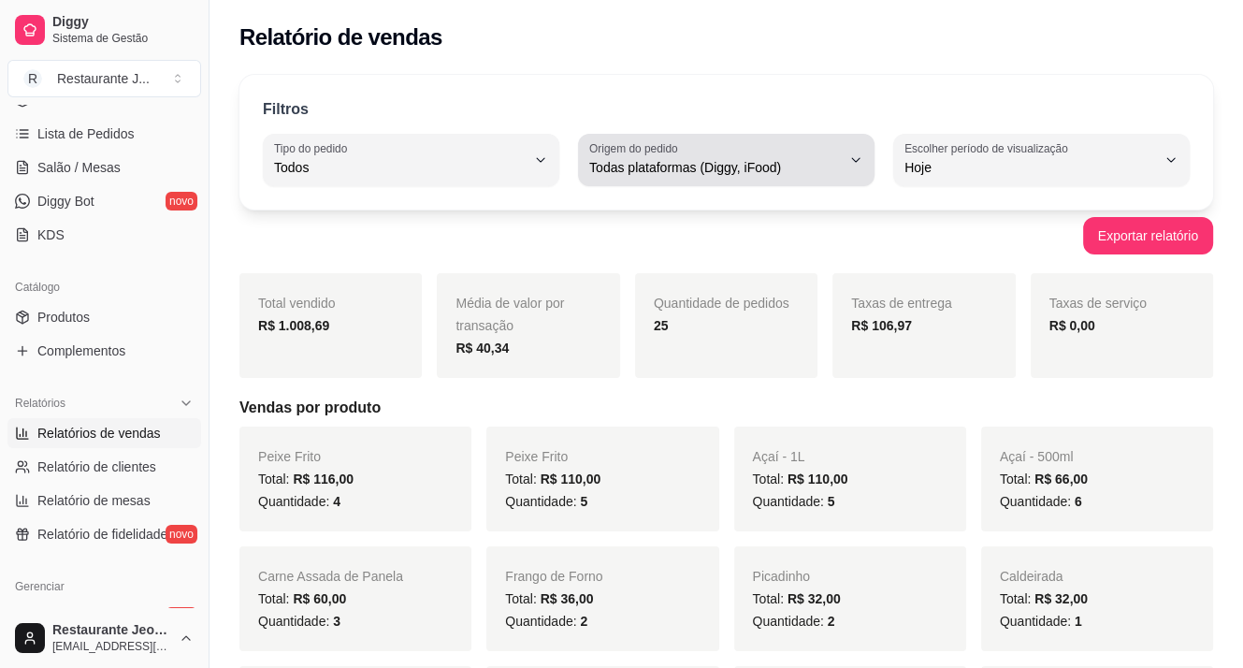
click at [688, 180] on button "Origem do pedido Todas plataformas (Diggy, iFood)" at bounding box center [726, 160] width 296 height 52
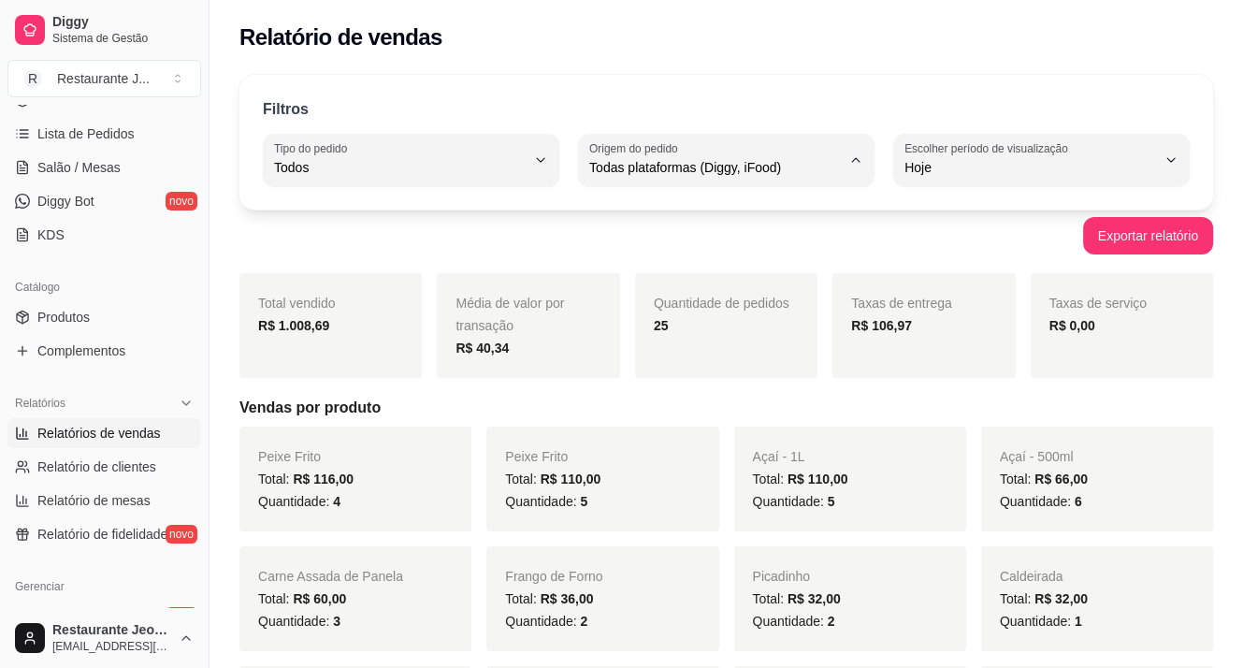
click at [697, 242] on span "Diggy" at bounding box center [717, 242] width 238 height 18
type input "DIGGY"
select select "DIGGY"
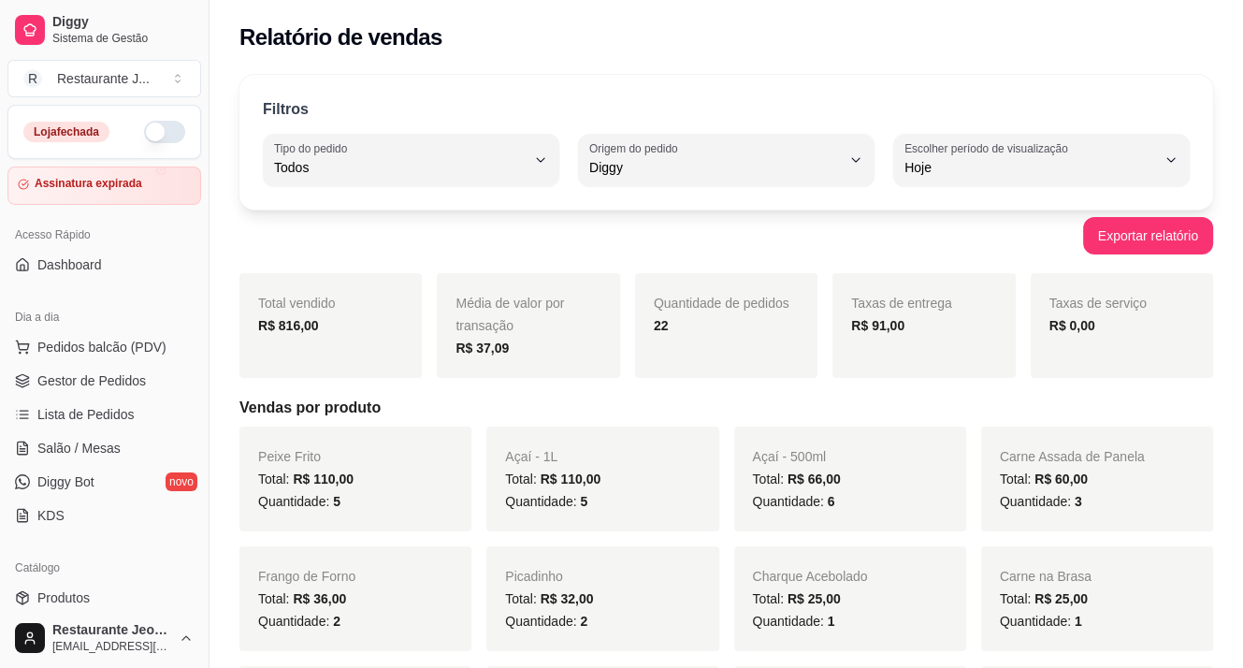
scroll to position [94, 0]
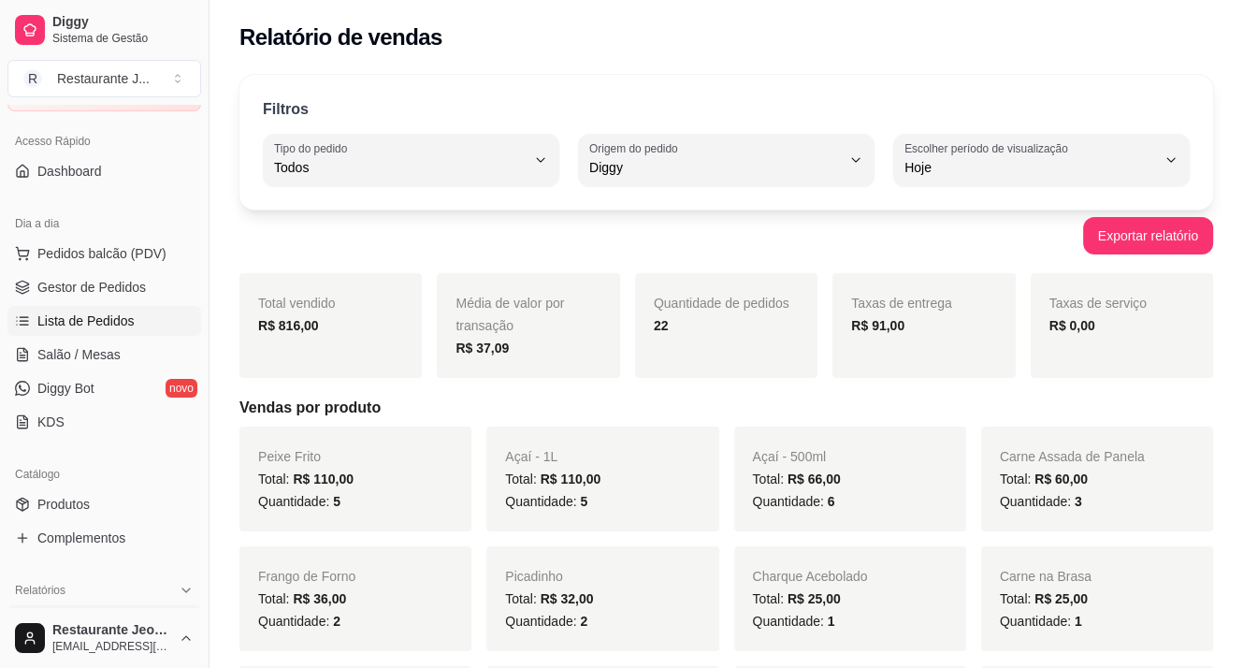
click at [106, 326] on span "Lista de Pedidos" at bounding box center [85, 320] width 97 height 19
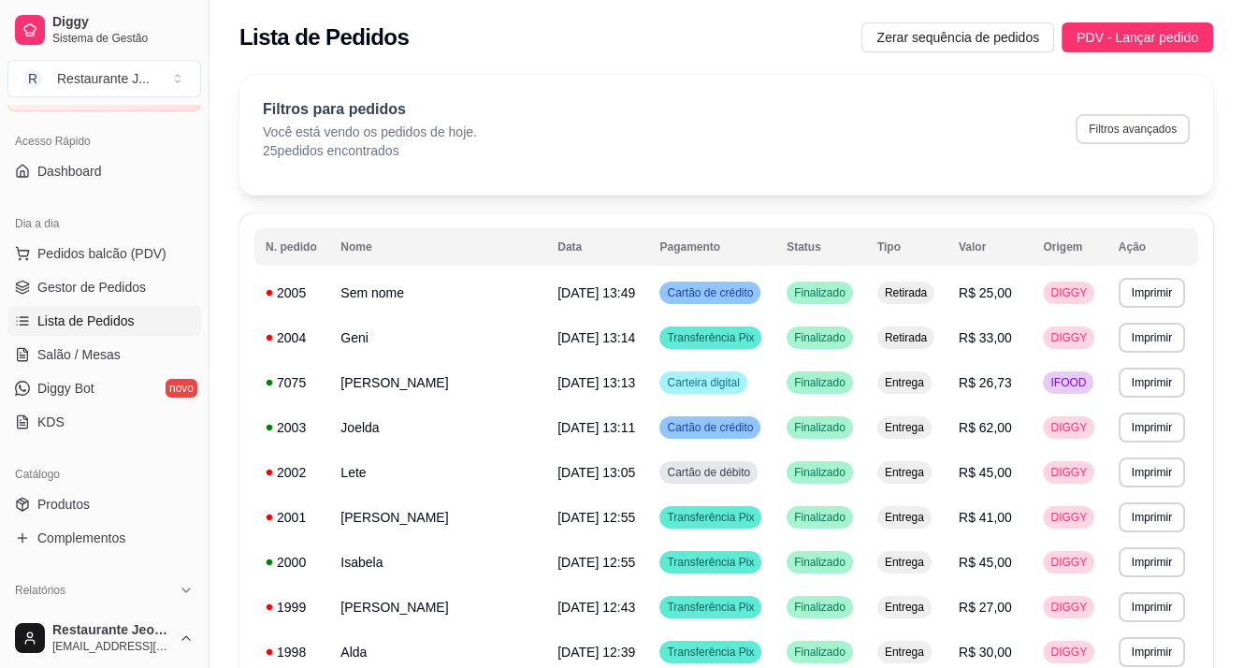
click at [1153, 128] on button "Filtros avançados" at bounding box center [1132, 129] width 114 height 30
select select "0"
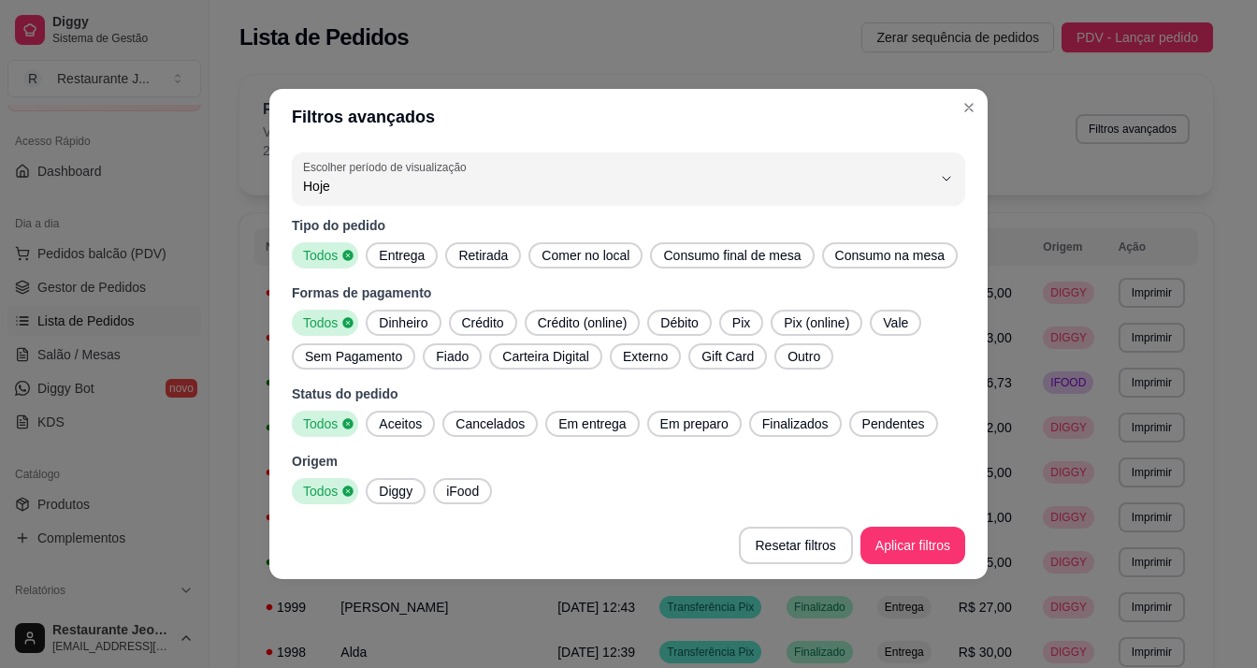
click at [398, 252] on span "Entrega" at bounding box center [401, 255] width 61 height 19
click at [425, 328] on span "Dinheiro" at bounding box center [403, 322] width 64 height 19
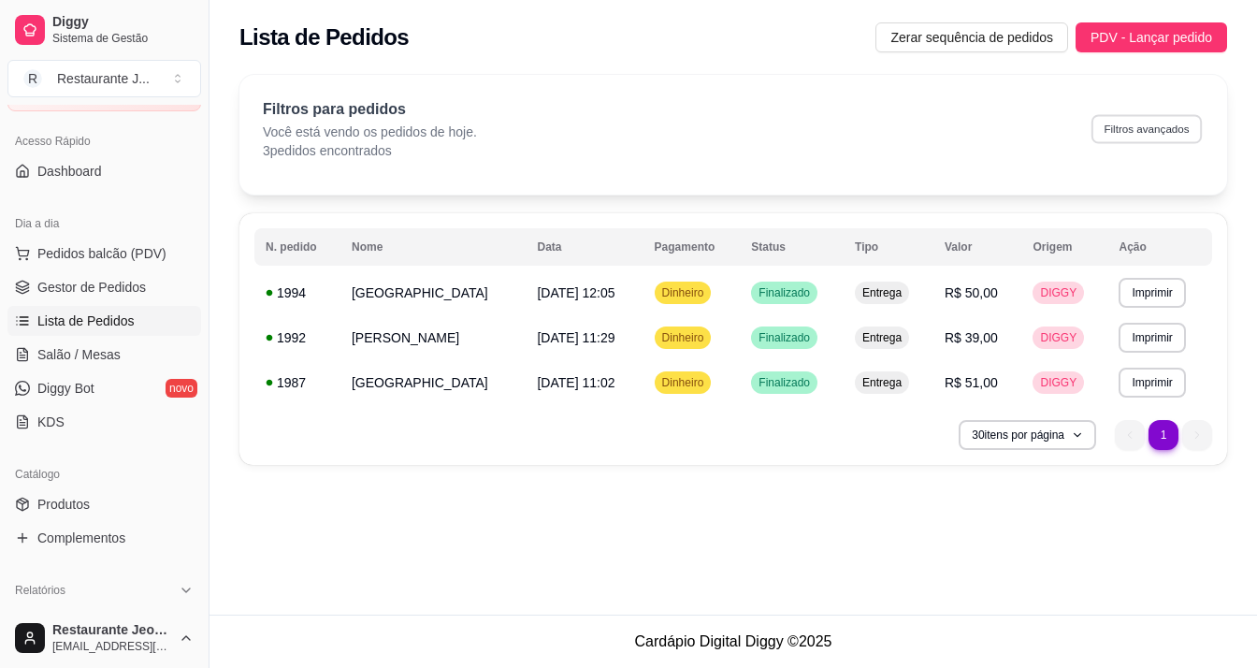
click at [1130, 117] on button "Filtros avançados" at bounding box center [1146, 128] width 110 height 29
select select "0"
click at [1161, 123] on button "Filtros avançados" at bounding box center [1146, 129] width 114 height 30
select select "0"
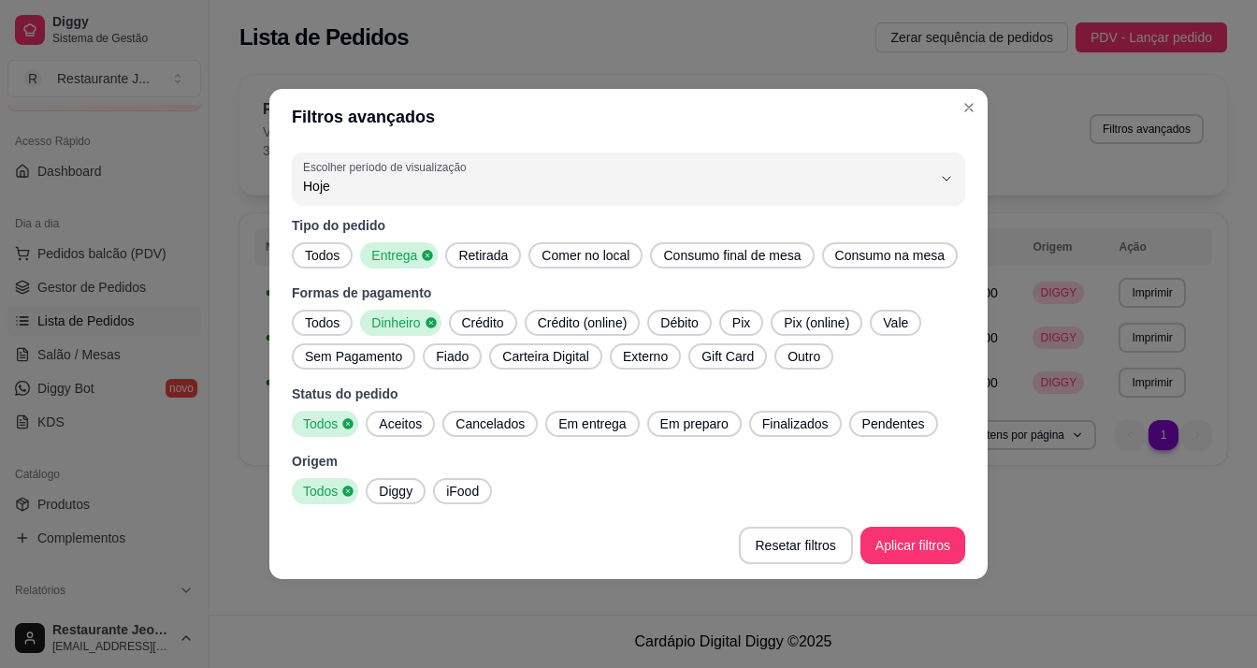
click at [329, 252] on span "Todos" at bounding box center [322, 255] width 50 height 19
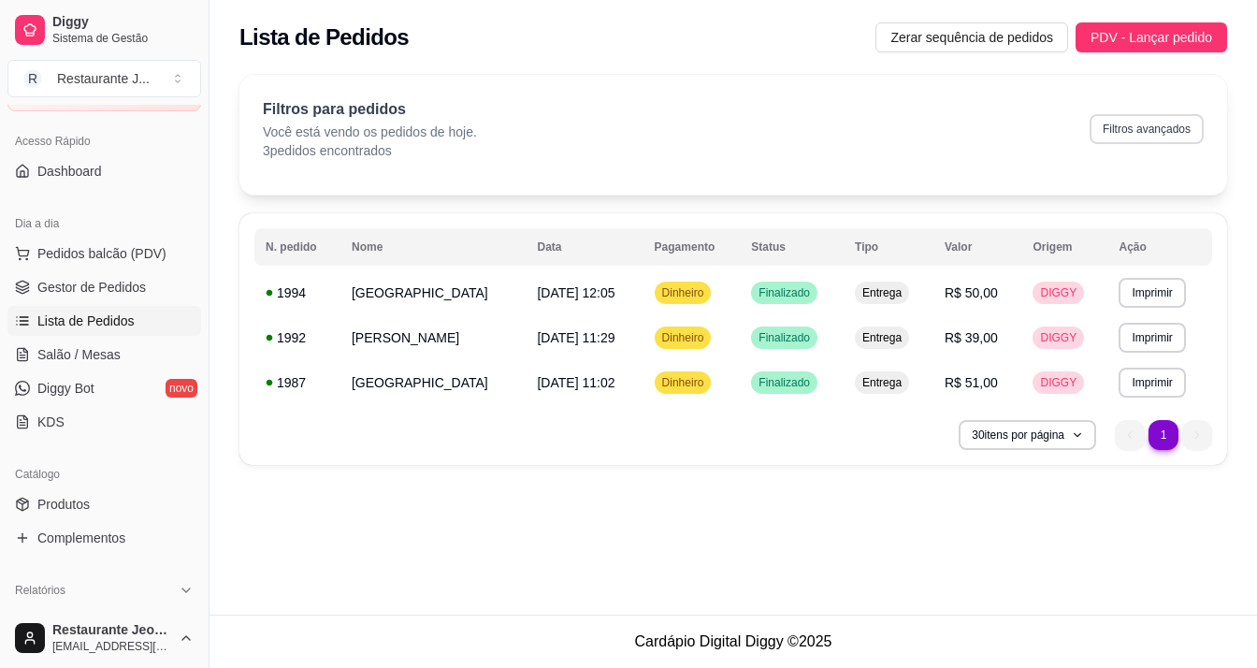
click at [1135, 125] on button "Filtros avançados" at bounding box center [1146, 129] width 114 height 30
select select "0"
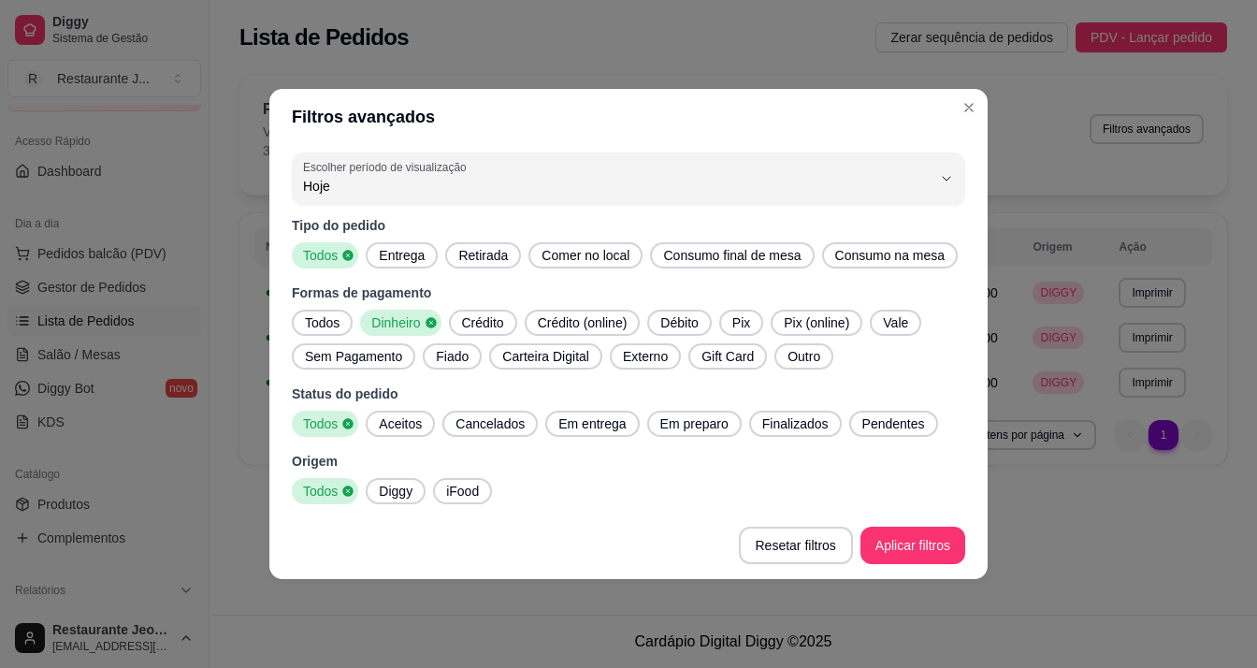
click at [425, 319] on icon at bounding box center [431, 322] width 13 height 13
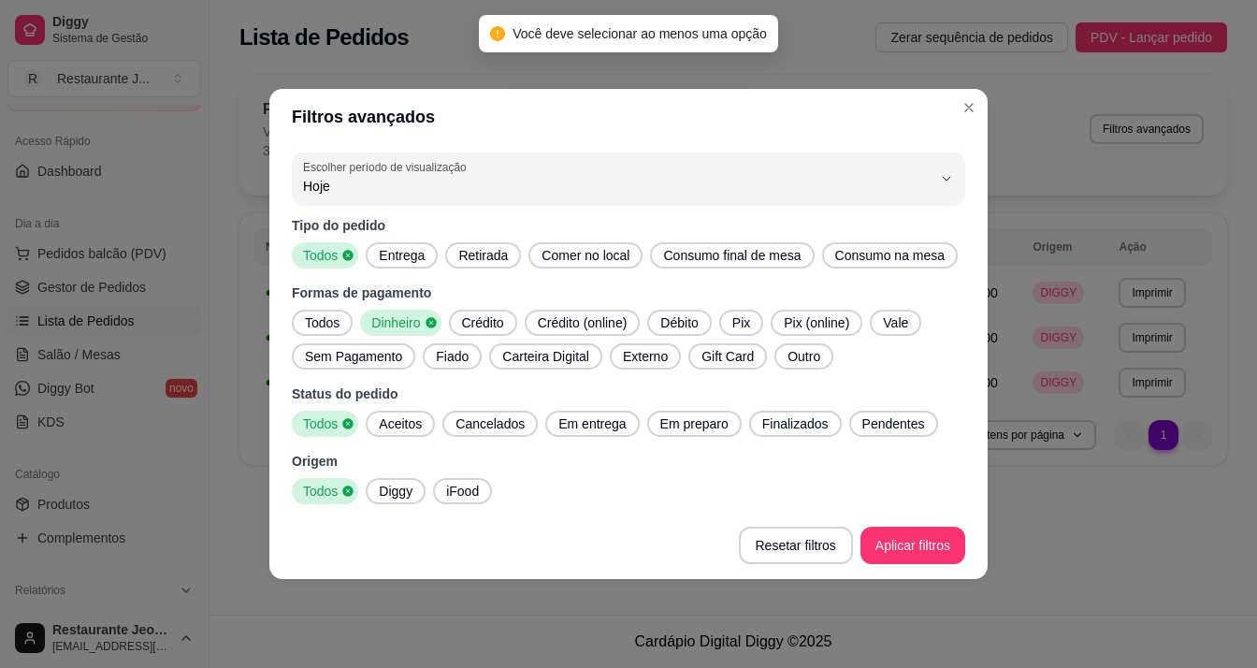
click at [737, 326] on span "Pix" at bounding box center [741, 322] width 33 height 19
click at [429, 322] on icon at bounding box center [431, 322] width 13 height 13
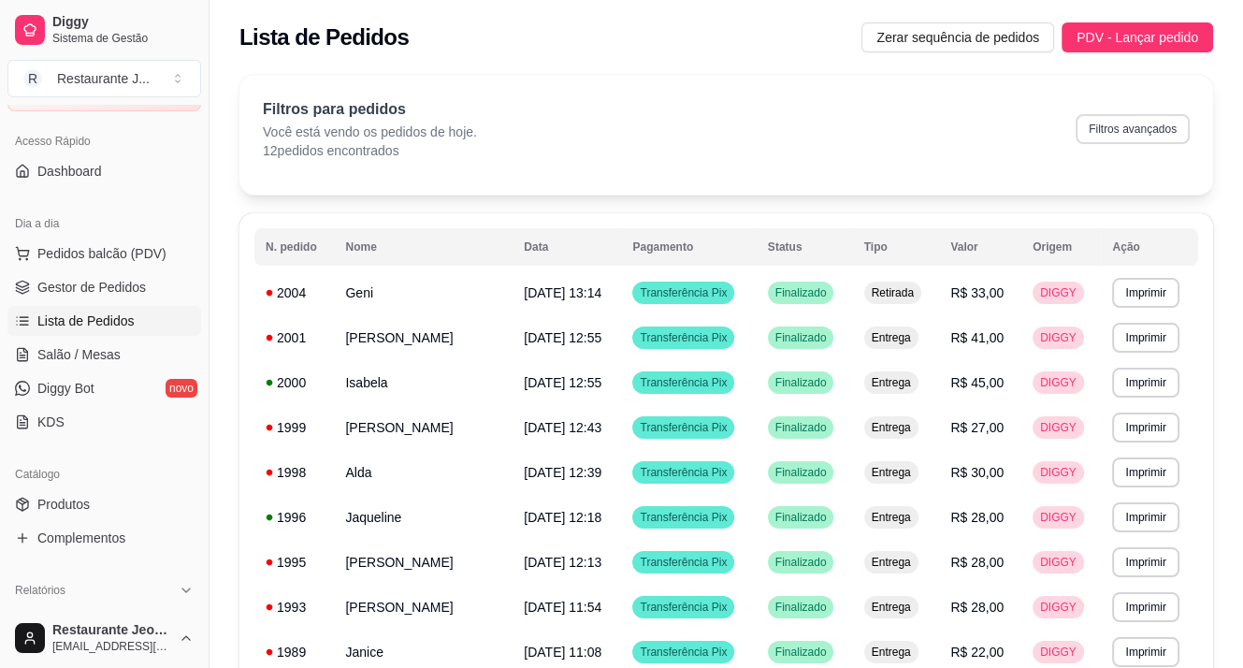
click at [1139, 122] on button "Filtros avançados" at bounding box center [1132, 129] width 114 height 30
select select "0"
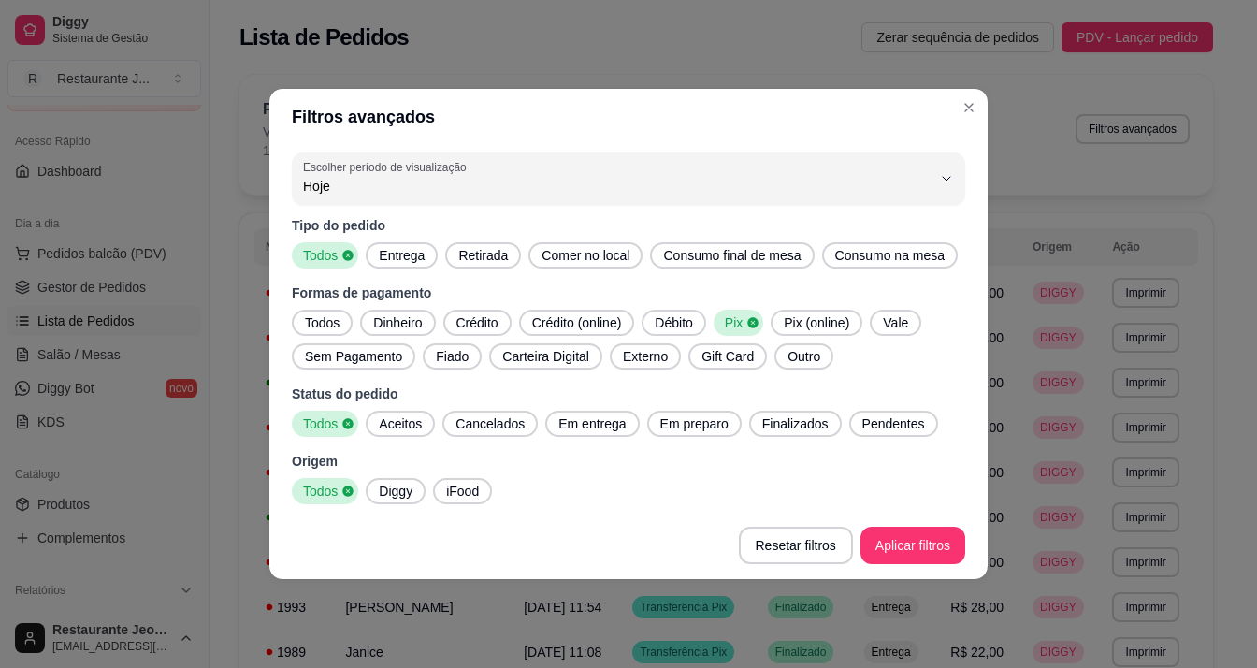
click at [389, 497] on span "Diggy" at bounding box center [395, 491] width 49 height 19
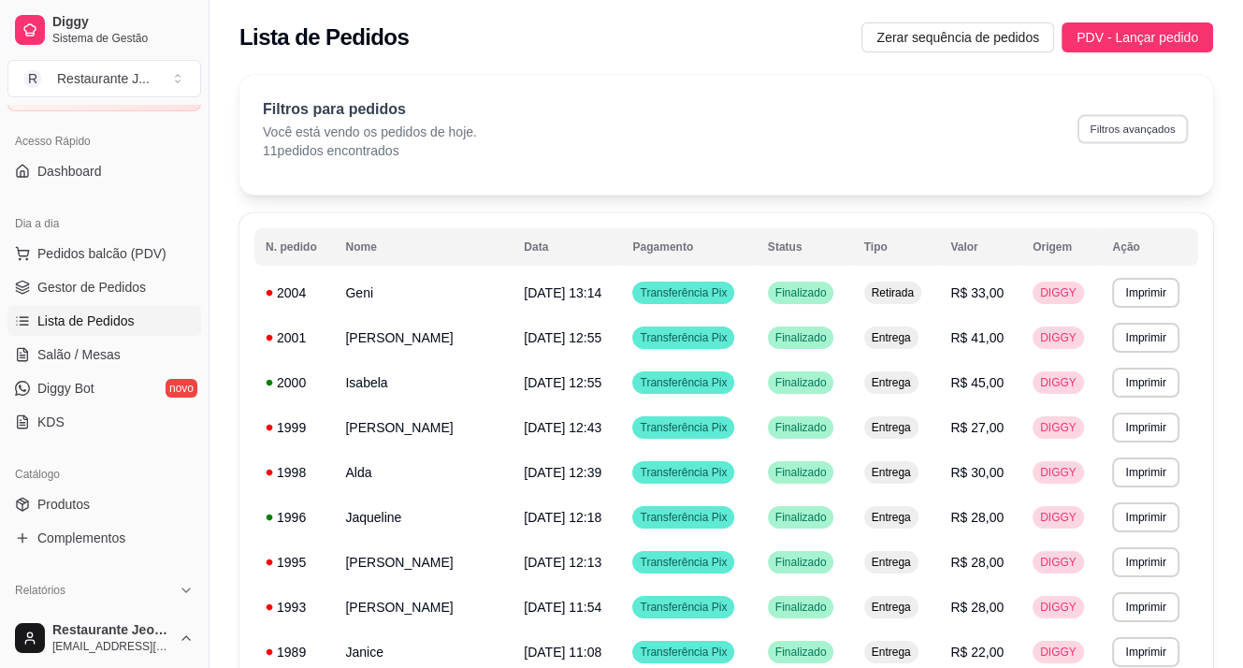
click at [1117, 121] on button "Filtros avançados" at bounding box center [1132, 128] width 110 height 29
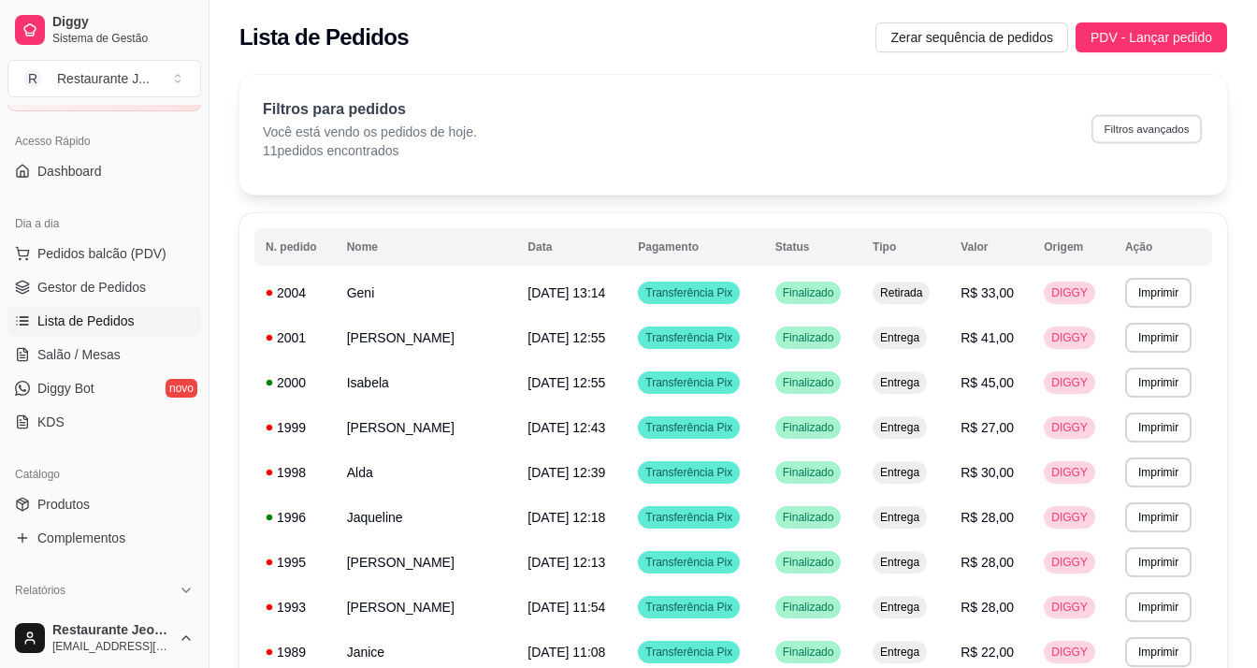
select select "0"
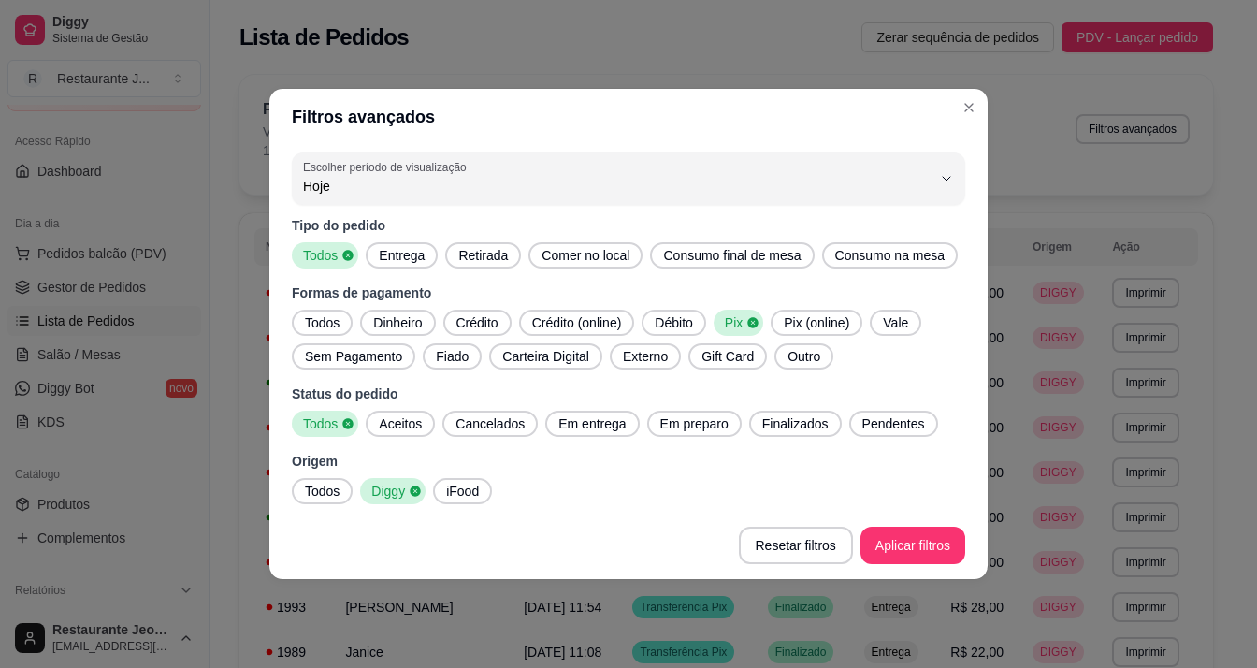
click at [490, 324] on span "Crédito" at bounding box center [477, 322] width 57 height 19
click at [655, 324] on span "Débito" at bounding box center [679, 322] width 52 height 19
click at [761, 313] on div "Pix" at bounding box center [750, 323] width 50 height 26
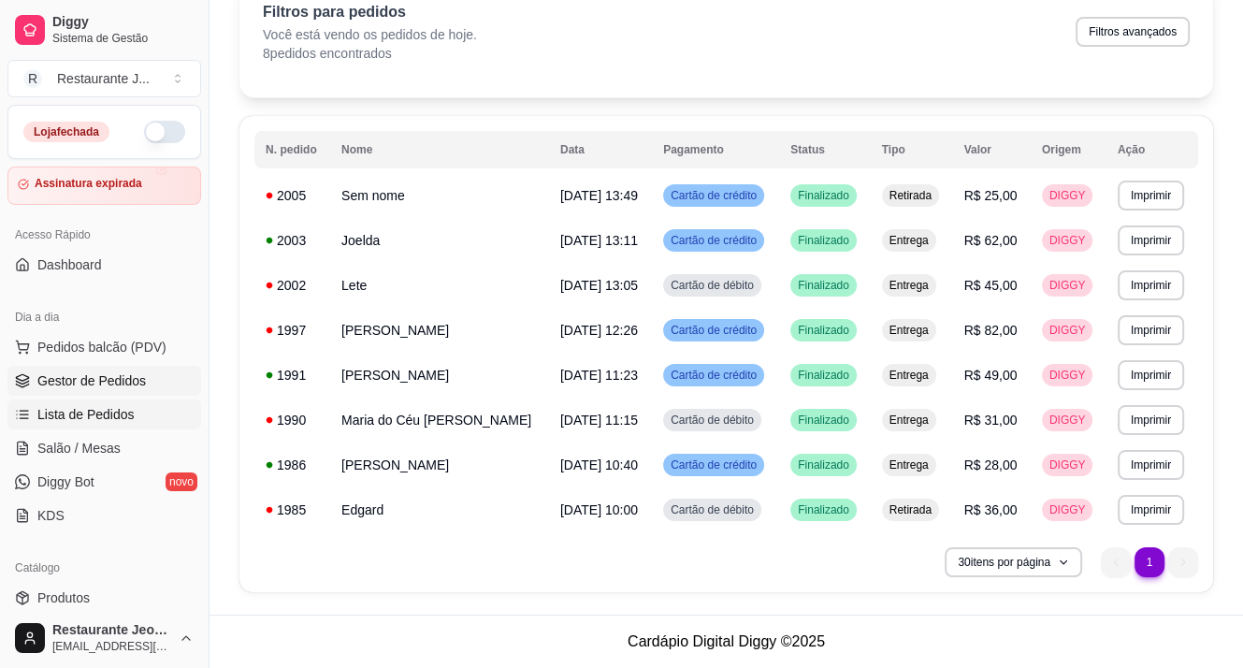
click at [111, 378] on span "Gestor de Pedidos" at bounding box center [91, 380] width 108 height 19
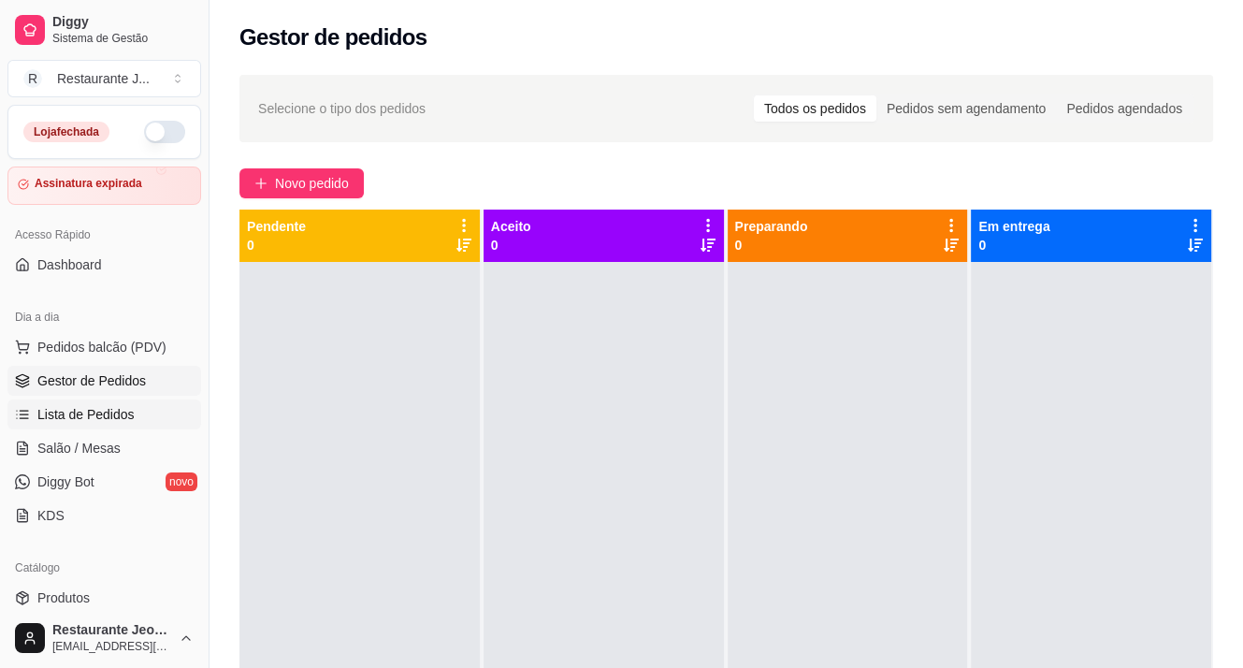
click at [97, 409] on span "Lista de Pedidos" at bounding box center [85, 414] width 97 height 19
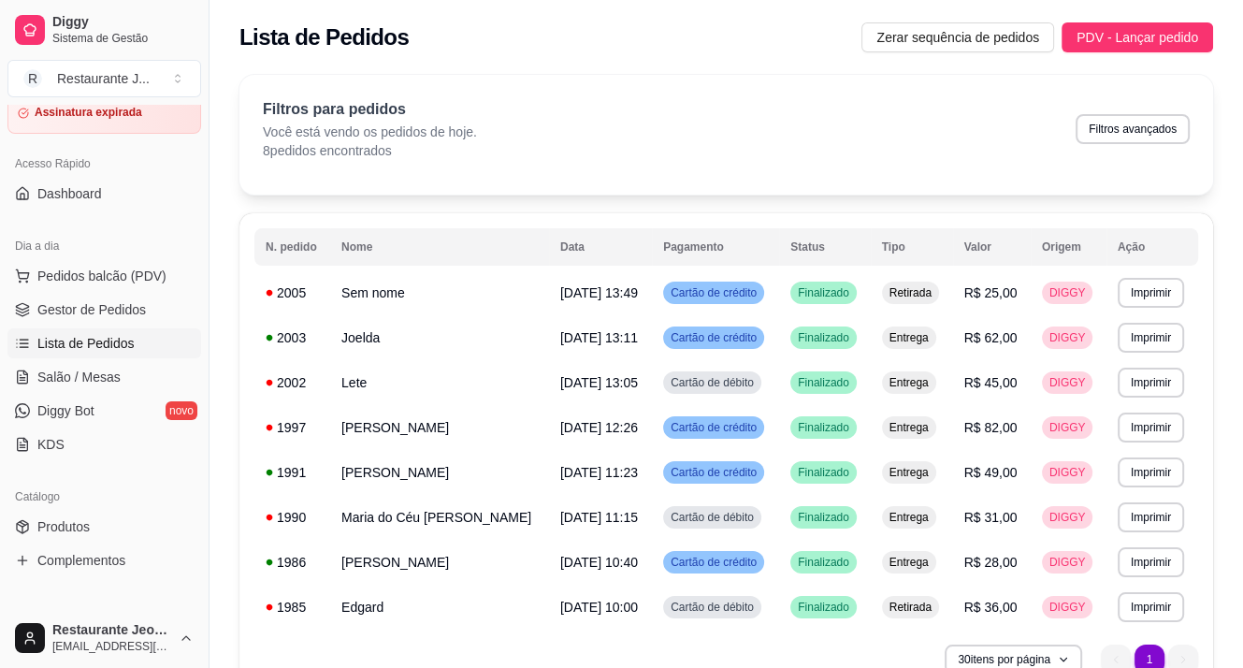
scroll to position [187, 0]
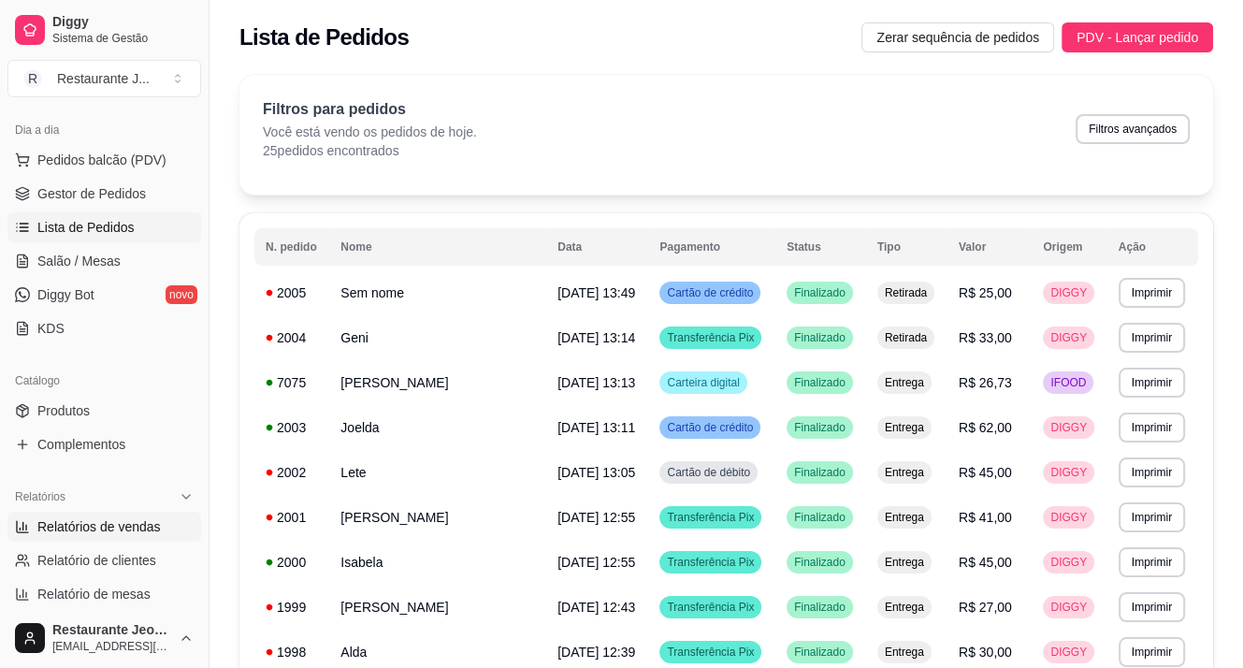
click at [97, 530] on span "Relatórios de vendas" at bounding box center [98, 526] width 123 height 19
select select "ALL"
select select "0"
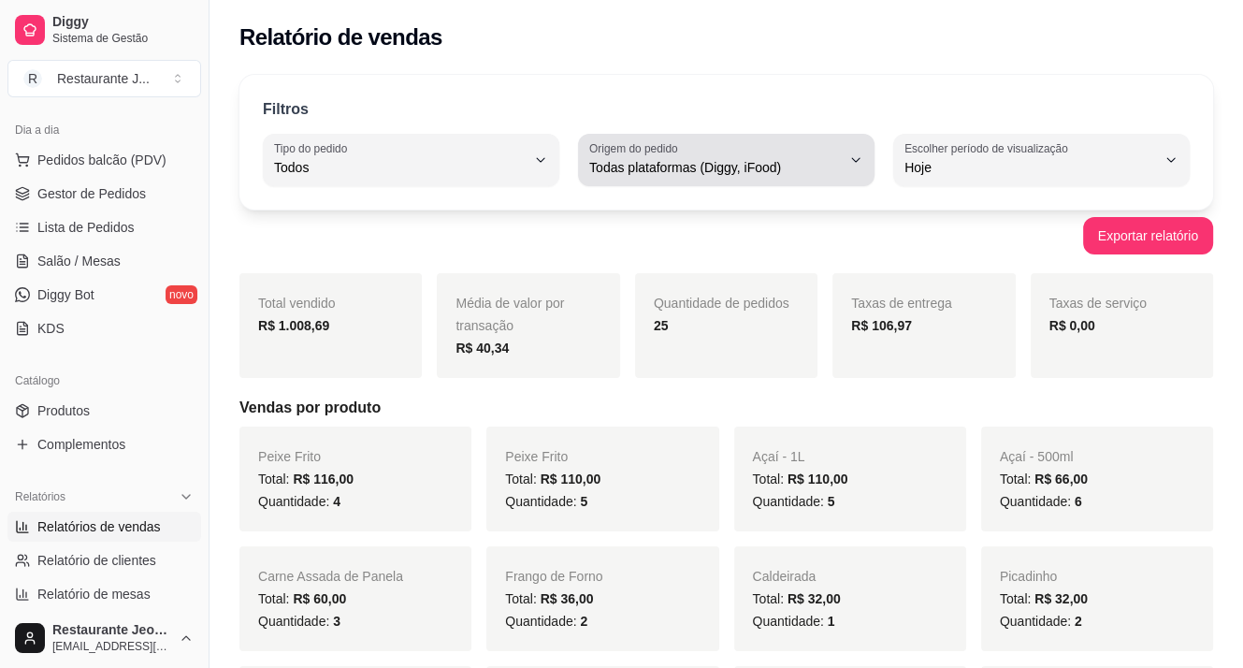
click at [794, 169] on span "Todas plataformas (Diggy, iFood)" at bounding box center [715, 167] width 252 height 19
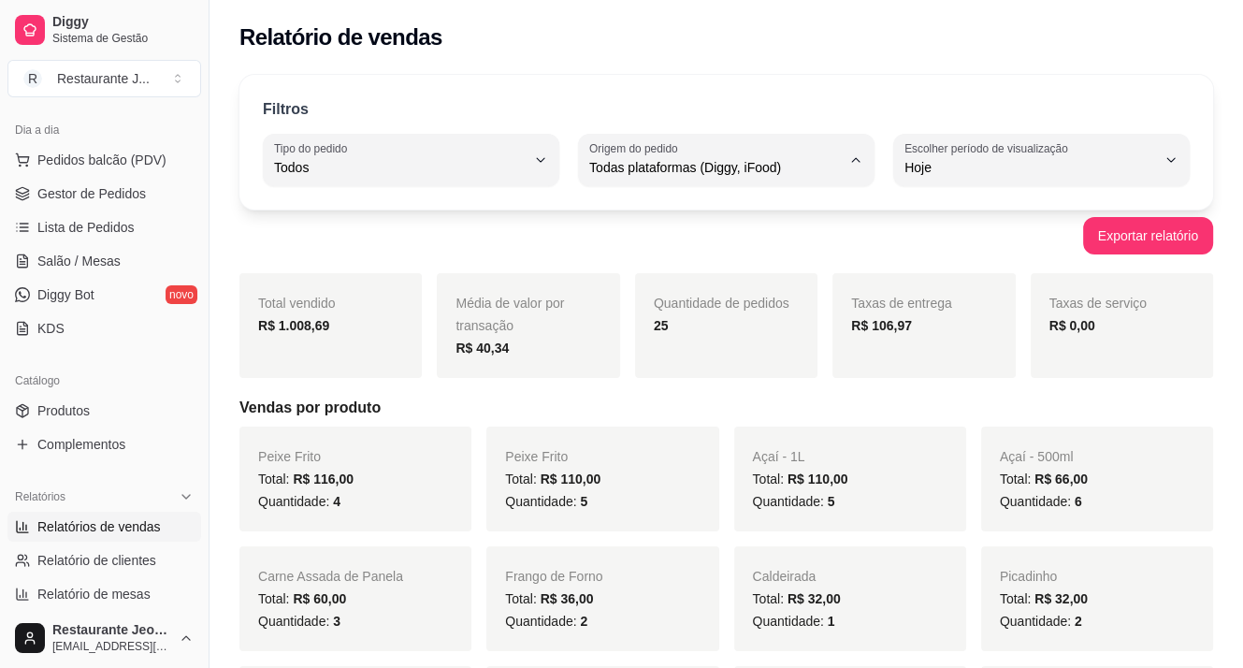
click at [655, 244] on span "Diggy" at bounding box center [717, 242] width 238 height 18
type input "DIGGY"
select select "DIGGY"
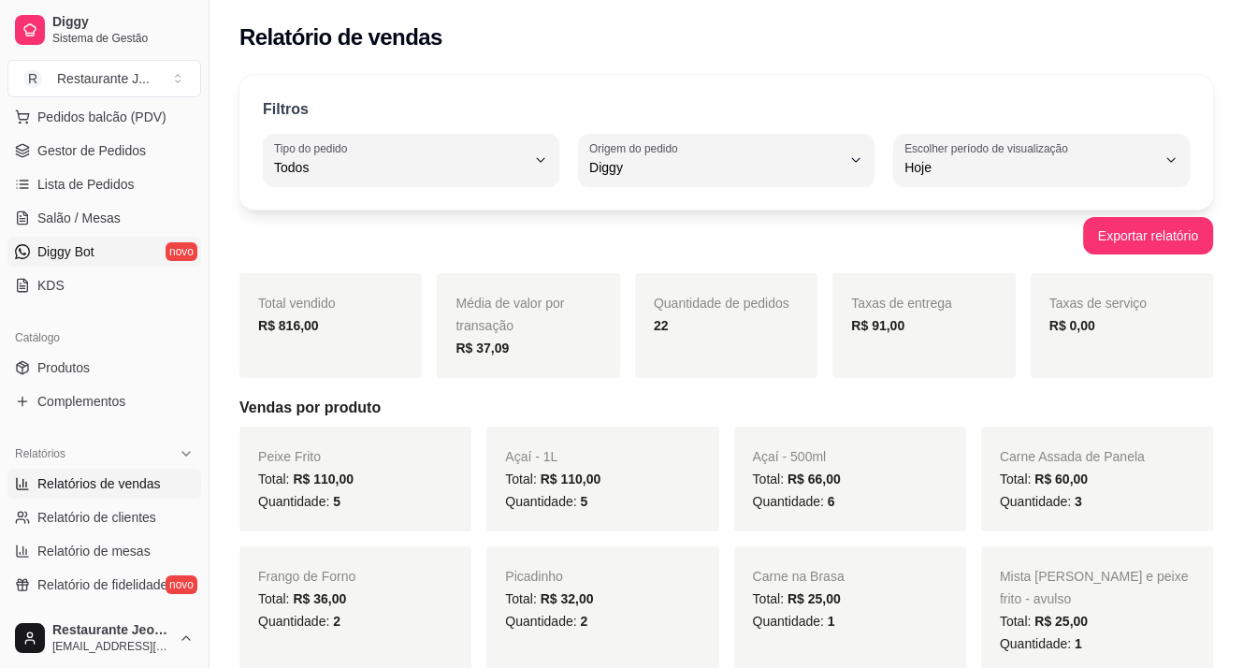
scroll to position [187, 0]
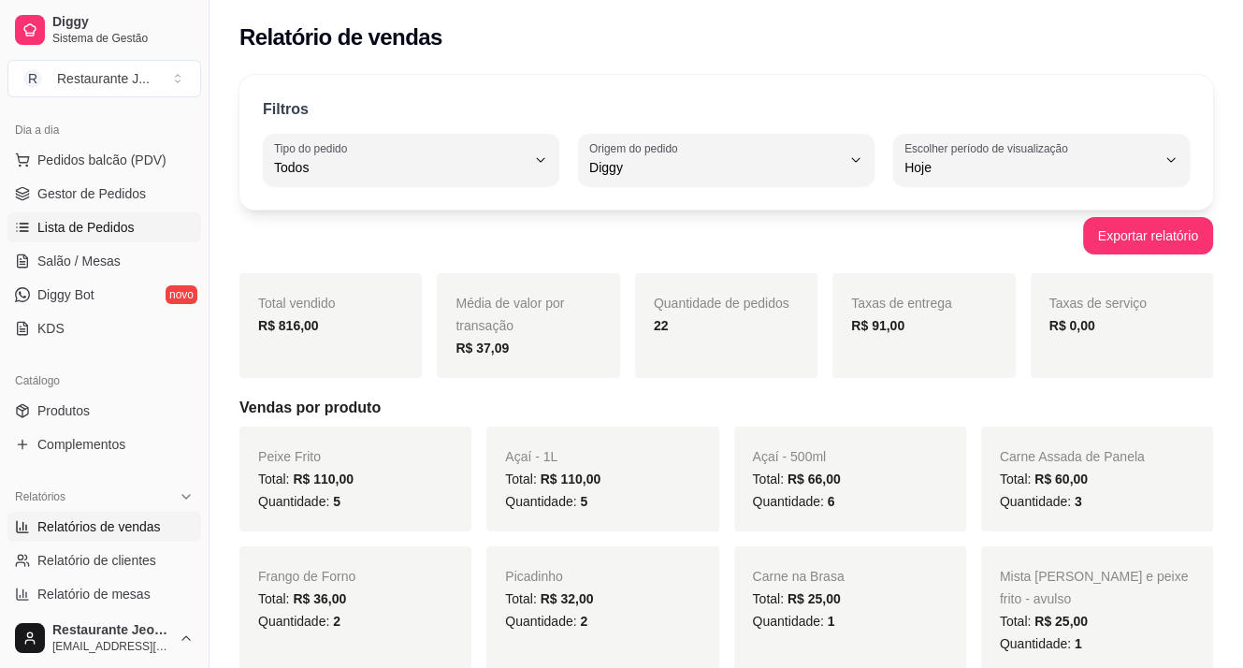
click at [98, 234] on span "Lista de Pedidos" at bounding box center [85, 227] width 97 height 19
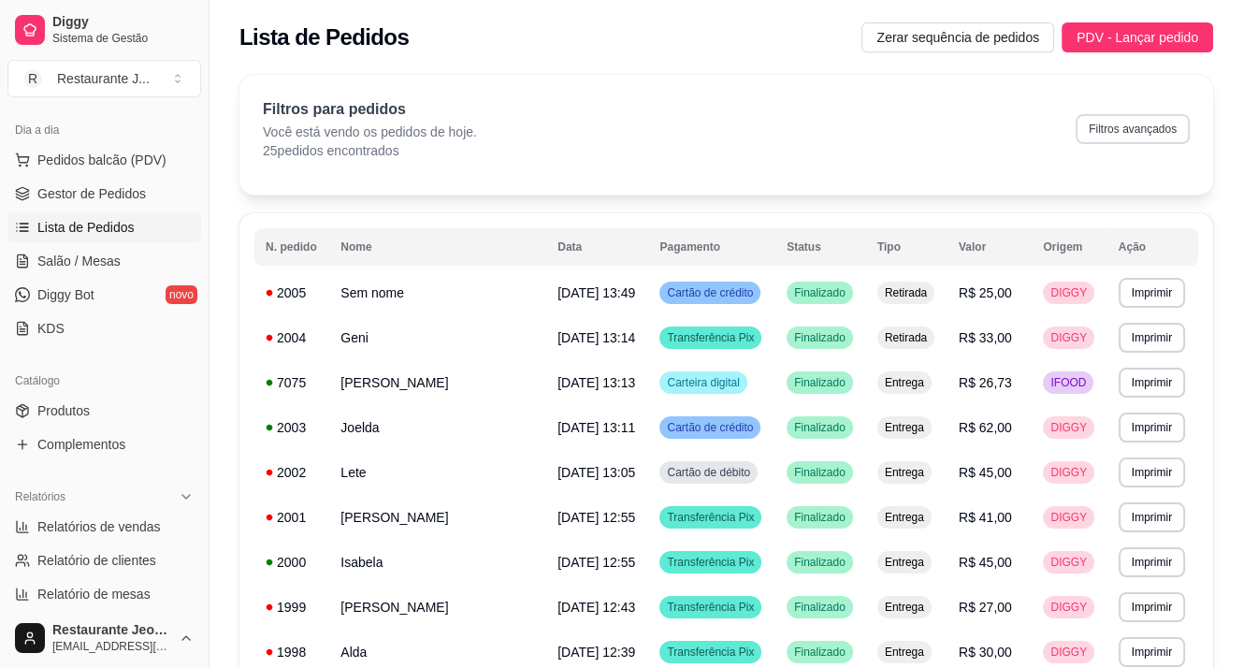
click at [1130, 134] on button "Filtros avançados" at bounding box center [1132, 129] width 114 height 30
select select "0"
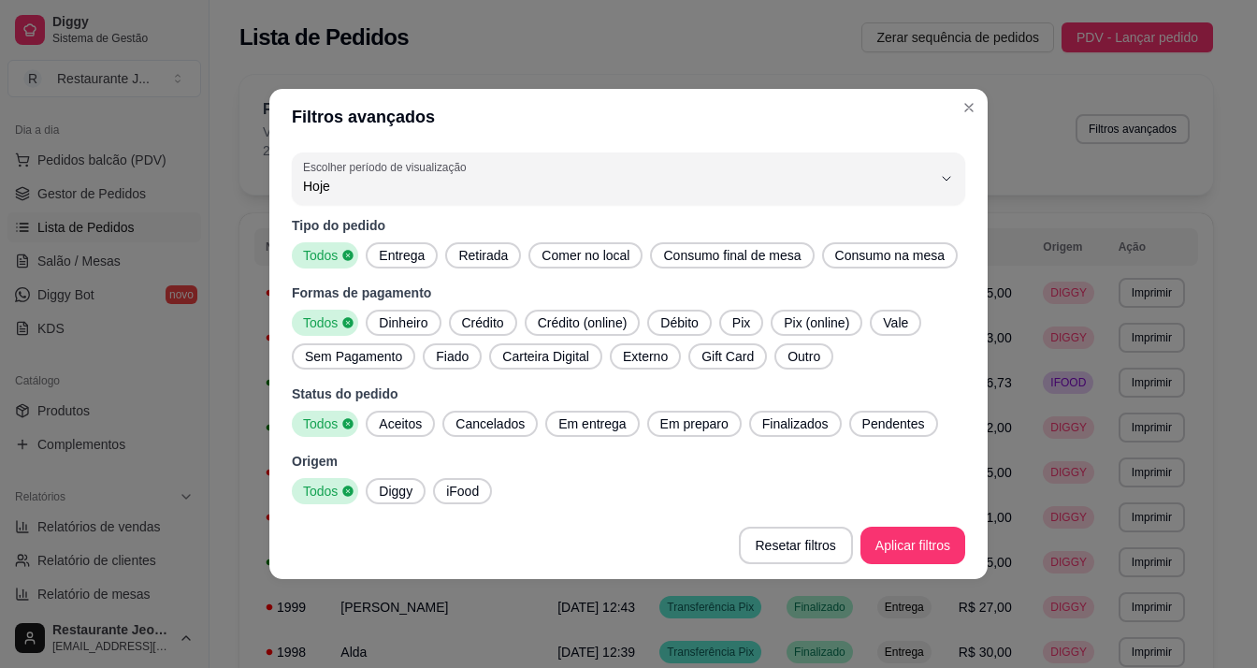
click at [411, 258] on span "Entrega" at bounding box center [401, 255] width 61 height 19
click at [490, 315] on span "Crédito" at bounding box center [482, 322] width 57 height 19
click at [684, 315] on span "Débito" at bounding box center [679, 322] width 52 height 19
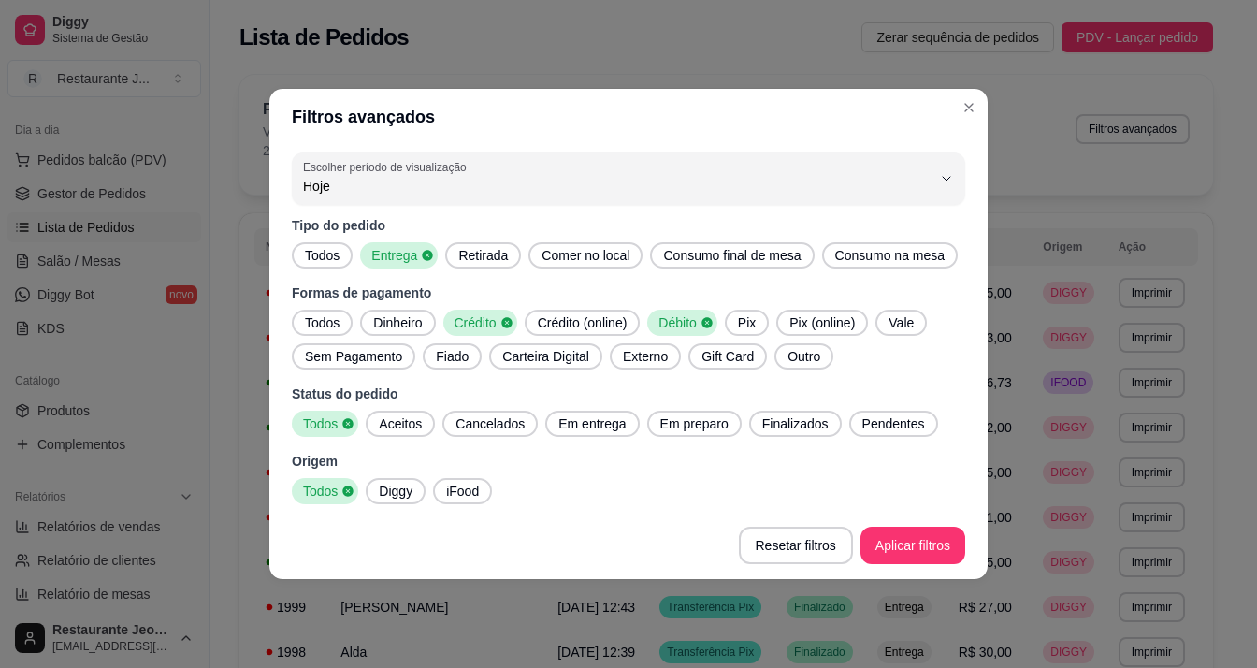
click at [401, 480] on div "Diggy" at bounding box center [396, 491] width 60 height 26
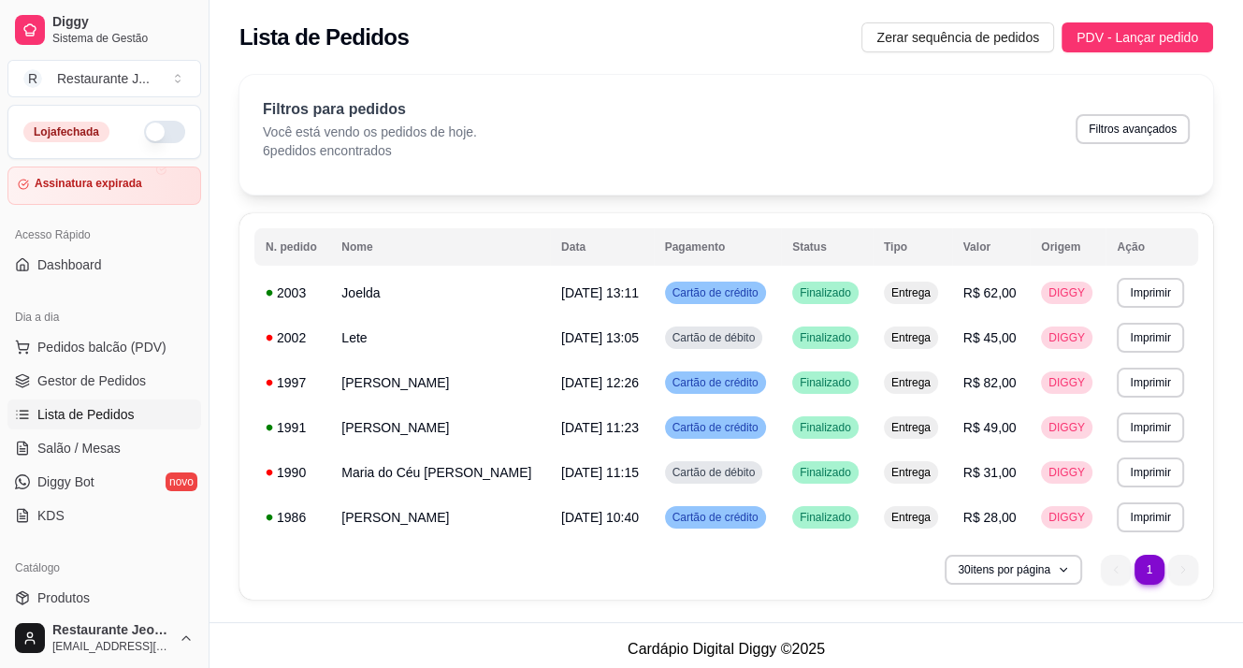
scroll to position [94, 0]
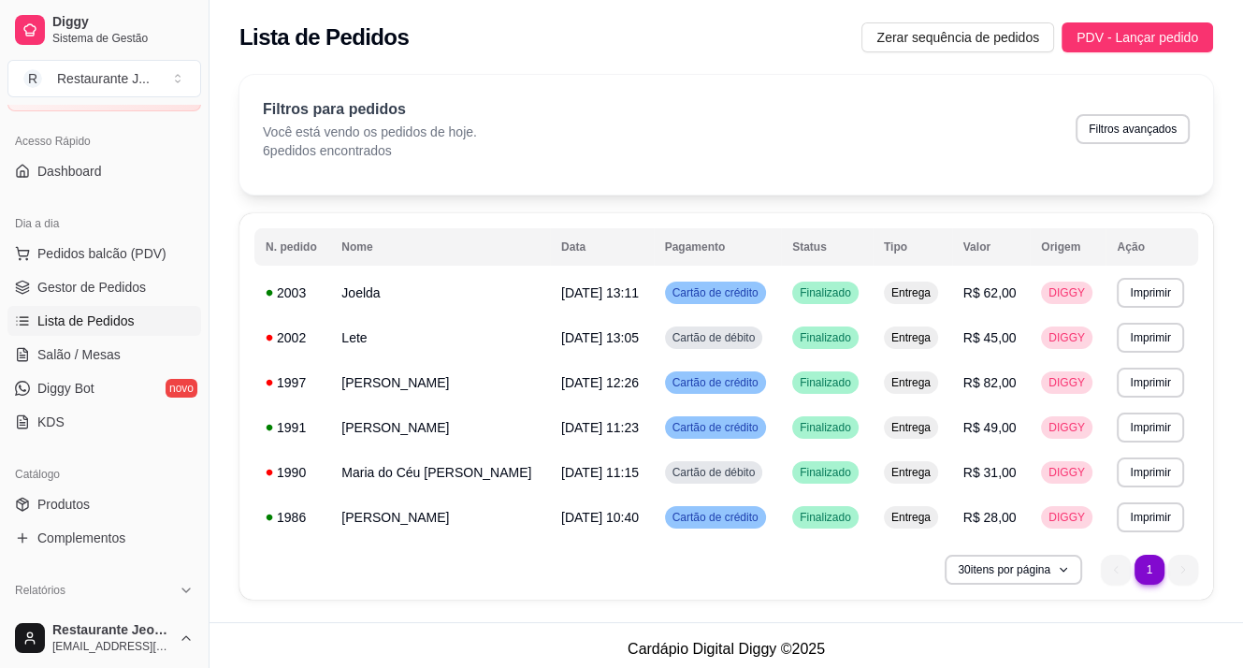
click at [124, 325] on span "Lista de Pedidos" at bounding box center [85, 320] width 97 height 19
click at [1132, 123] on button "Filtros avançados" at bounding box center [1132, 129] width 114 height 30
select select "0"
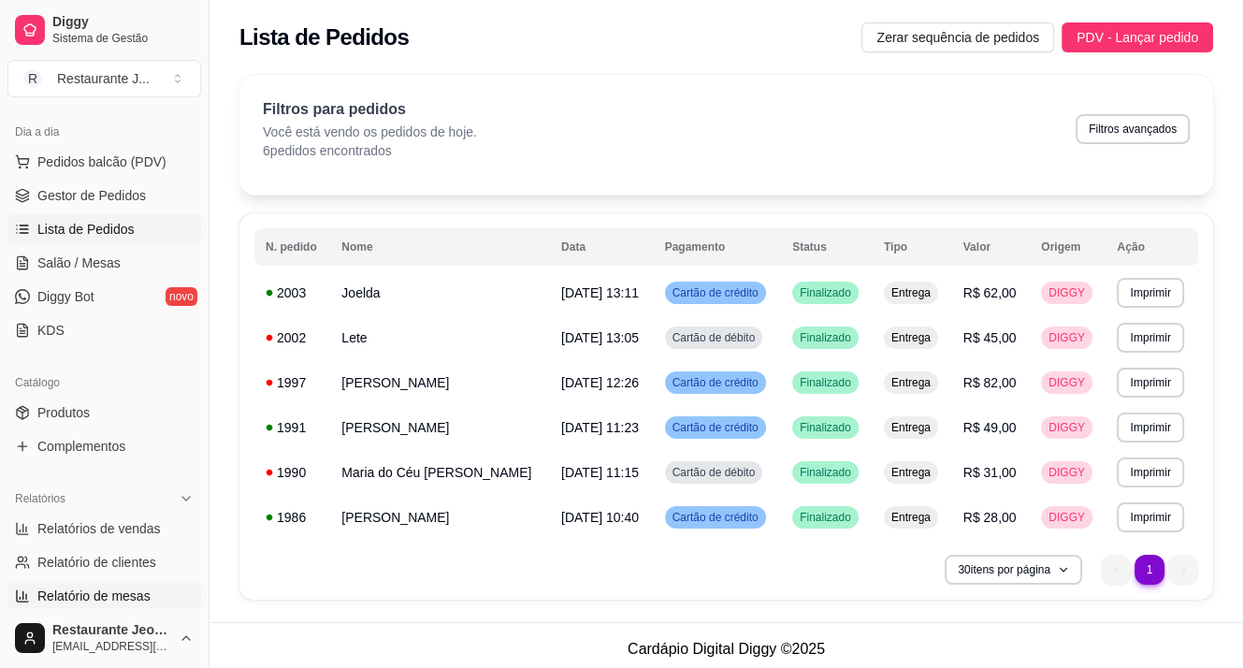
scroll to position [281, 0]
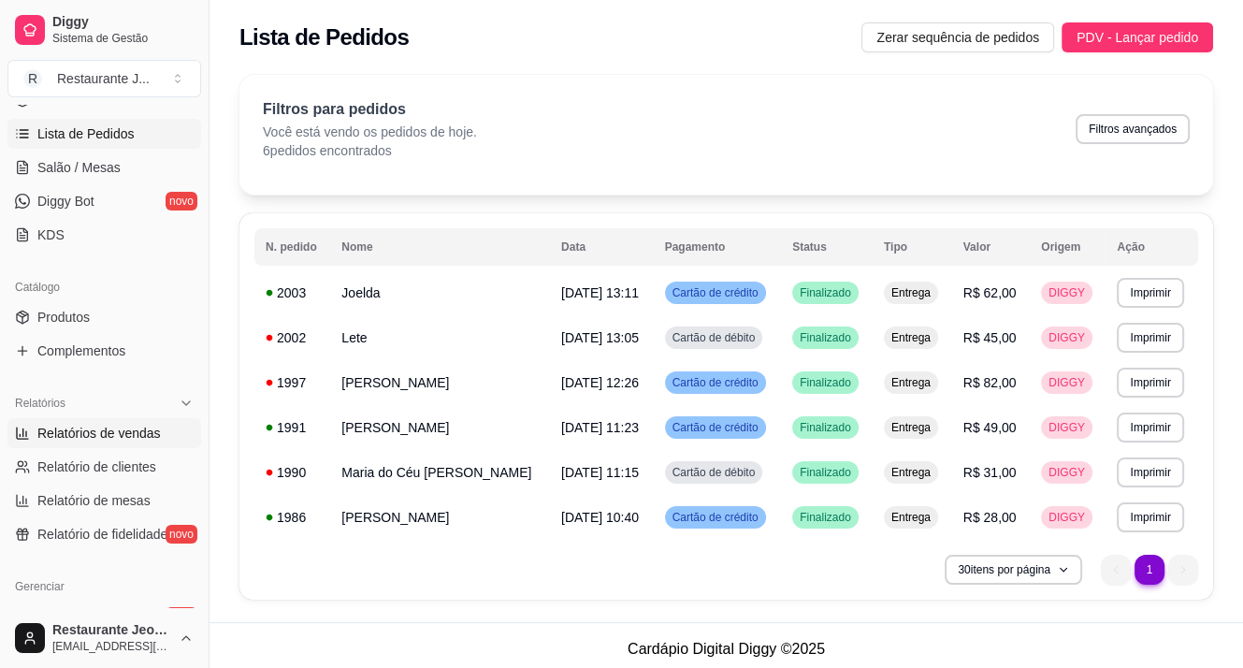
click at [127, 438] on span "Relatórios de vendas" at bounding box center [98, 433] width 123 height 19
select select "ALL"
select select "0"
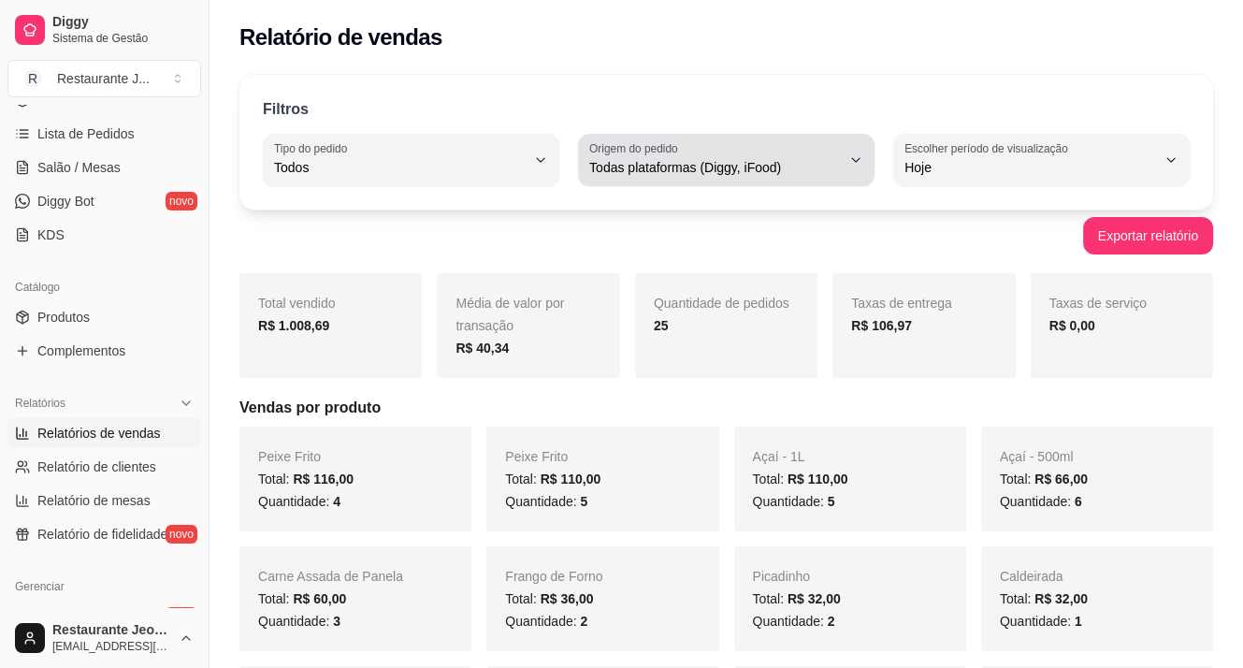
click at [669, 161] on span "Todas plataformas (Diggy, iFood)" at bounding box center [715, 167] width 252 height 19
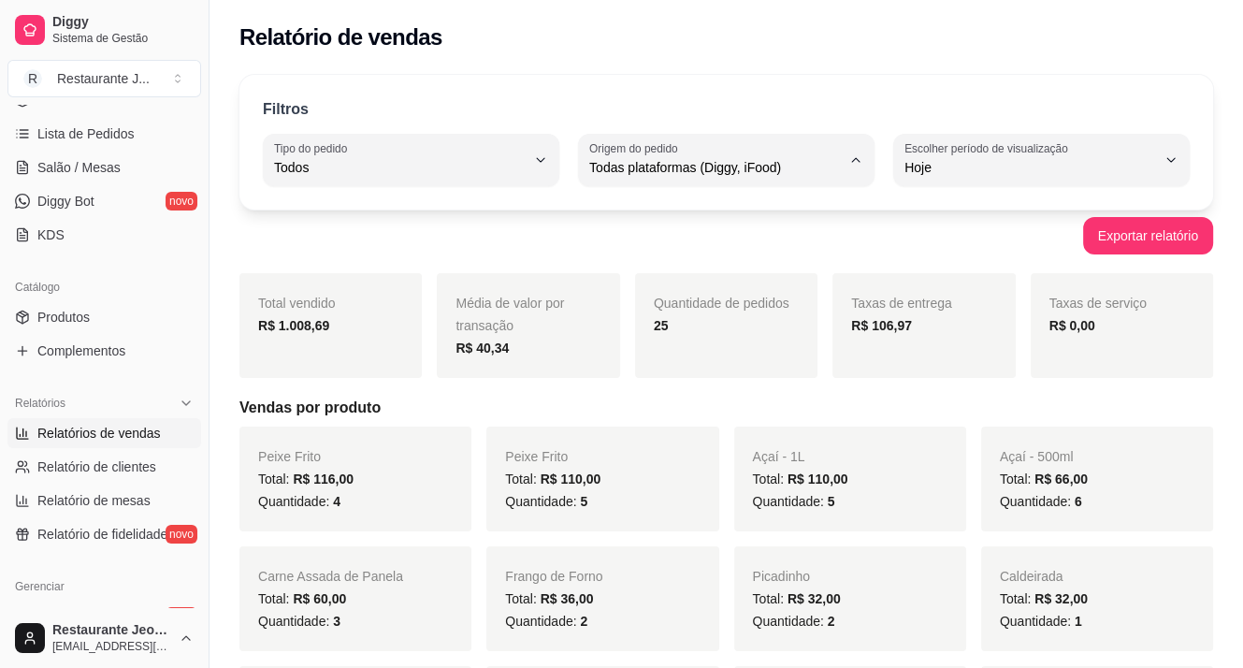
click at [647, 238] on span "Diggy" at bounding box center [717, 242] width 238 height 18
type input "DIGGY"
select select "DIGGY"
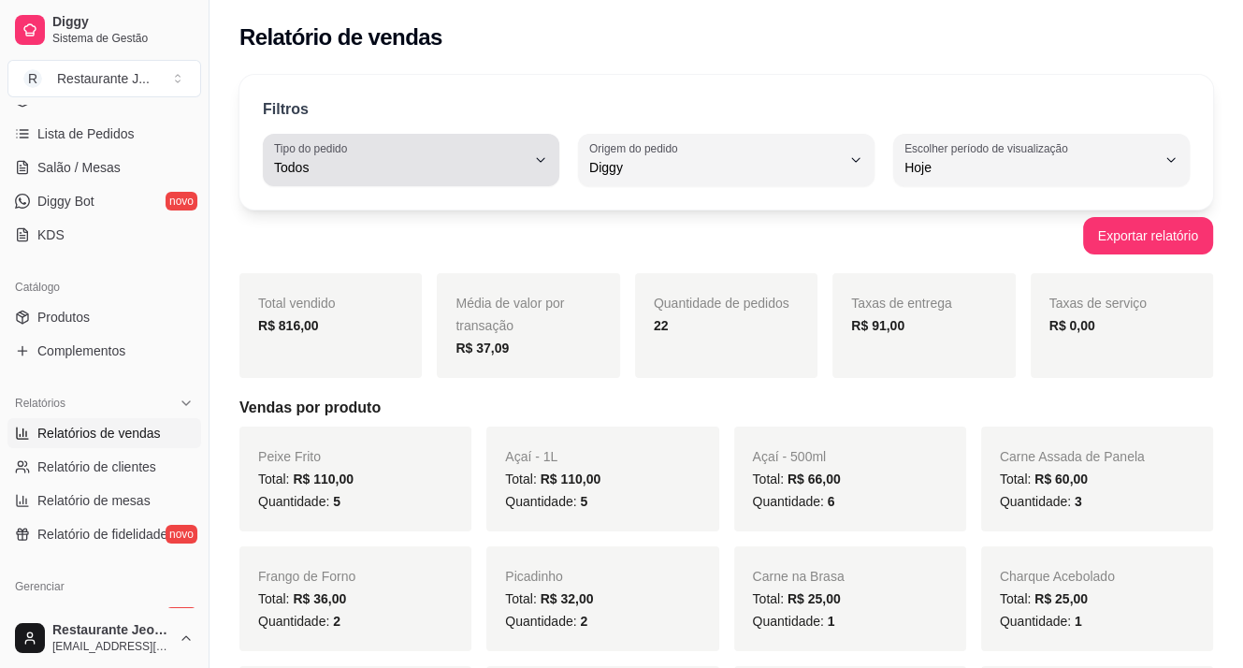
click at [440, 165] on span "Todos" at bounding box center [400, 167] width 252 height 19
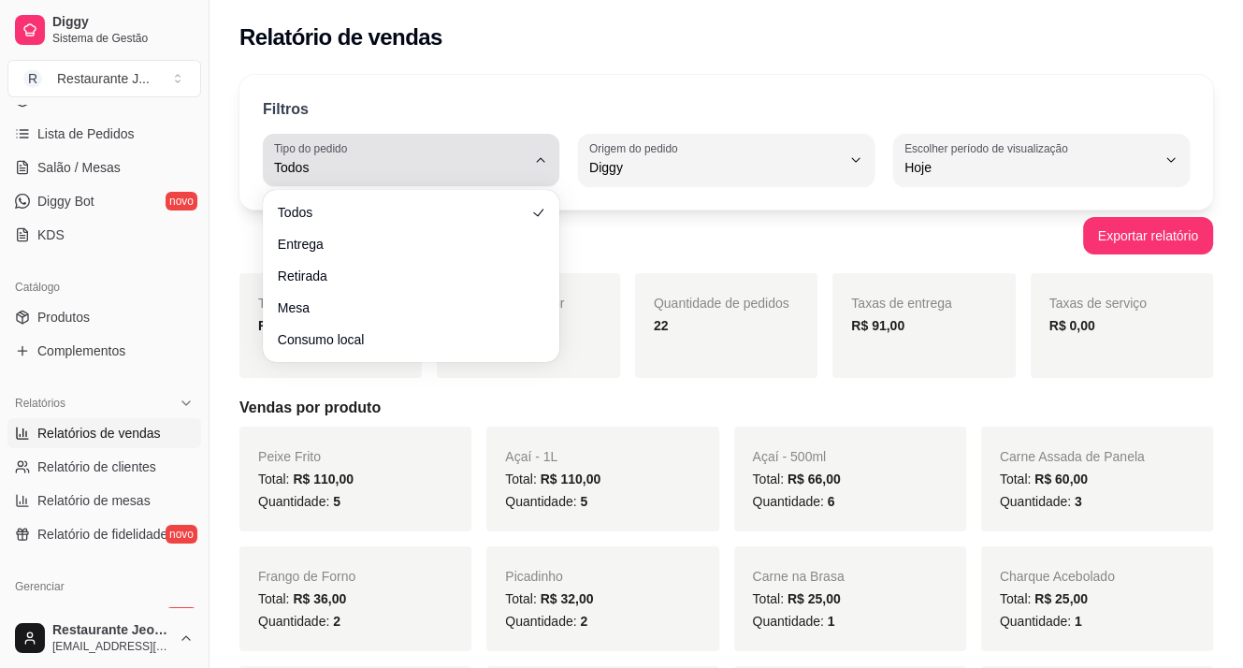
click at [452, 158] on span "Todos" at bounding box center [400, 167] width 252 height 19
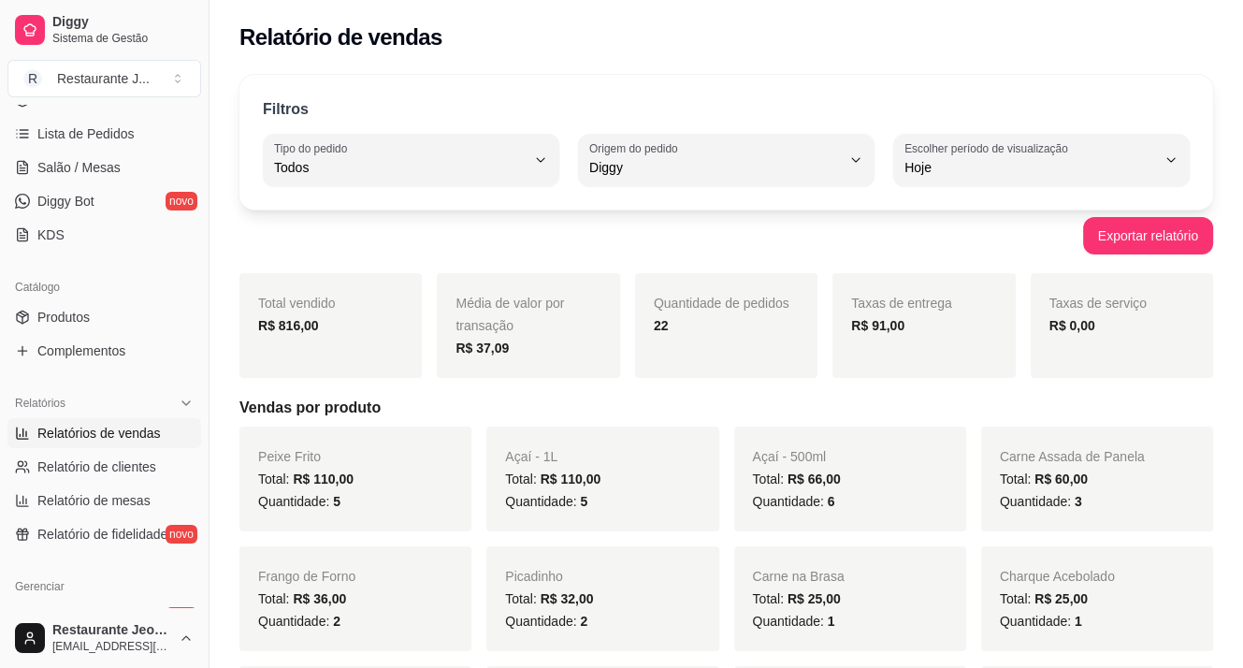
click at [994, 91] on div "Filtros ALL Tipo do pedido Todos Entrega Retirada Mesa Consumo local Tipo do pe…" at bounding box center [725, 142] width 973 height 135
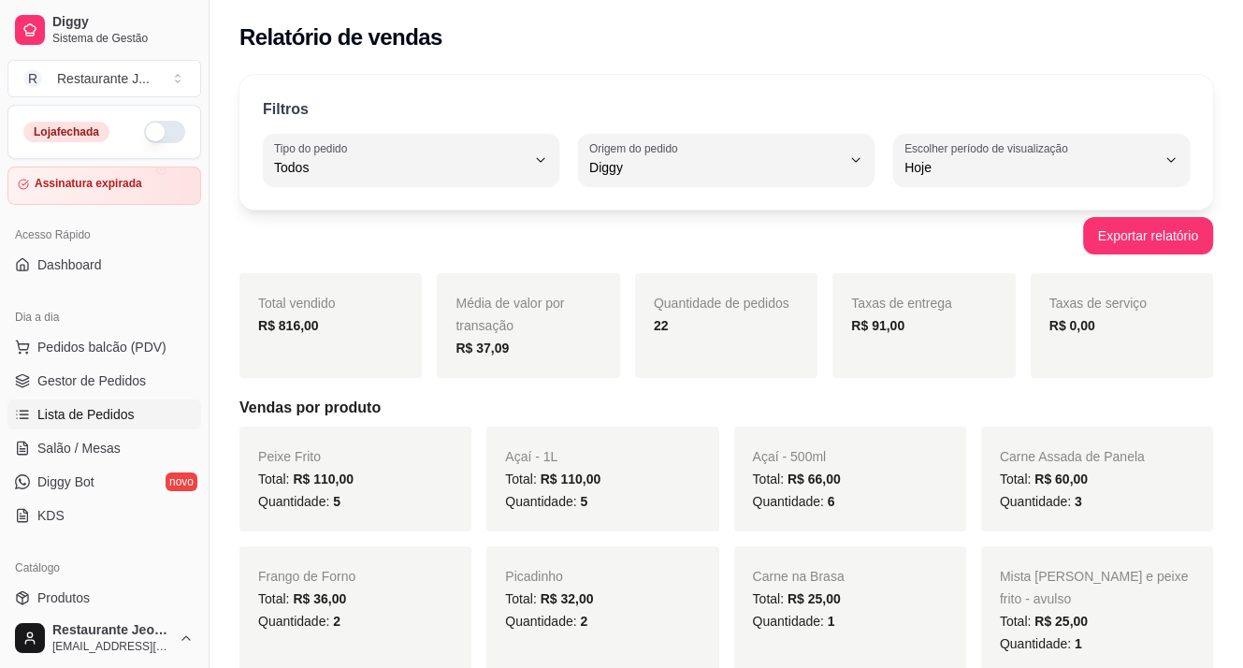
click at [104, 407] on span "Lista de Pedidos" at bounding box center [85, 414] width 97 height 19
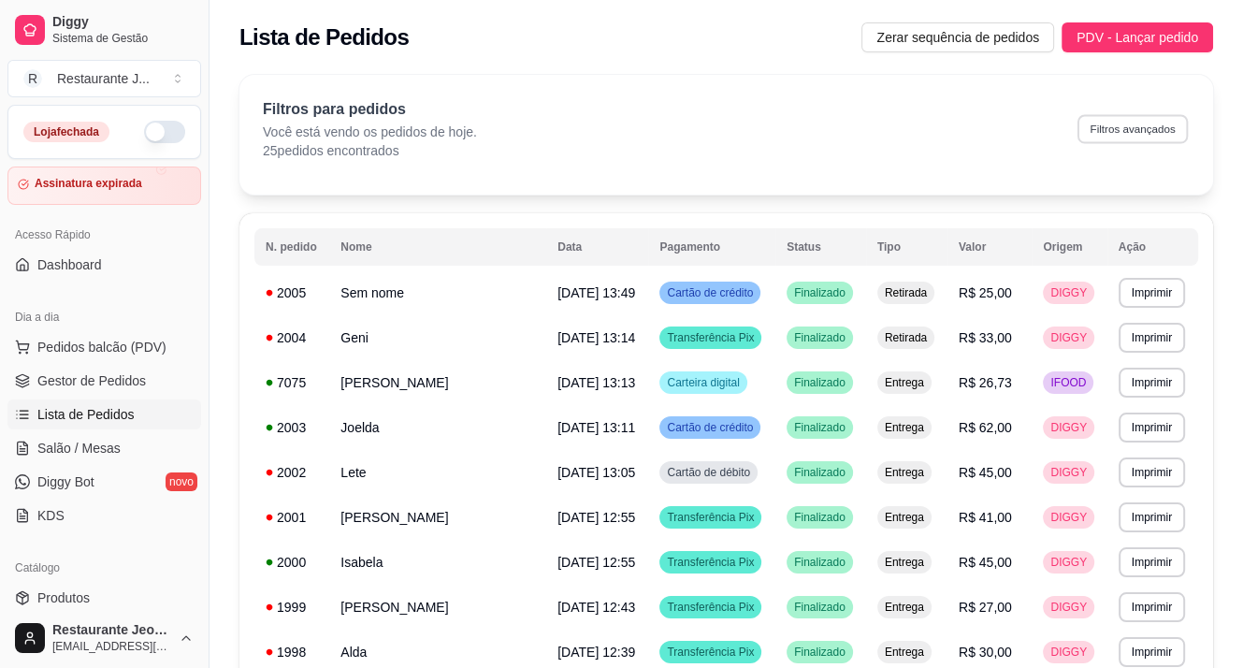
click at [1143, 131] on button "Filtros avançados" at bounding box center [1132, 128] width 110 height 29
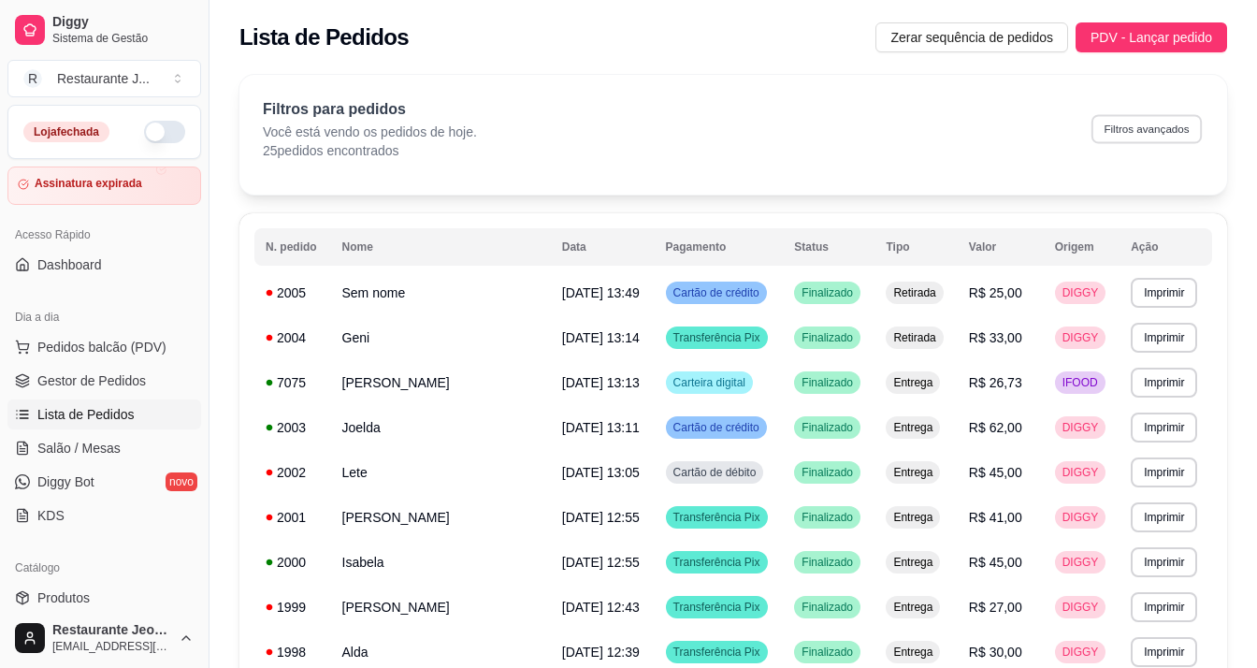
select select "0"
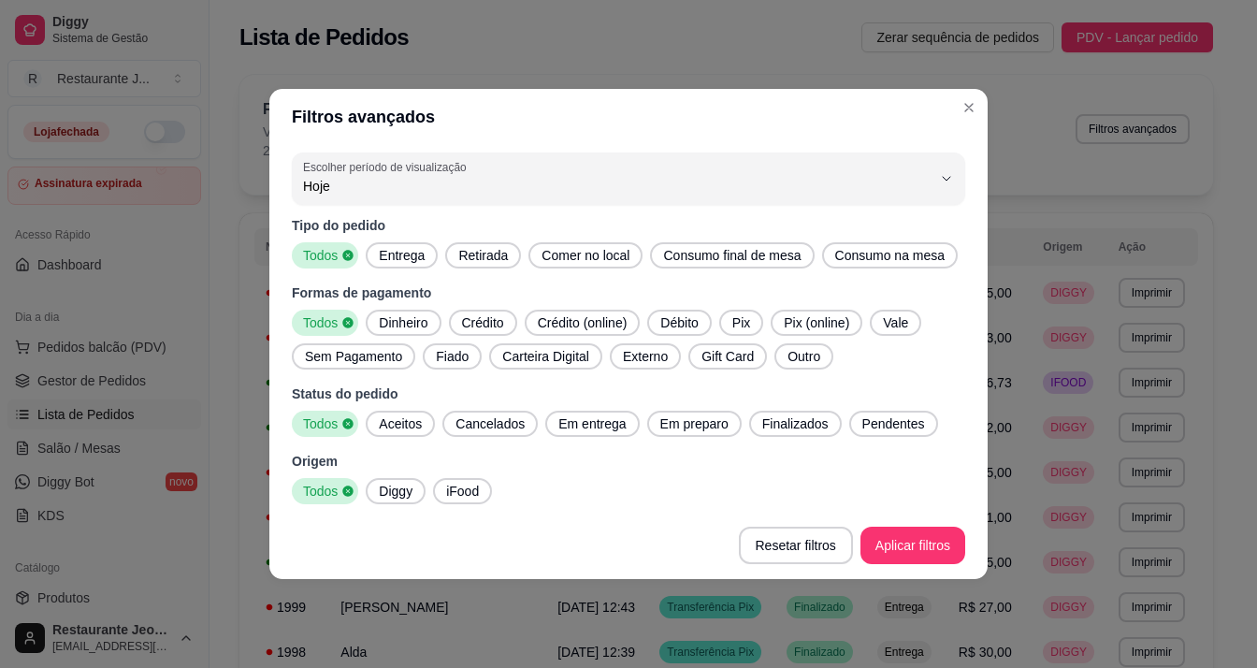
drag, startPoint x: 413, startPoint y: 319, endPoint x: 487, endPoint y: 311, distance: 74.2
click at [415, 318] on span "Dinheiro" at bounding box center [403, 322] width 64 height 19
click at [476, 310] on div "Crédito" at bounding box center [483, 323] width 68 height 26
click at [689, 321] on span "Débito" at bounding box center [684, 322] width 52 height 19
click at [381, 487] on span "Diggy" at bounding box center [395, 491] width 49 height 19
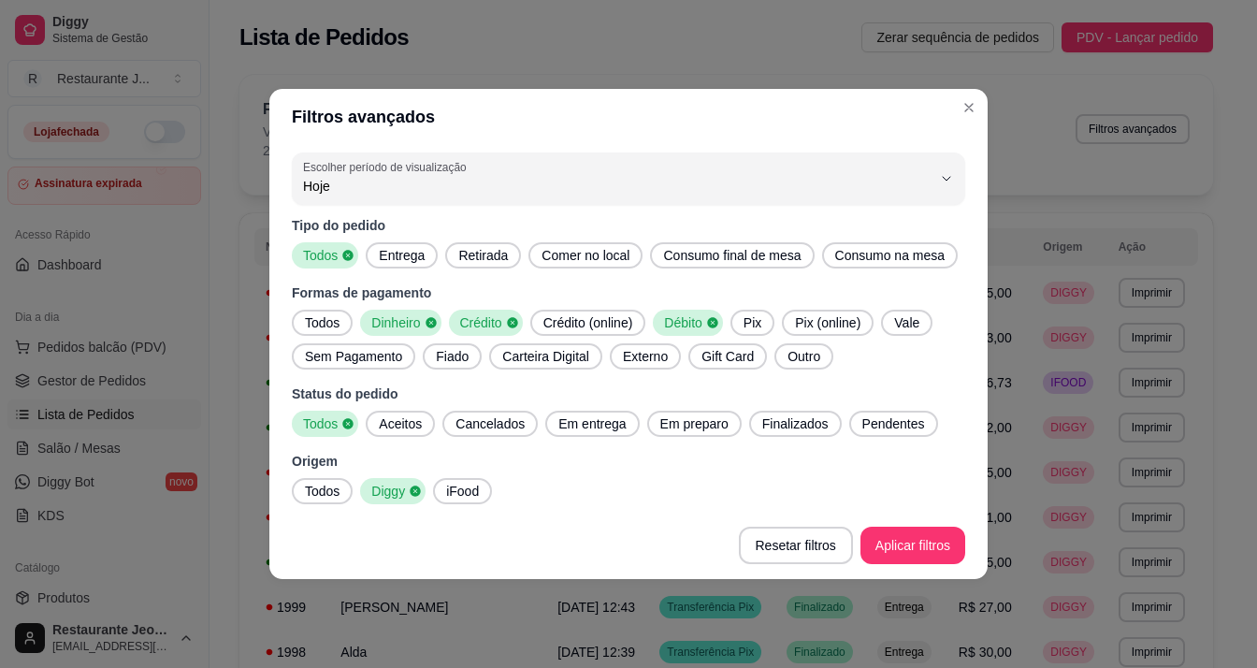
click at [325, 330] on span "Todos" at bounding box center [322, 322] width 50 height 19
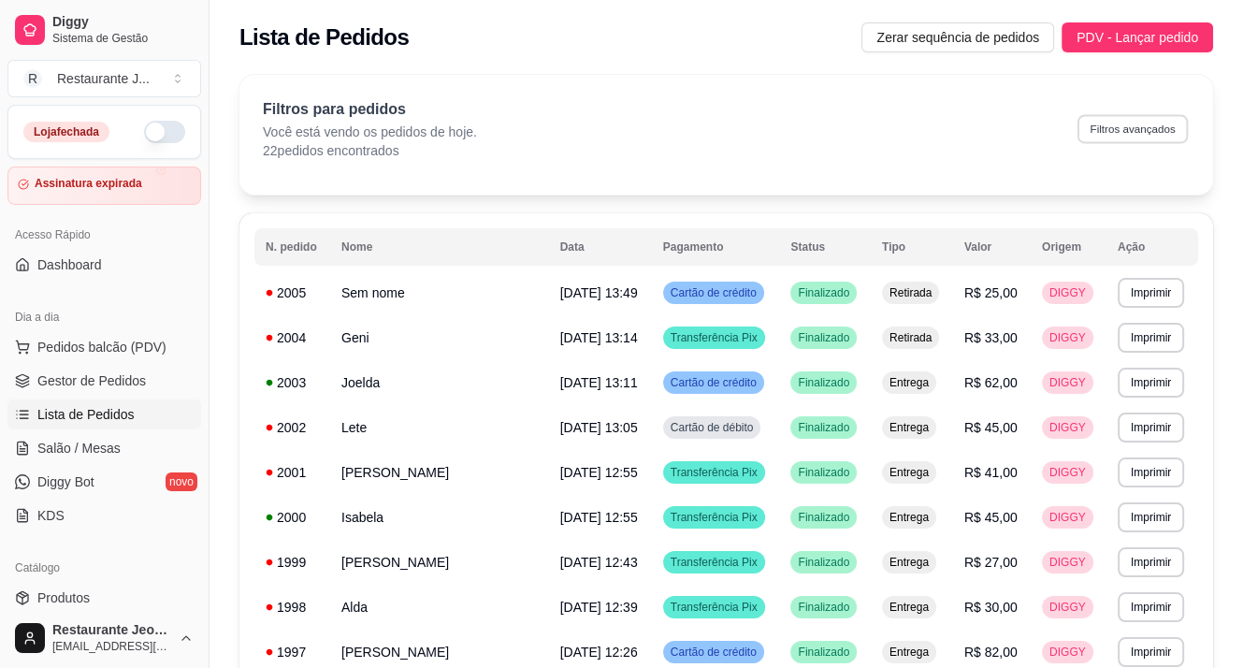
click at [1132, 136] on button "Filtros avançados" at bounding box center [1132, 128] width 110 height 29
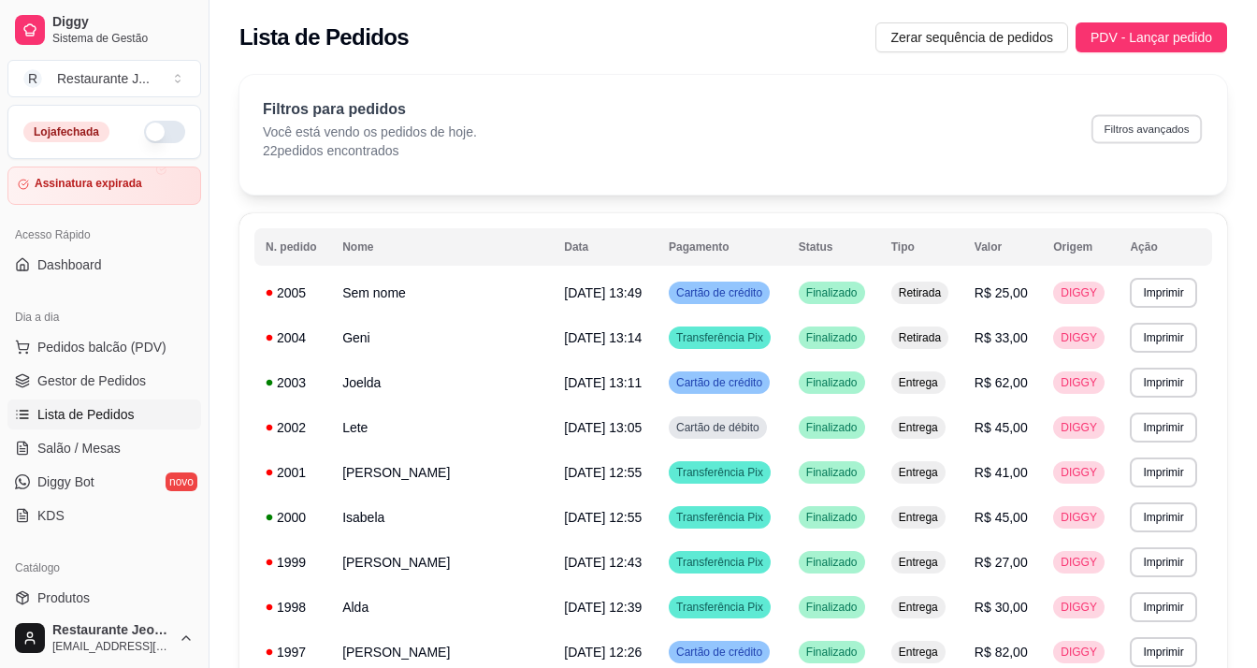
select select "0"
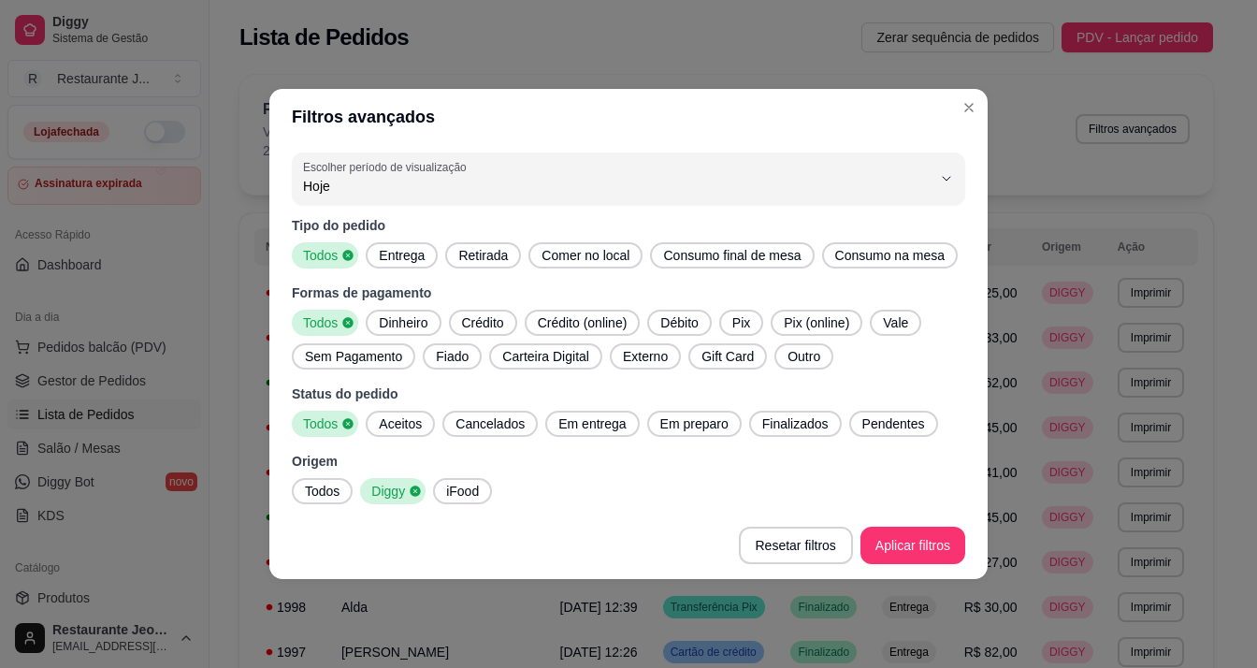
click at [481, 318] on span "Crédito" at bounding box center [482, 322] width 57 height 19
click at [677, 320] on span "Débito" at bounding box center [679, 322] width 52 height 19
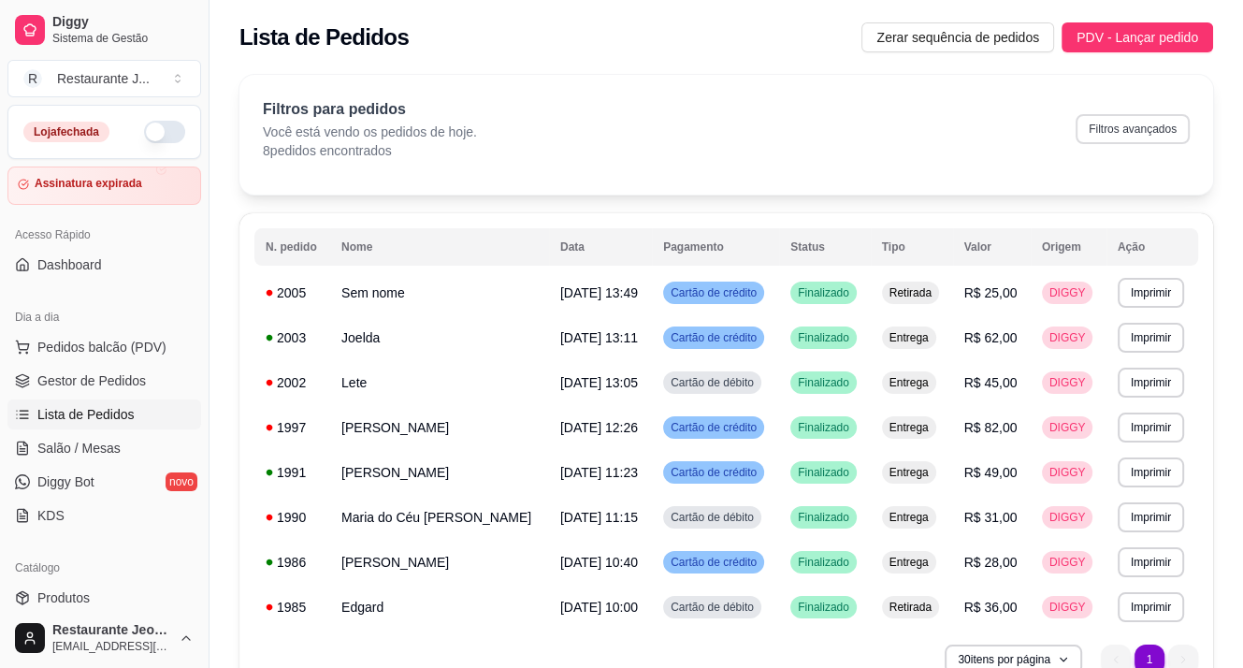
click at [1152, 127] on button "Filtros avançados" at bounding box center [1132, 129] width 114 height 30
select select "0"
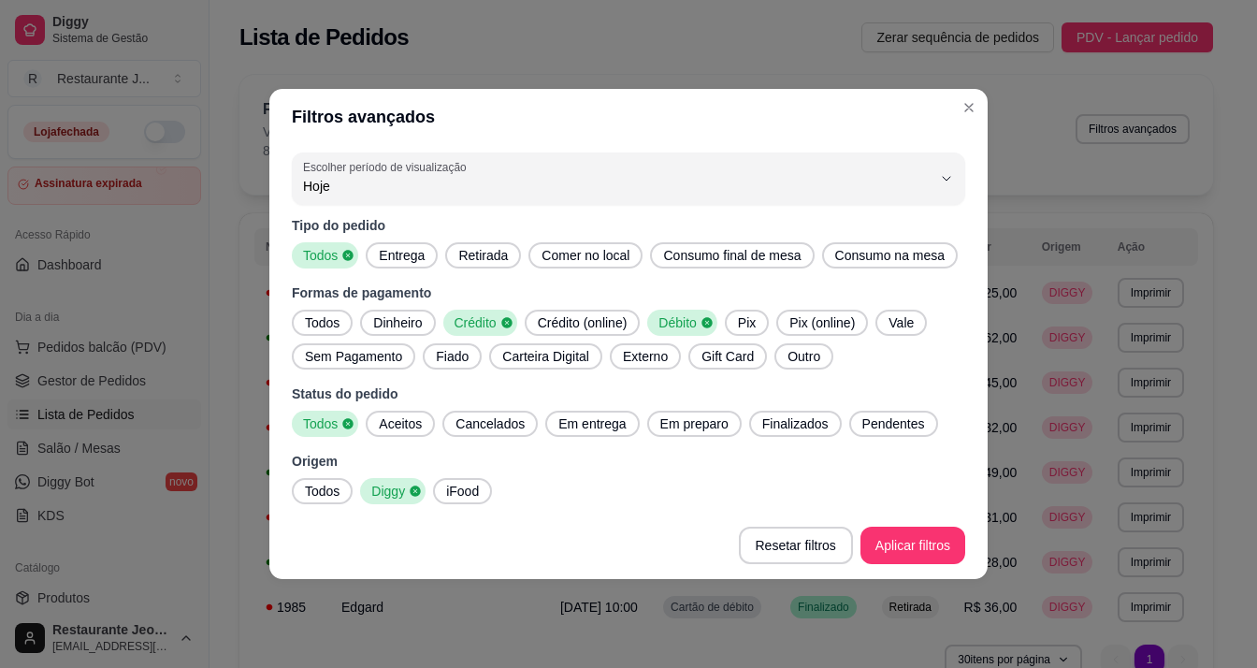
click at [324, 314] on span "Todos" at bounding box center [322, 322] width 50 height 19
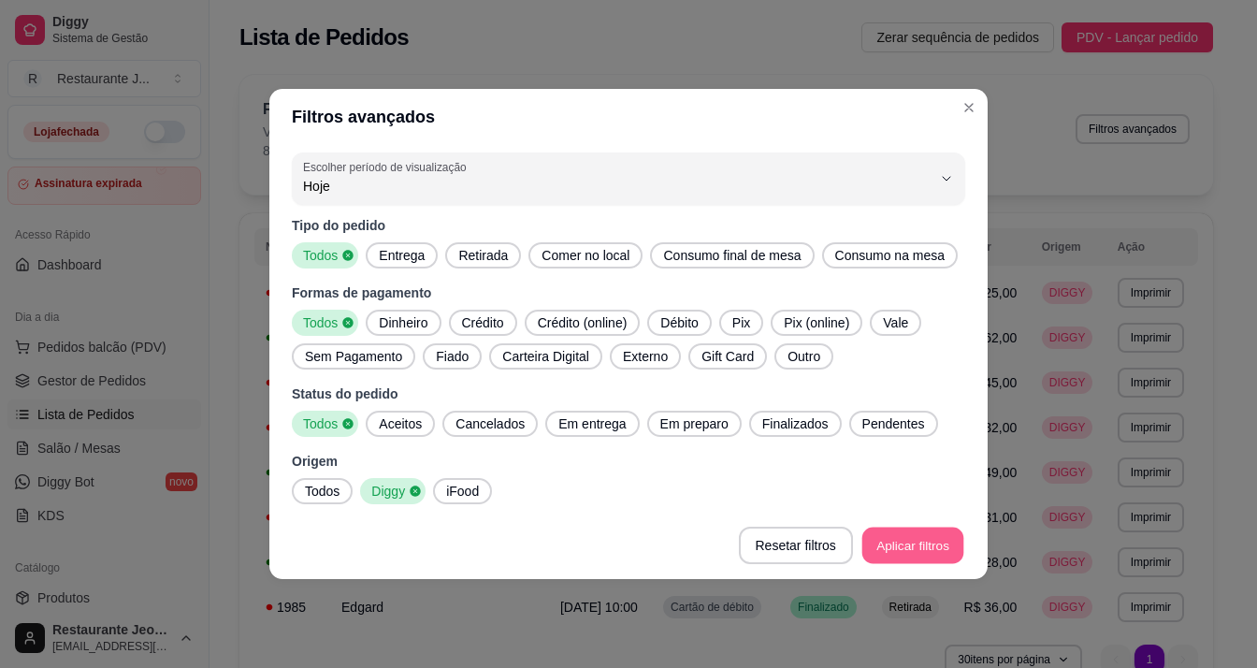
click at [910, 667] on html "Diggy Sistema de Gestão R Restaurante J ... Loja fechada Assinatura expirada Ac…" at bounding box center [628, 334] width 1257 height 668
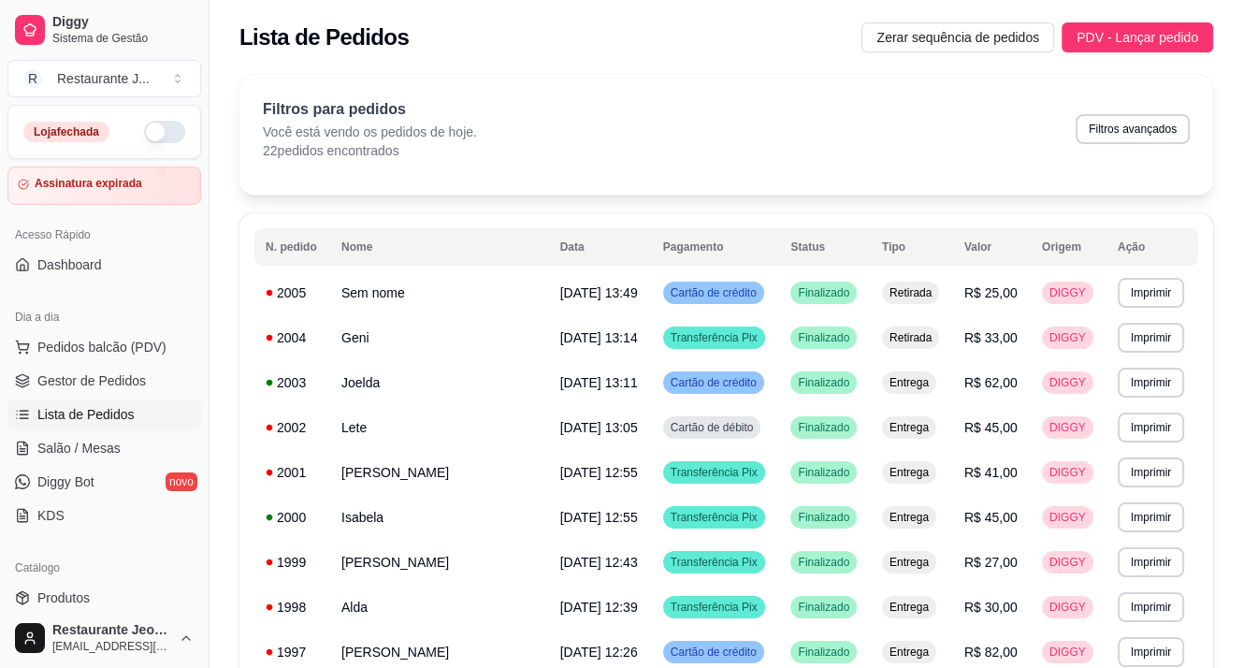
scroll to position [187, 0]
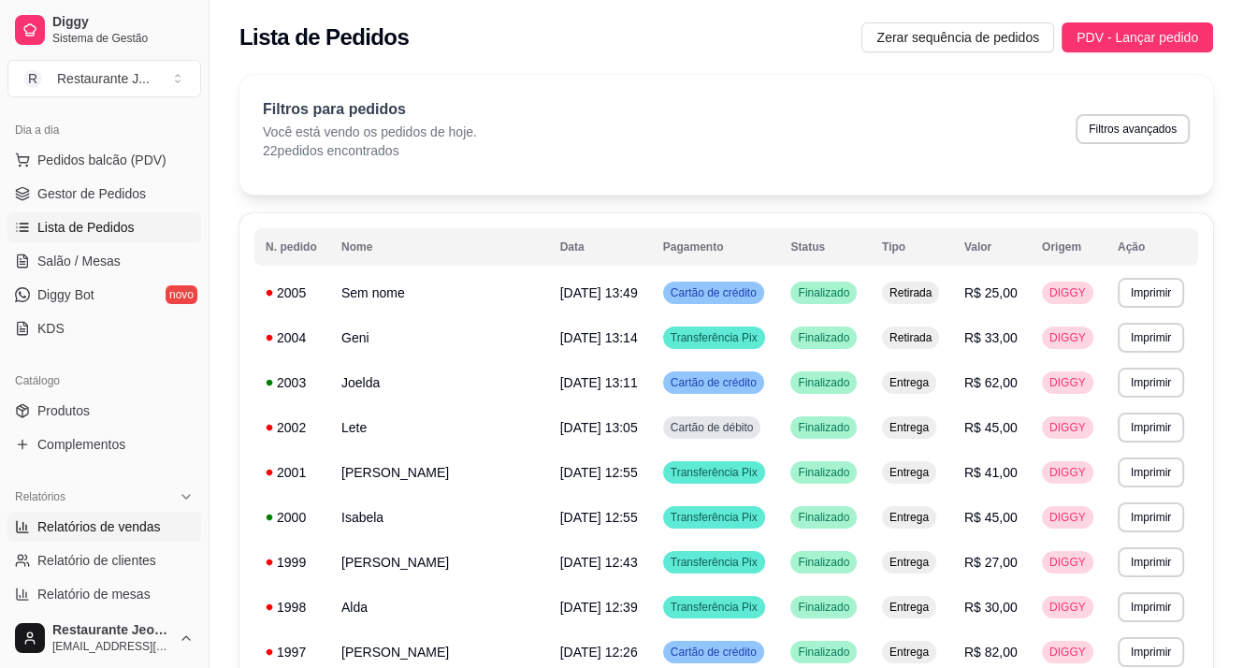
click at [130, 522] on span "Relatórios de vendas" at bounding box center [98, 526] width 123 height 19
select select "ALL"
select select "0"
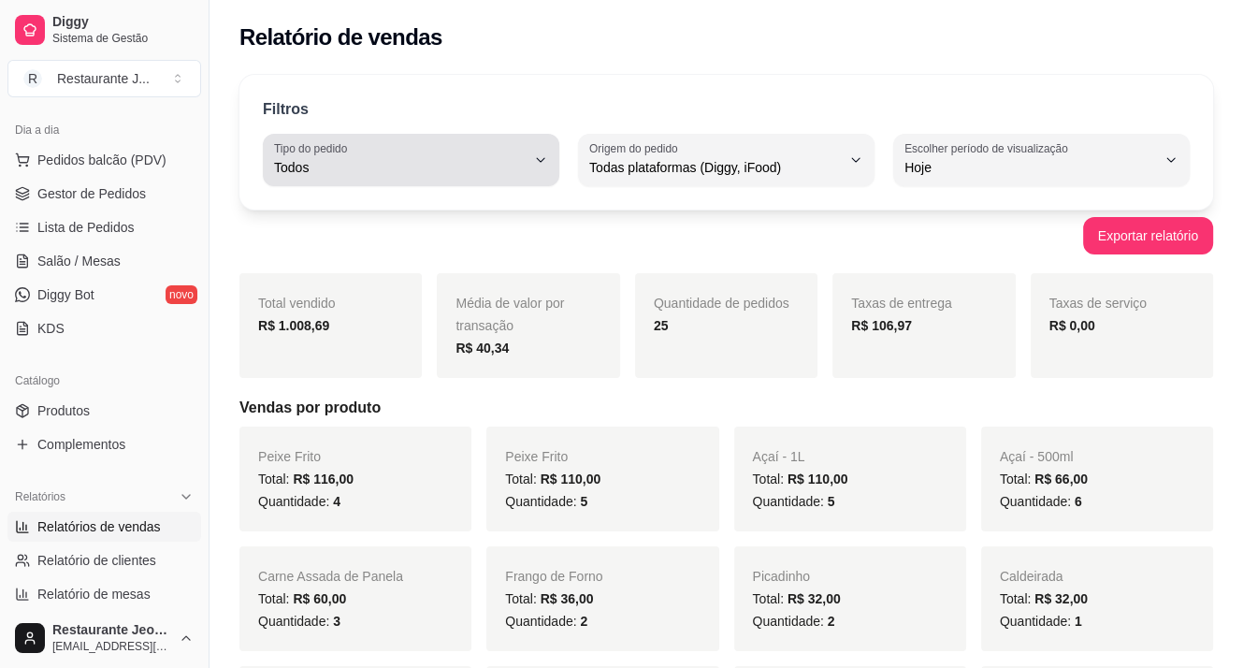
click at [511, 162] on span "Todos" at bounding box center [400, 167] width 252 height 19
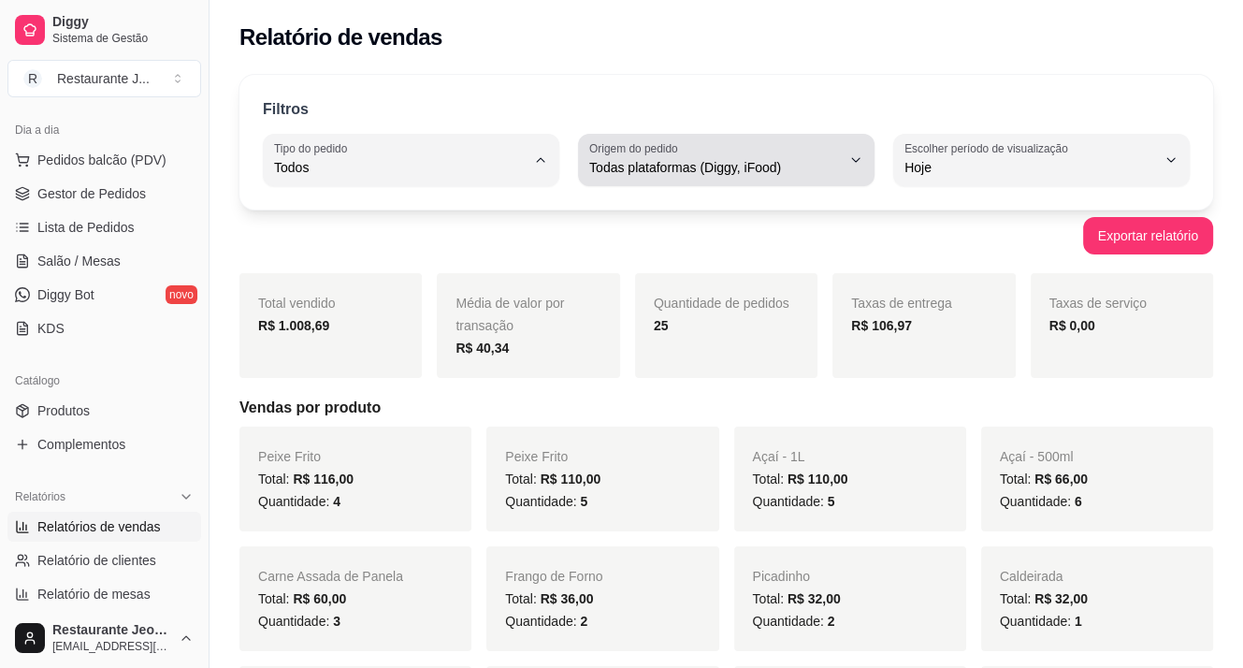
click at [669, 147] on label "Origem do pedido" at bounding box center [636, 148] width 94 height 16
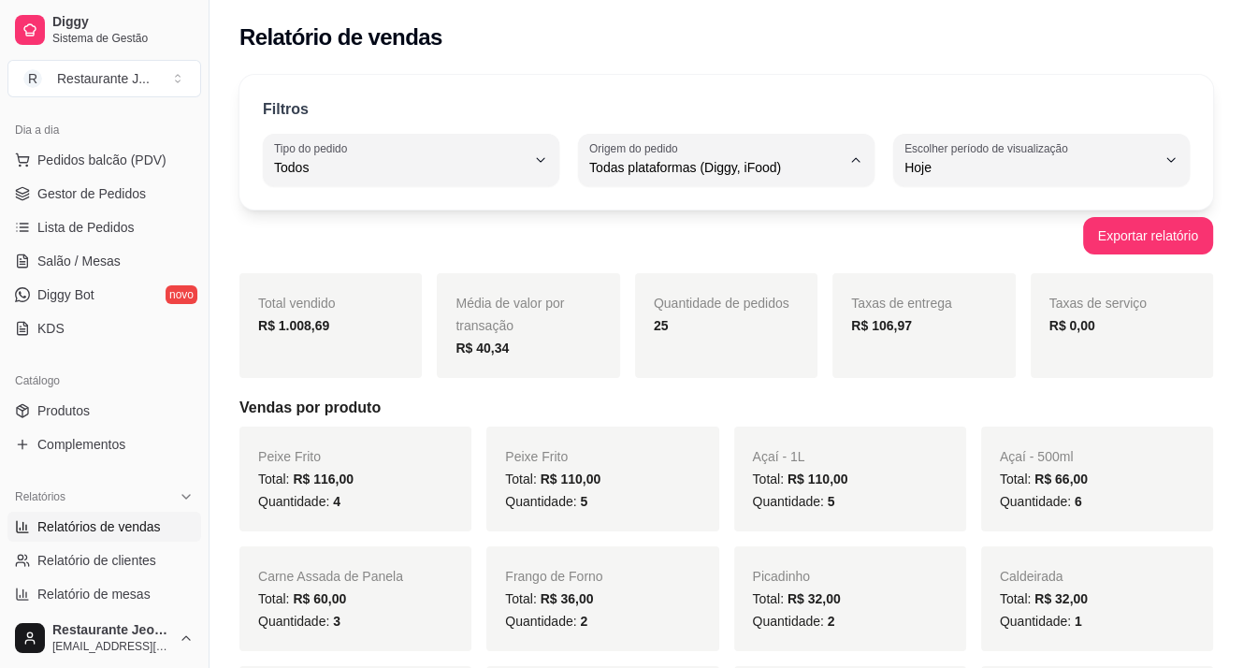
click at [657, 233] on li "Diggy" at bounding box center [726, 241] width 270 height 29
type input "DIGGY"
select select "DIGGY"
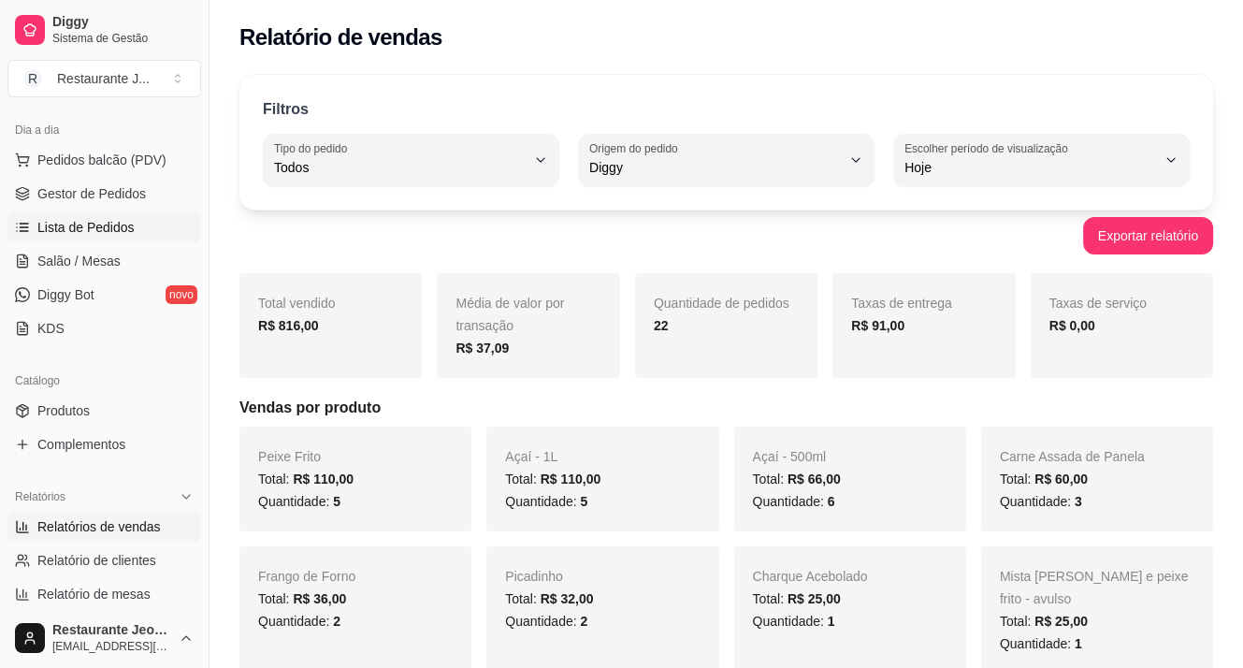
click at [86, 225] on span "Lista de Pedidos" at bounding box center [85, 227] width 97 height 19
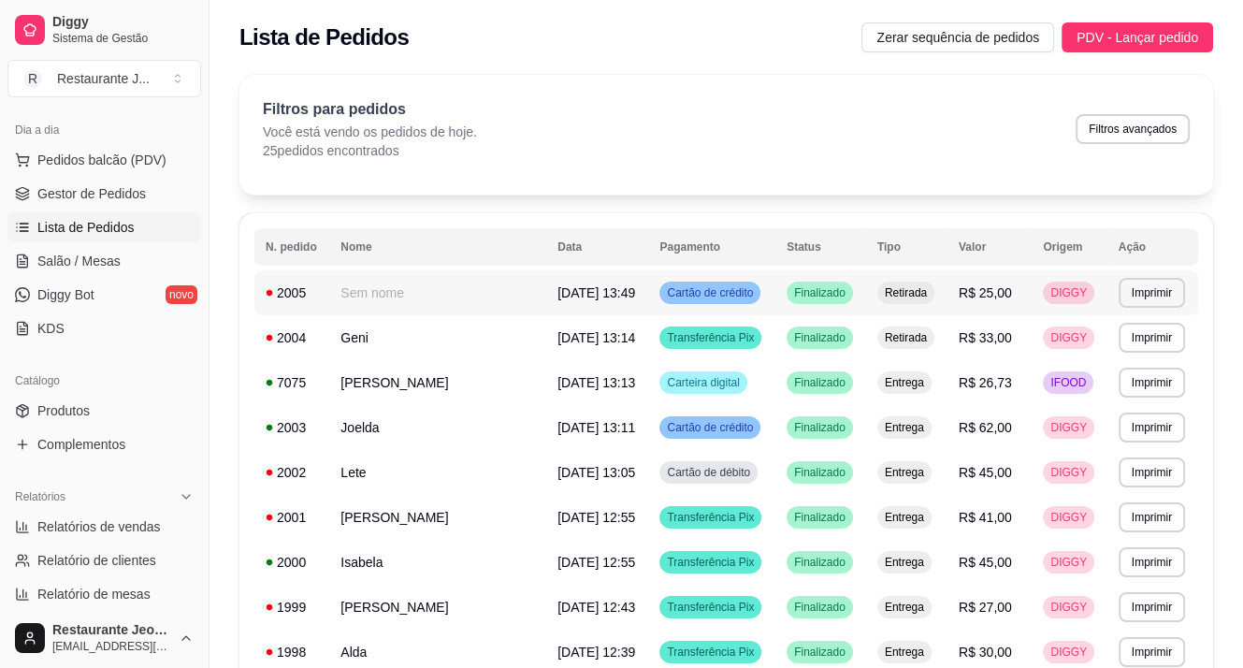
click at [356, 283] on td "Sem nome" at bounding box center [437, 292] width 217 height 45
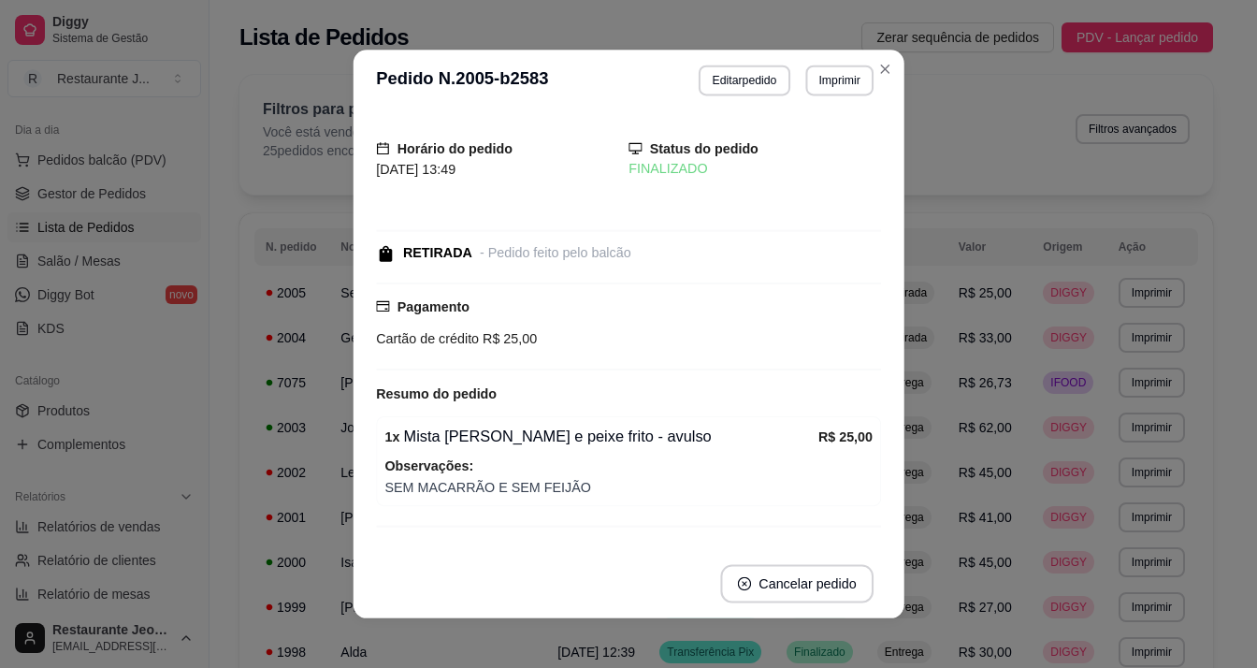
click at [359, 288] on div "Horário do pedido [DATE] 13:49 Status do pedido FINALIZADO RETIRADA - Pedido fe…" at bounding box center [628, 330] width 551 height 438
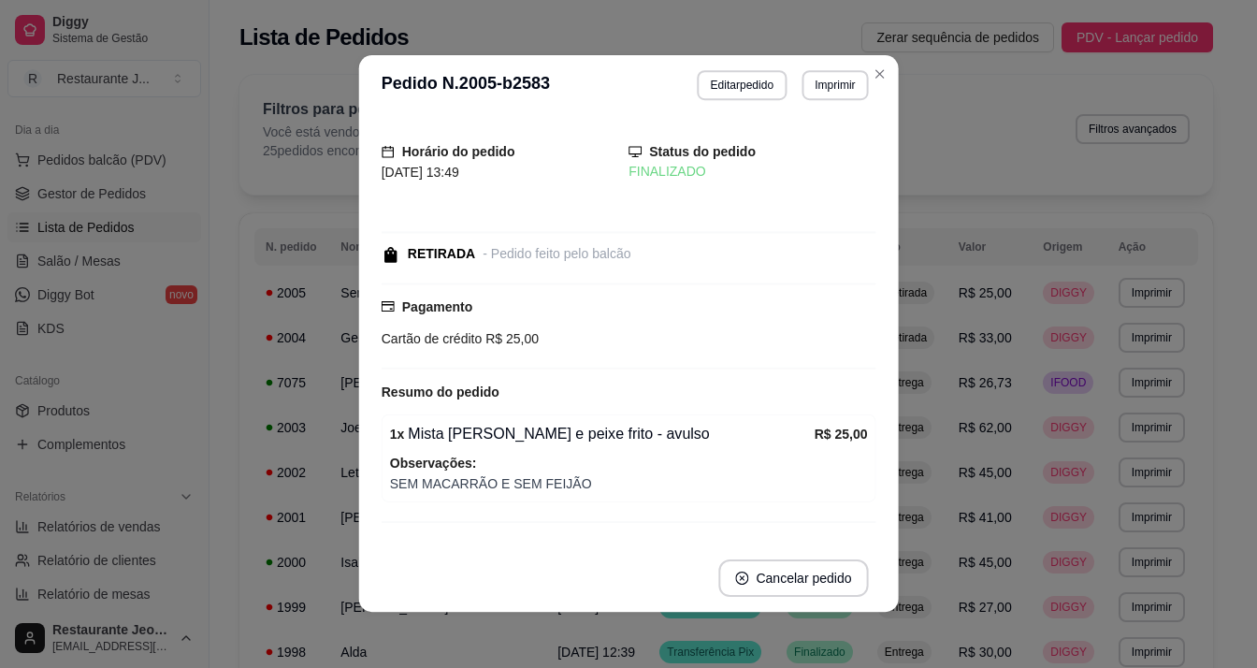
click at [360, 289] on div "Horário do pedido [DATE] 13:49 Status do pedido FINALIZADO RETIRADA - Pedido fe…" at bounding box center [629, 330] width 540 height 429
click at [776, 572] on button "Cancelar pedido" at bounding box center [792, 578] width 145 height 36
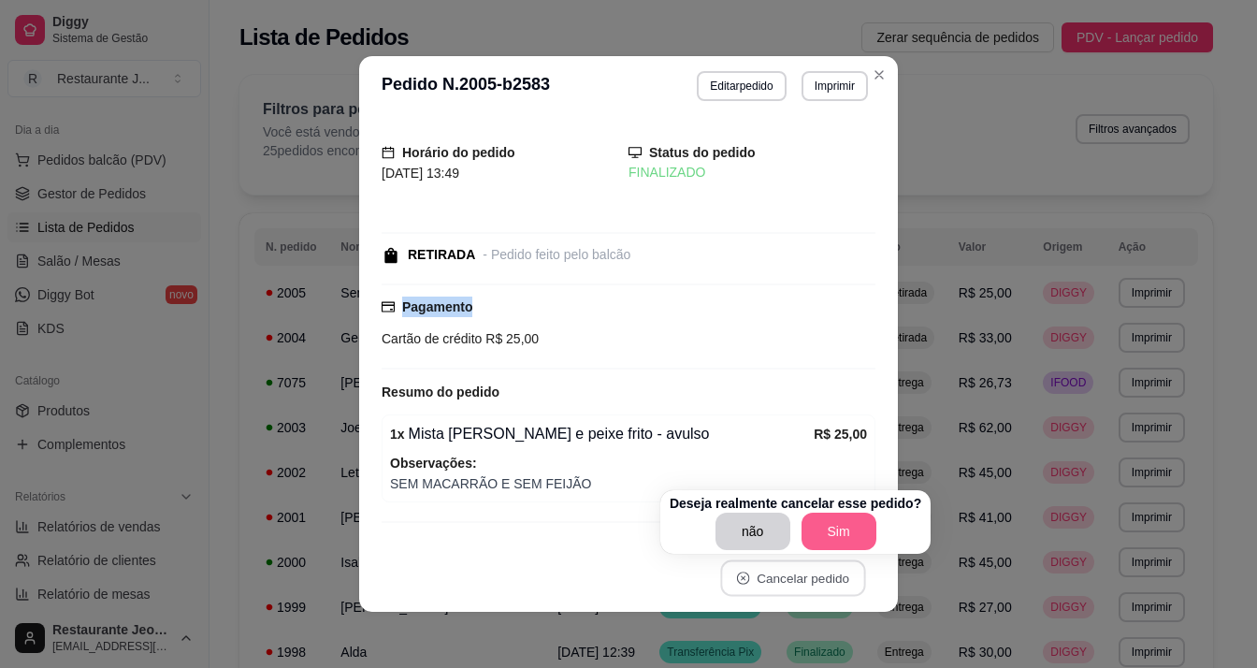
click at [846, 537] on button "Sim" at bounding box center [838, 530] width 75 height 37
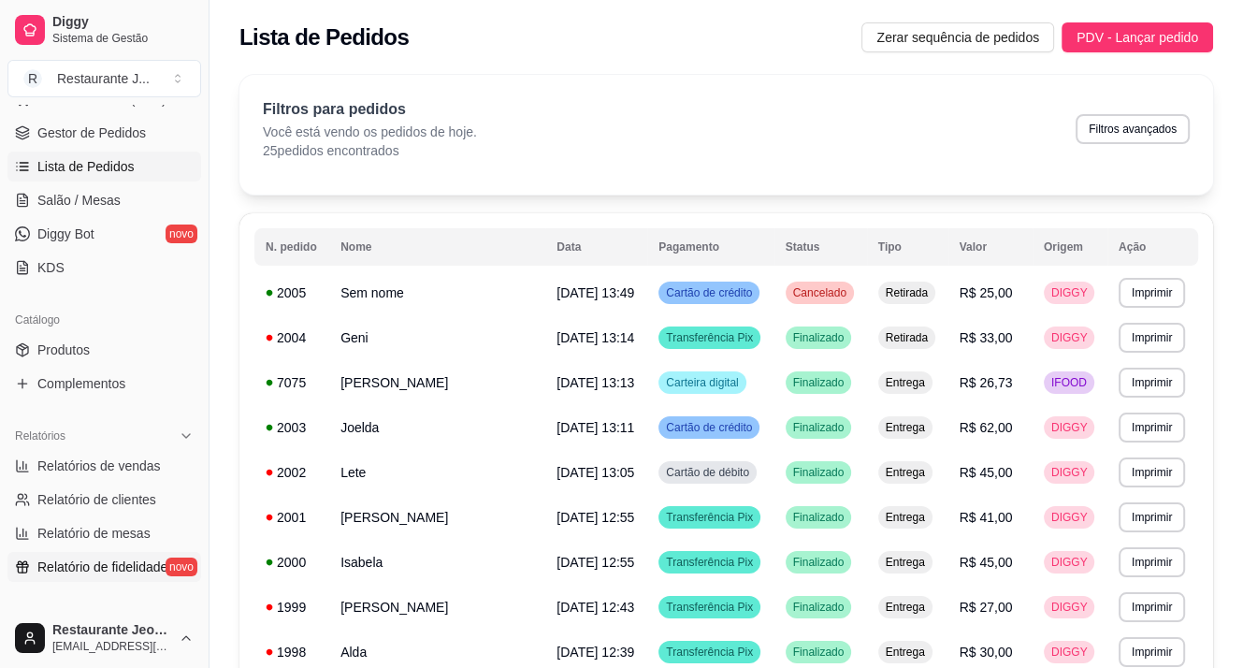
scroll to position [281, 0]
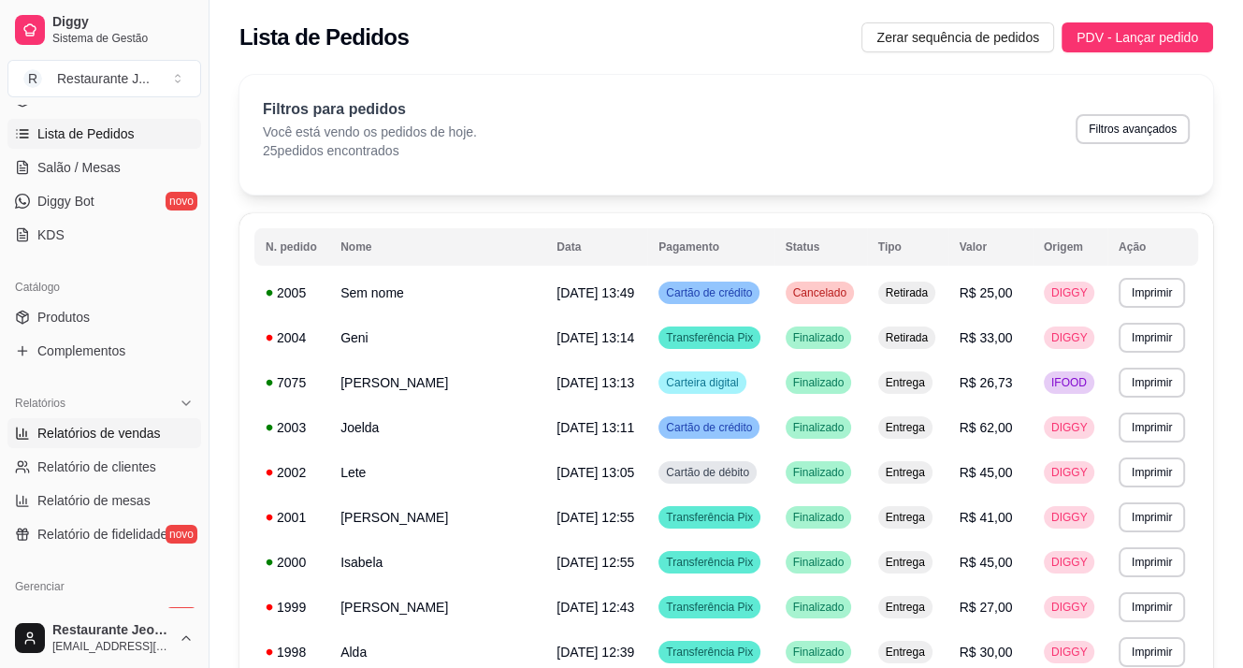
click at [108, 431] on span "Relatórios de vendas" at bounding box center [98, 433] width 123 height 19
select select "ALL"
select select "0"
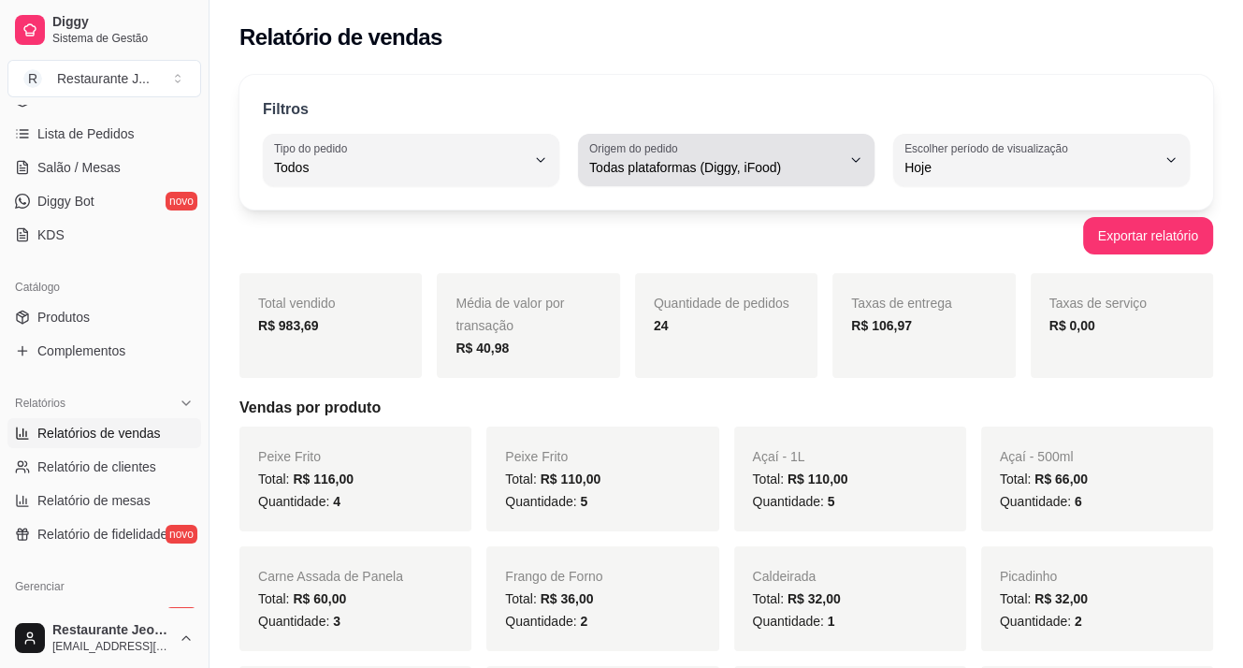
click at [643, 175] on span "Todas plataformas (Diggy, iFood)" at bounding box center [715, 167] width 252 height 19
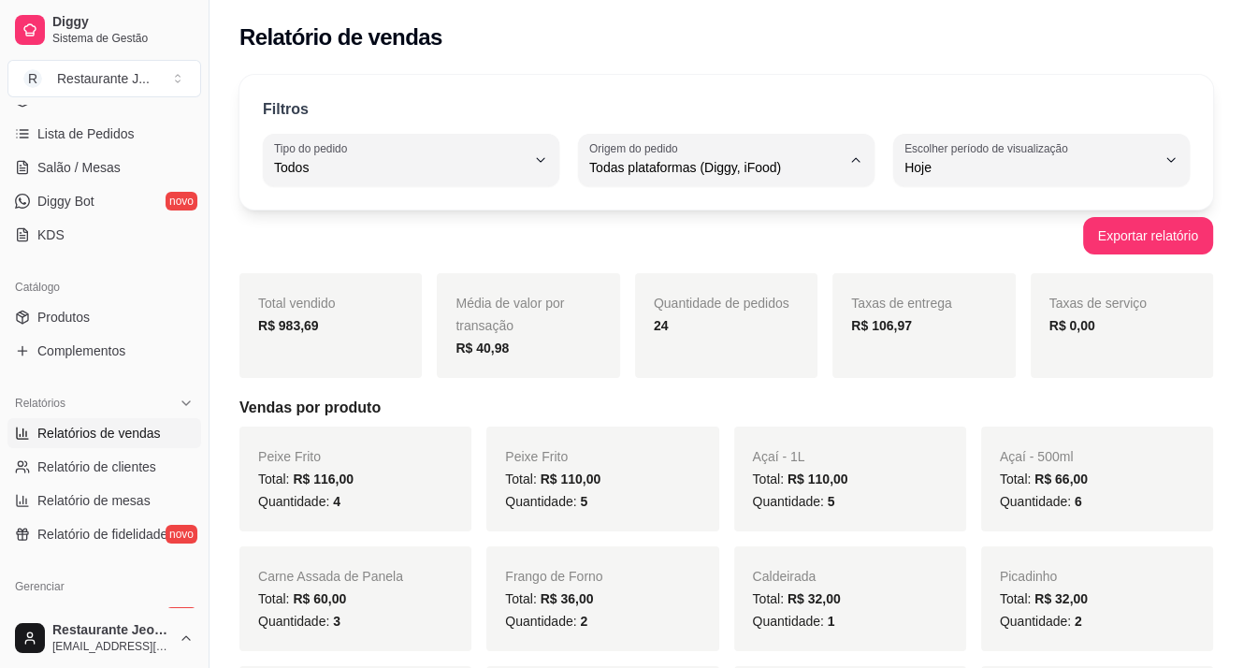
click at [629, 248] on span "Diggy" at bounding box center [717, 242] width 238 height 18
type input "DIGGY"
select select "DIGGY"
